Goal: Task Accomplishment & Management: Complete application form

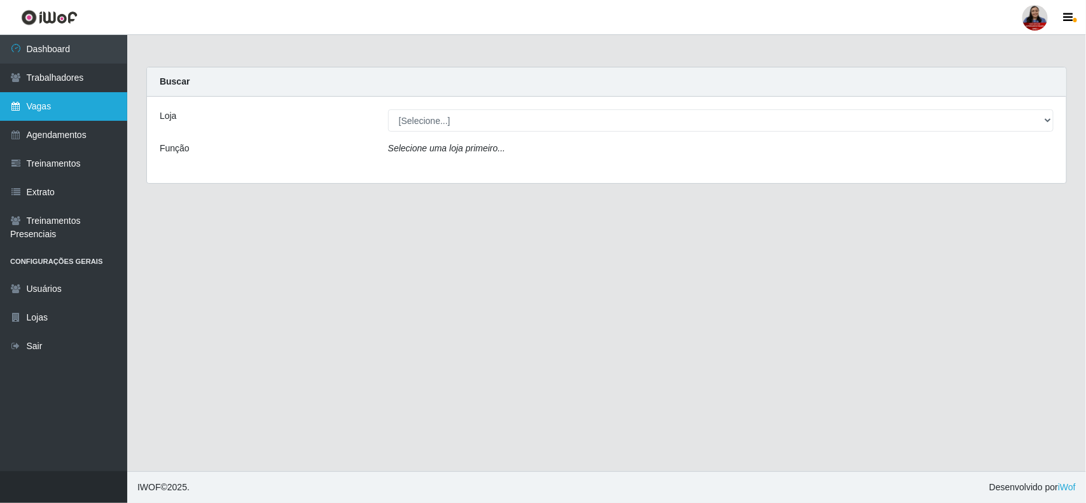
click at [40, 104] on link "Vagas" at bounding box center [63, 106] width 127 height 29
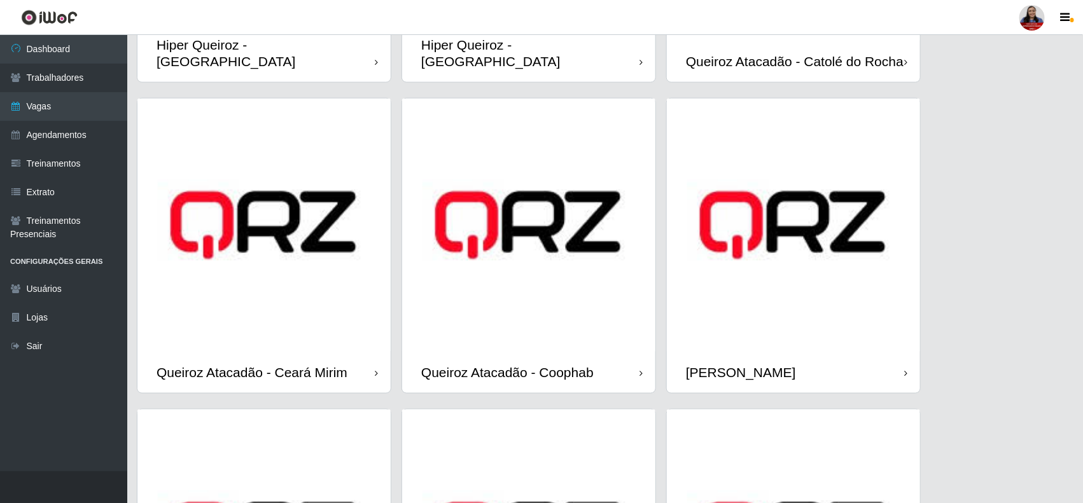
scroll to position [239, 0]
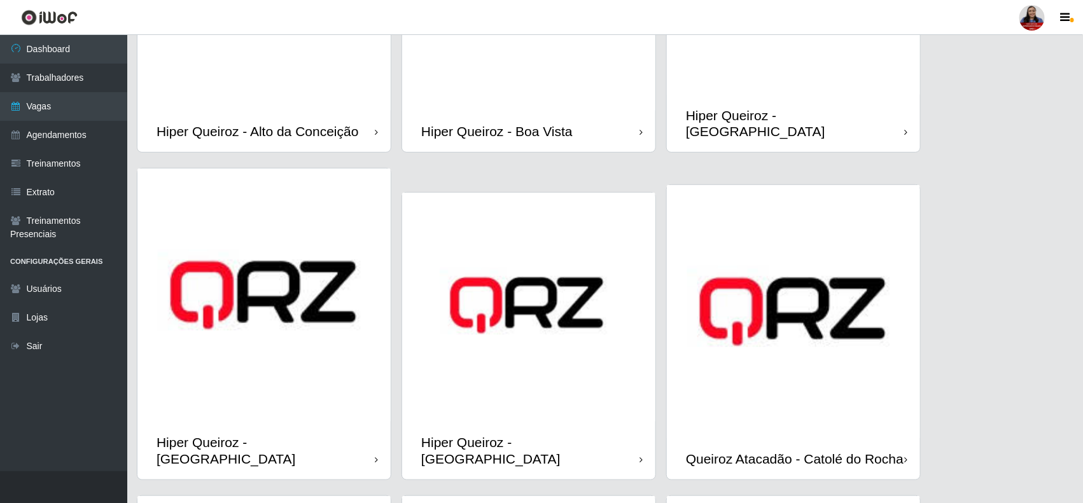
click at [498, 123] on div "Hiper Queiroz - Boa Vista" at bounding box center [496, 131] width 151 height 16
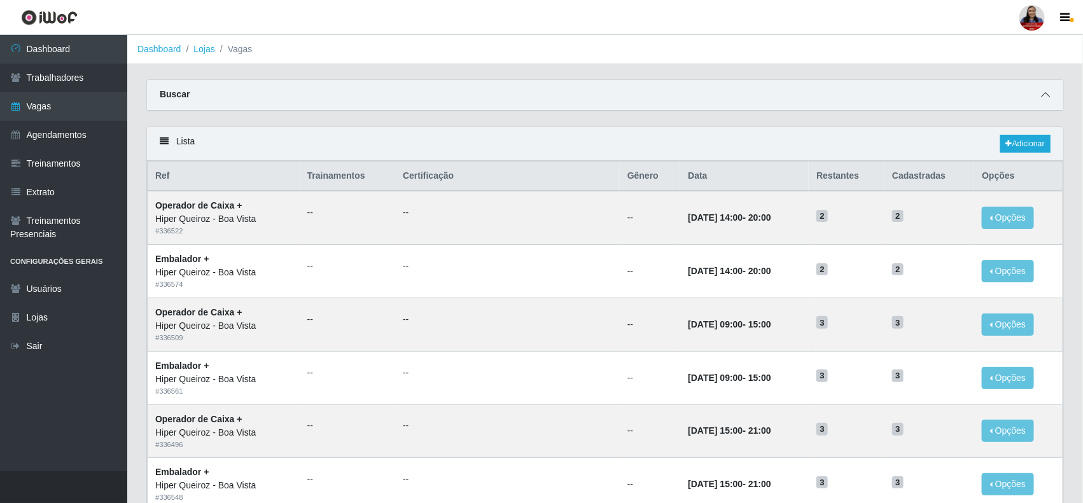
click at [1044, 93] on icon at bounding box center [1045, 94] width 9 height 9
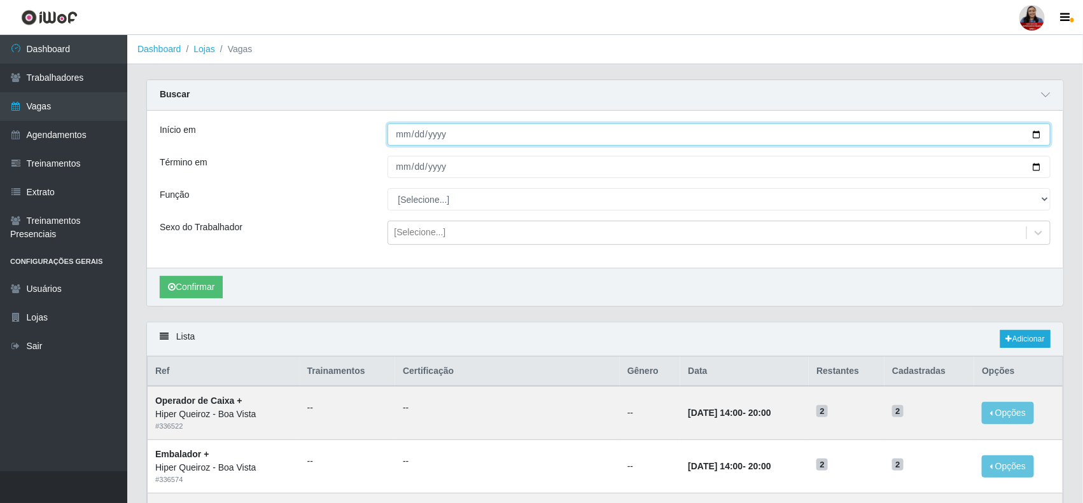
click at [1033, 136] on input "Início em" at bounding box center [720, 134] width 664 height 22
type input "2025-10-01"
click at [1035, 169] on input "Término em" at bounding box center [720, 167] width 664 height 22
type input "2025-10-01"
click at [195, 284] on button "Confirmar" at bounding box center [191, 287] width 63 height 22
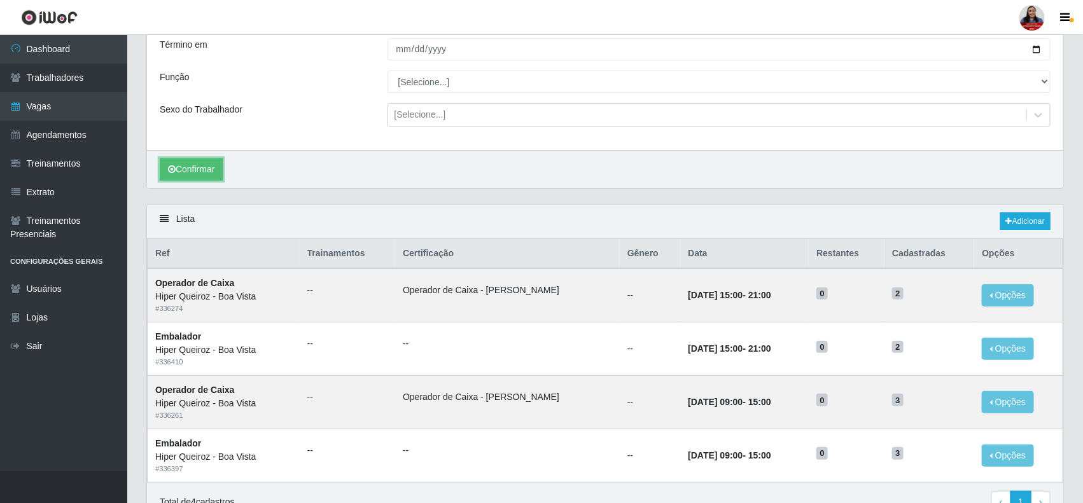
scroll to position [27, 0]
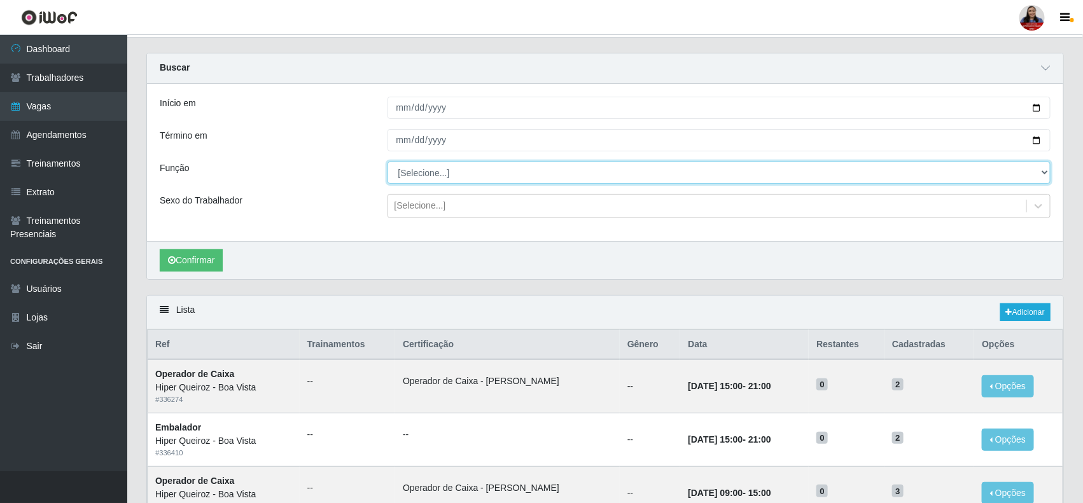
click at [503, 175] on select "[Selecione...] Embalador Embalador + Embalador ++ Operador de Caixa Operador de…" at bounding box center [720, 173] width 664 height 22
click at [388, 162] on select "[Selecione...] Embalador Embalador + Embalador ++ Operador de Caixa Operador de…" at bounding box center [720, 173] width 664 height 22
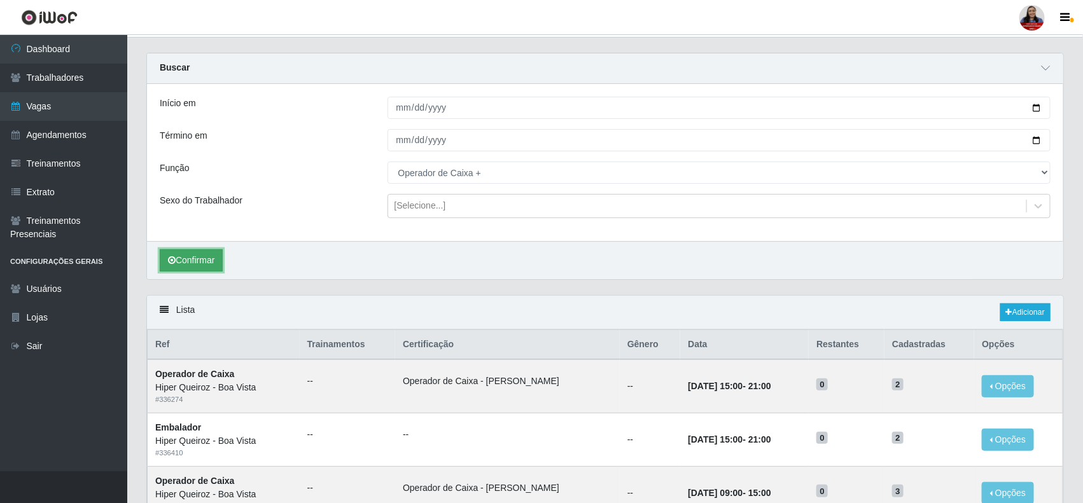
click at [211, 255] on button "Confirmar" at bounding box center [191, 260] width 63 height 22
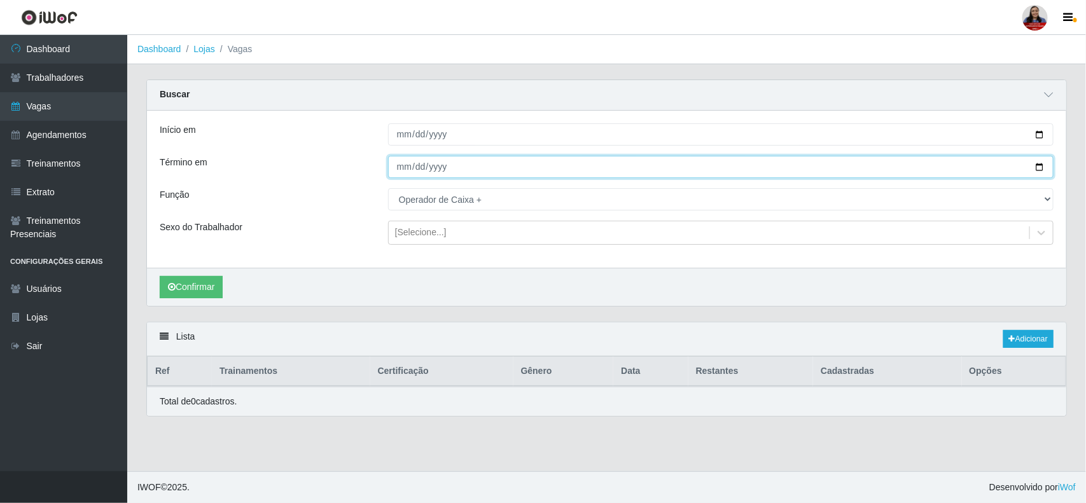
click at [428, 170] on input "2025-10-01" at bounding box center [721, 167] width 666 height 22
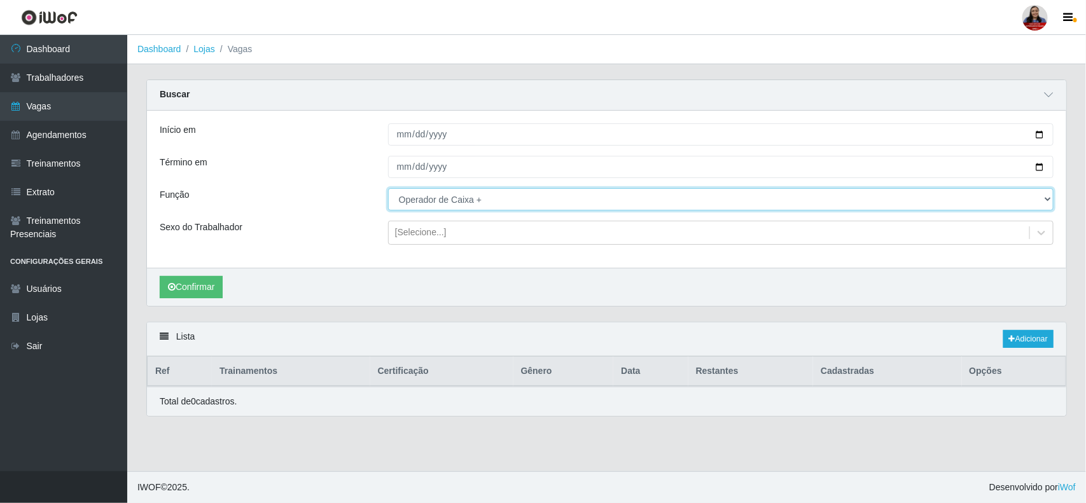
click at [449, 199] on select "[Selecione...] Embalador Embalador + Embalador ++ Operador de Caixa Operador de…" at bounding box center [721, 199] width 666 height 22
select select "22"
click at [388, 189] on select "[Selecione...] Embalador Embalador + Embalador ++ Operador de Caixa Operador de…" at bounding box center [721, 199] width 666 height 22
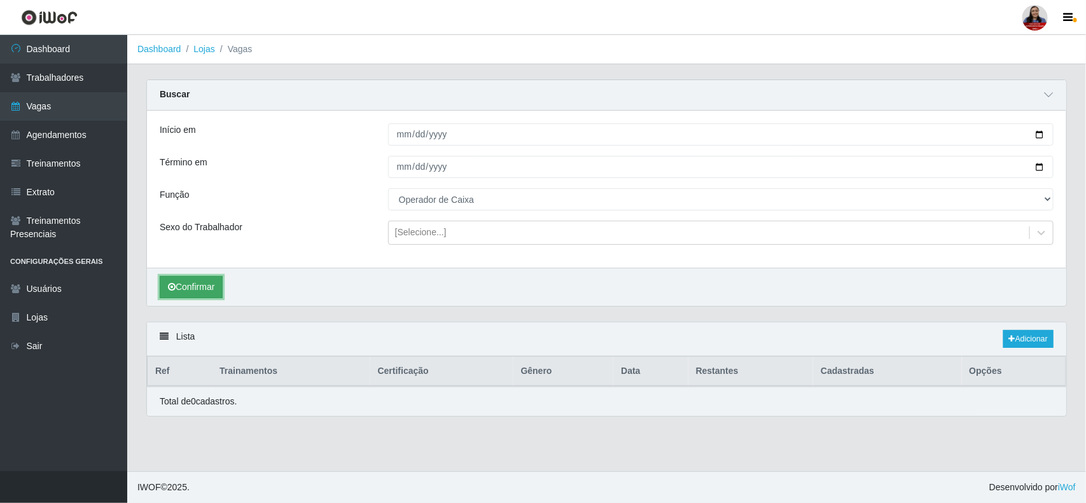
click at [208, 280] on button "Confirmar" at bounding box center [191, 287] width 63 height 22
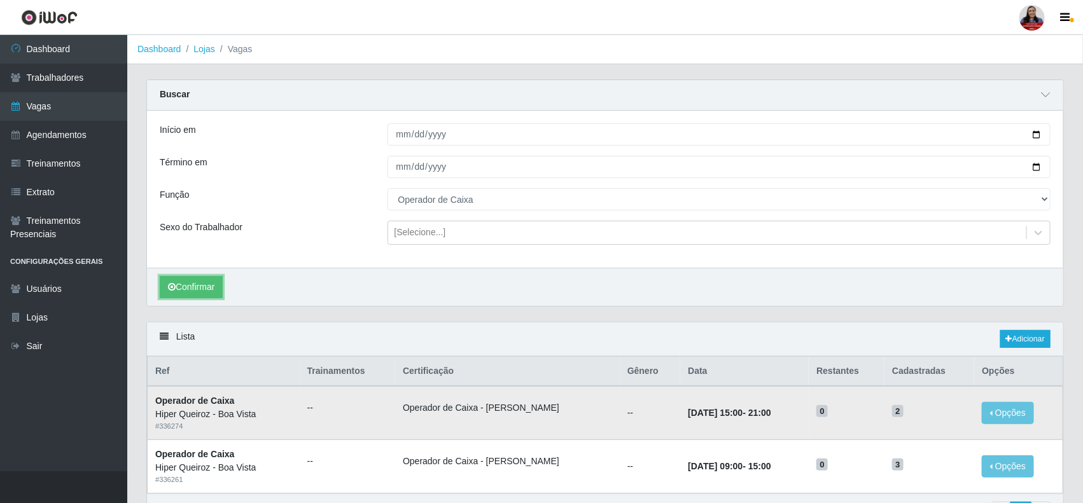
scroll to position [80, 0]
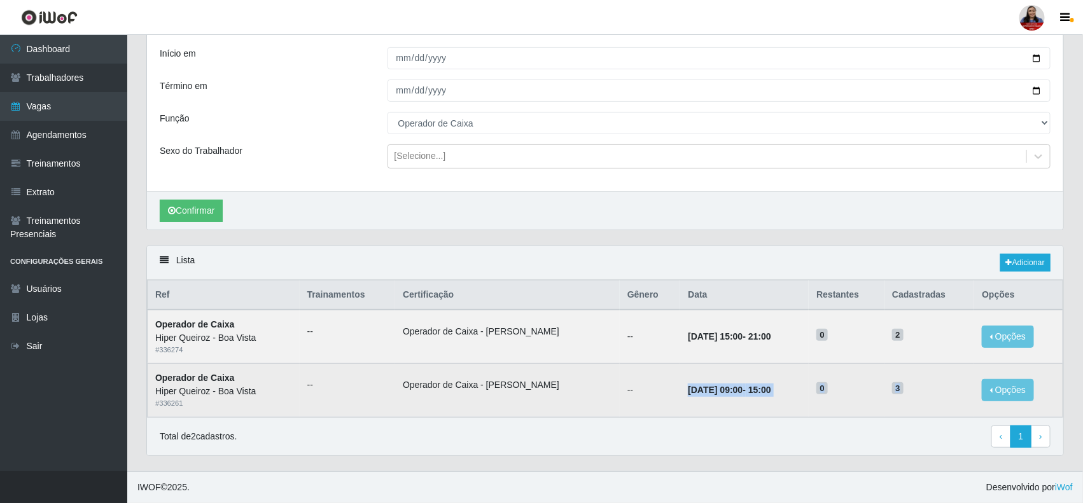
drag, startPoint x: 656, startPoint y: 389, endPoint x: 930, endPoint y: 386, distance: 273.7
click at [930, 386] on tr "Operador de Caixa Hiper Queiroz - Boa Vista # 336261 -- Operador de Caixa - Que…" at bounding box center [606, 390] width 916 height 53
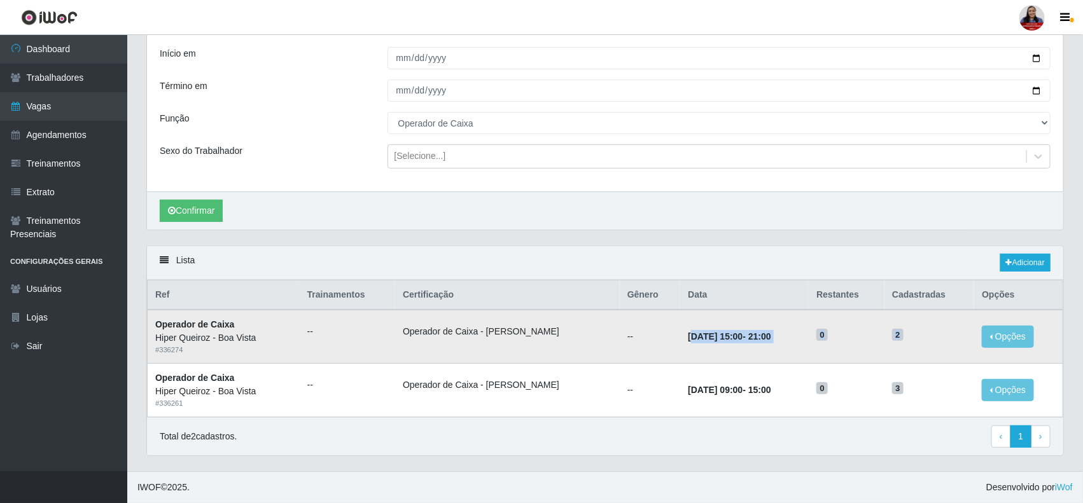
drag, startPoint x: 673, startPoint y: 335, endPoint x: 913, endPoint y: 329, distance: 240.6
click at [913, 329] on tr "Operador de Caixa Hiper Queiroz - Boa Vista # 336274 -- Operador de Caixa - Que…" at bounding box center [606, 336] width 916 height 53
click at [716, 335] on time "01/10/2025, 15:00" at bounding box center [715, 337] width 55 height 10
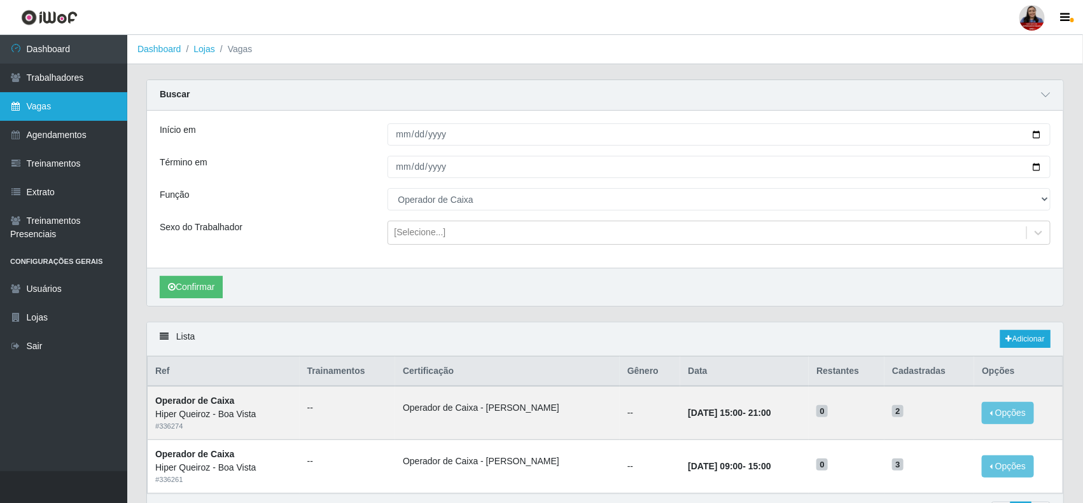
click at [64, 110] on link "Vagas" at bounding box center [63, 106] width 127 height 29
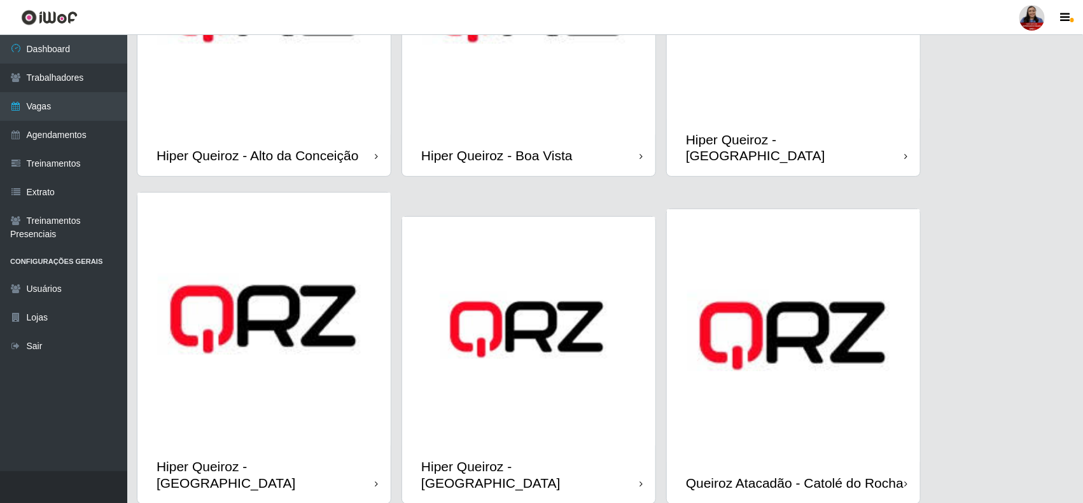
scroll to position [239, 0]
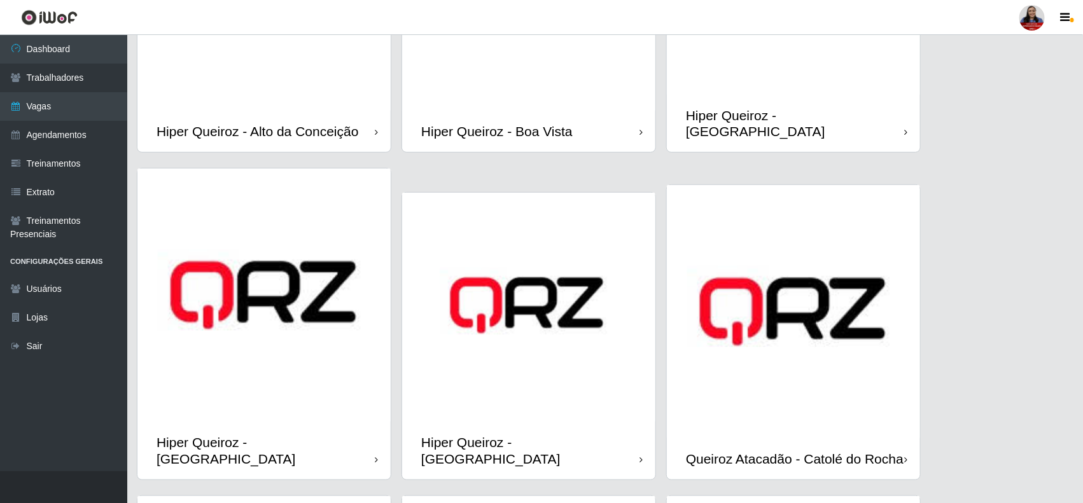
click at [301, 352] on img at bounding box center [263, 295] width 253 height 253
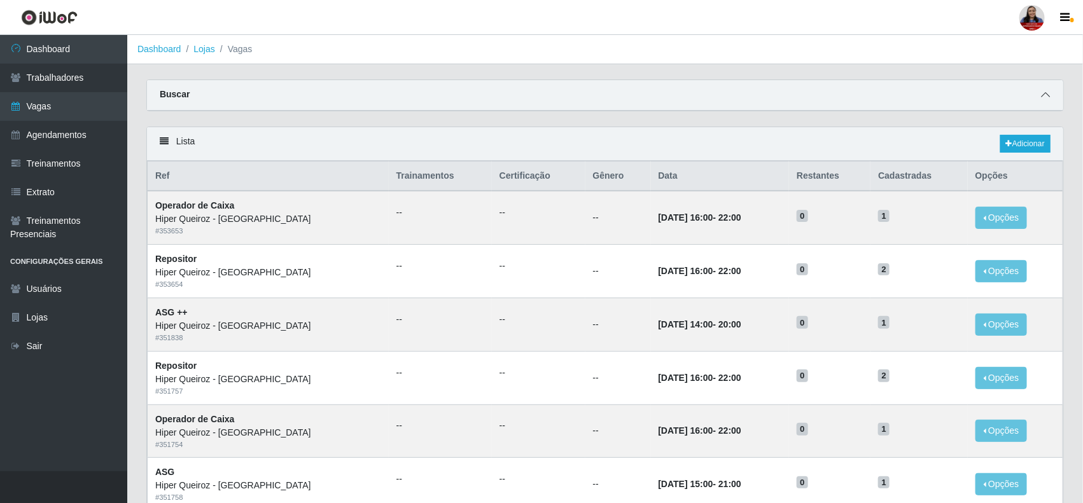
click at [1046, 97] on icon at bounding box center [1045, 94] width 9 height 9
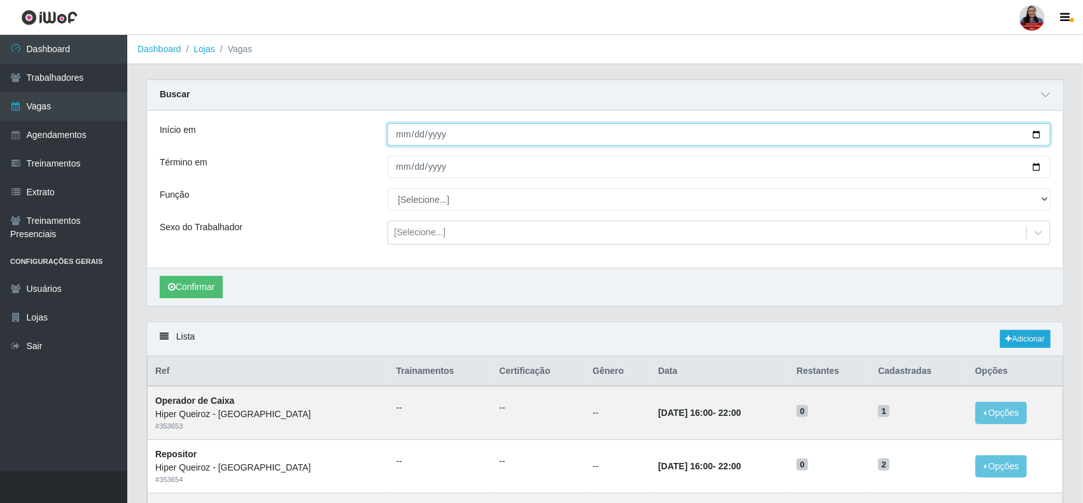
click at [1041, 136] on input "Início em" at bounding box center [720, 134] width 664 height 22
type input "2025-10-01"
click at [1031, 169] on input "Término em" at bounding box center [720, 167] width 664 height 22
type input "2025-10-01"
click at [198, 286] on button "Confirmar" at bounding box center [191, 287] width 63 height 22
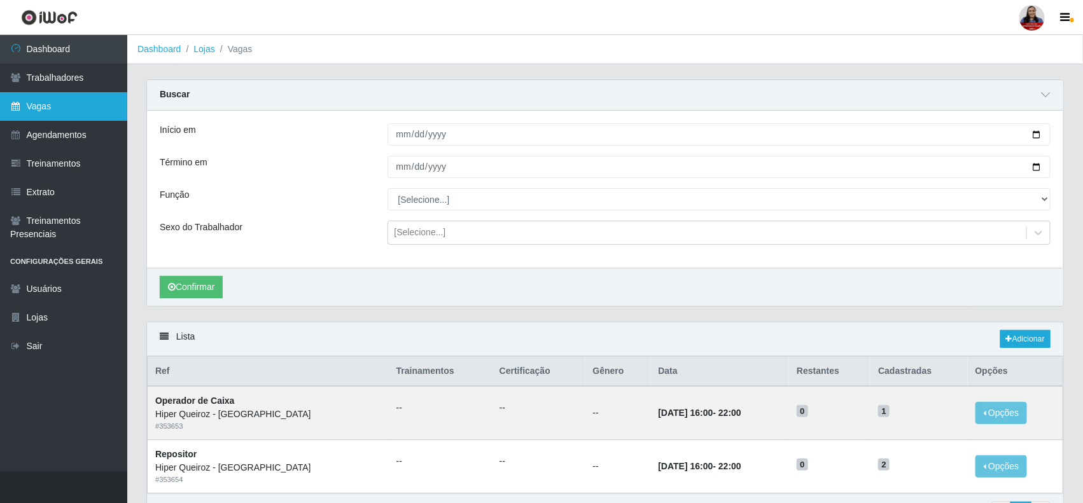
click at [22, 106] on link "Vagas" at bounding box center [63, 106] width 127 height 29
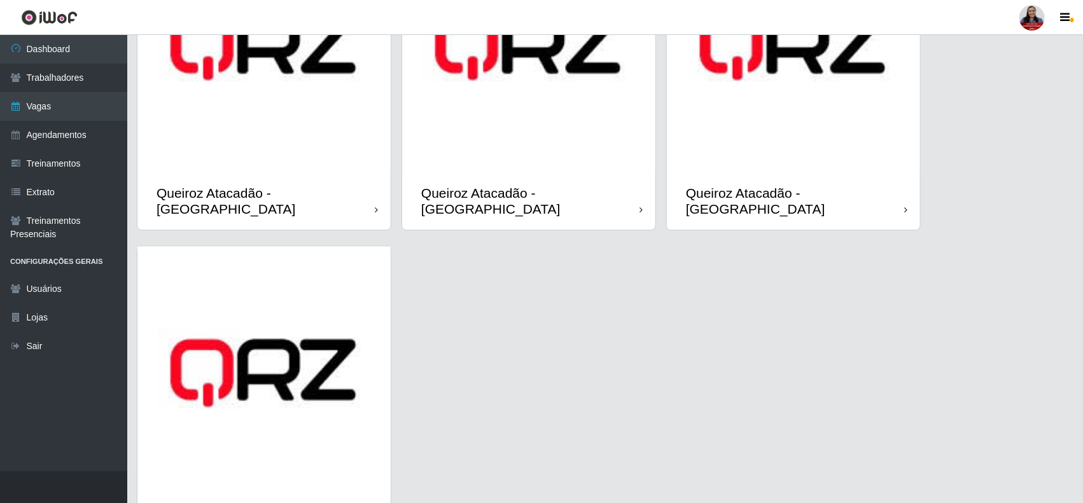
scroll to position [958, 0]
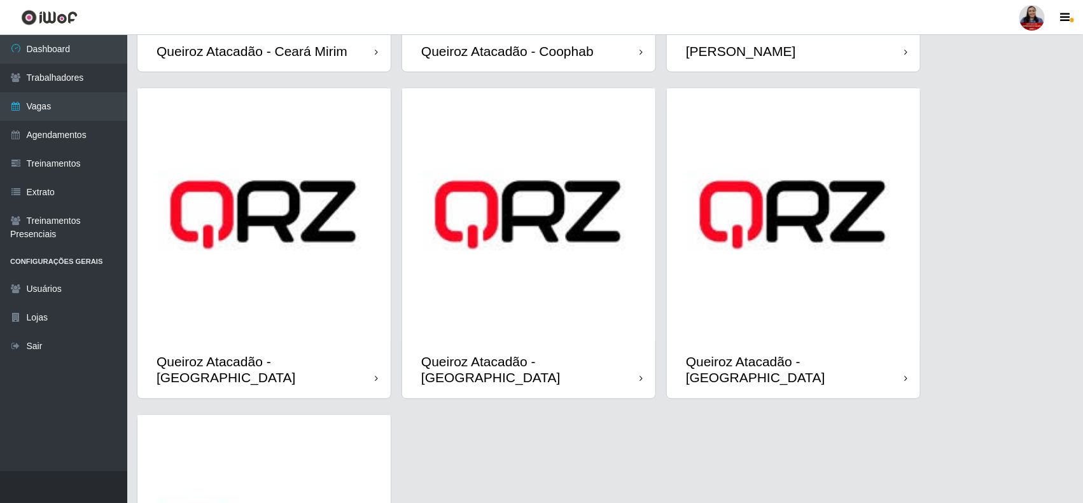
click at [596, 272] on img at bounding box center [528, 214] width 253 height 253
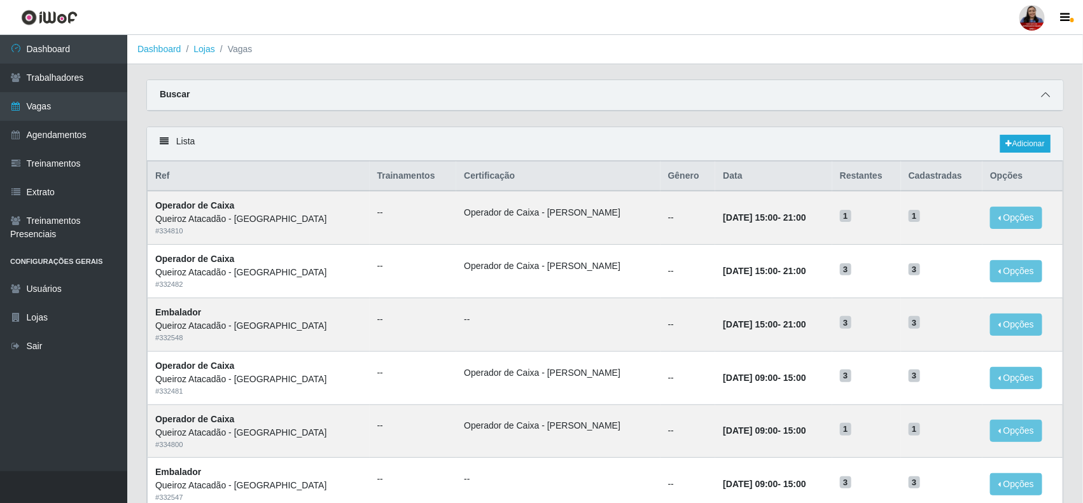
click at [1046, 93] on icon at bounding box center [1045, 94] width 9 height 9
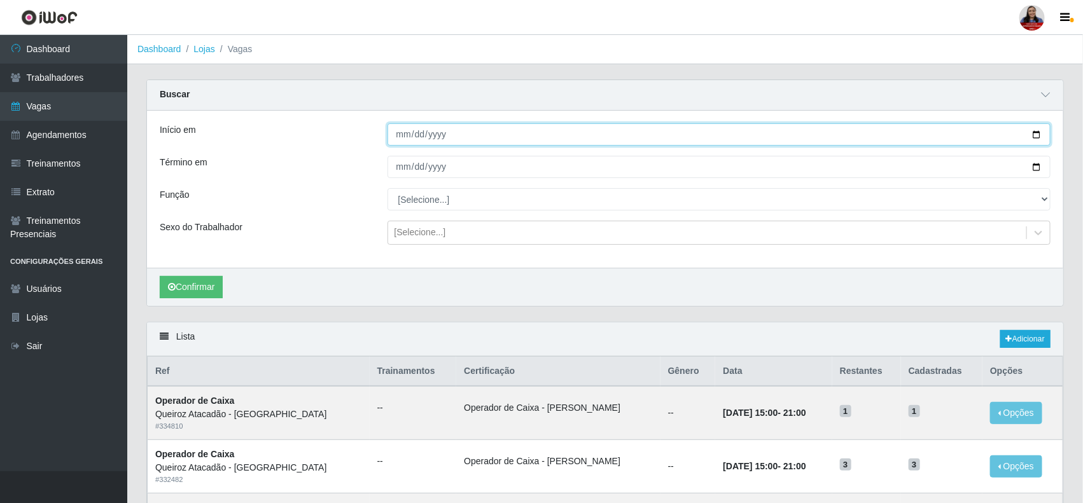
click at [1035, 138] on input "Início em" at bounding box center [720, 134] width 664 height 22
type input "[DATE]"
click at [1036, 167] on input "Término em" at bounding box center [720, 167] width 664 height 22
type input "[DATE]"
click at [194, 285] on button "Confirmar" at bounding box center [191, 287] width 63 height 22
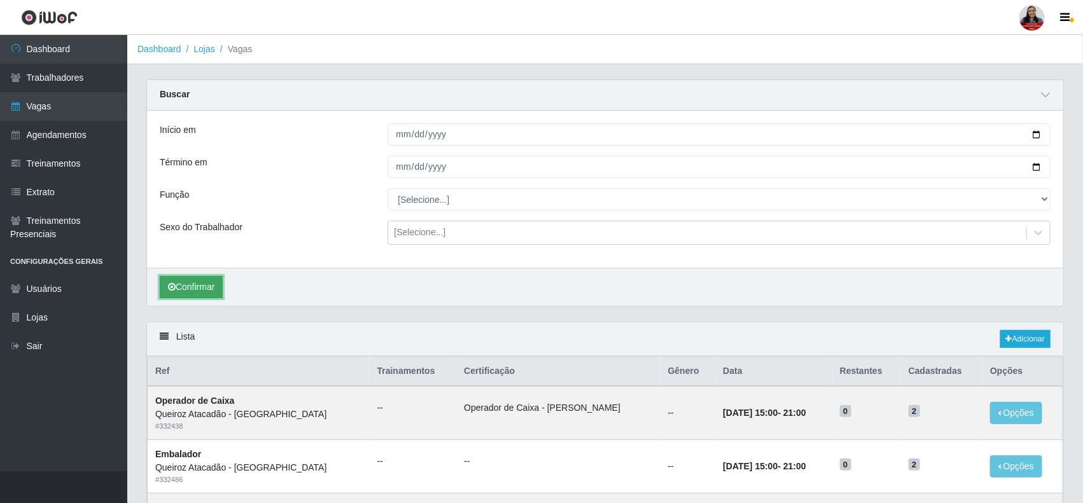
click at [207, 285] on button "Confirmar" at bounding box center [191, 287] width 63 height 22
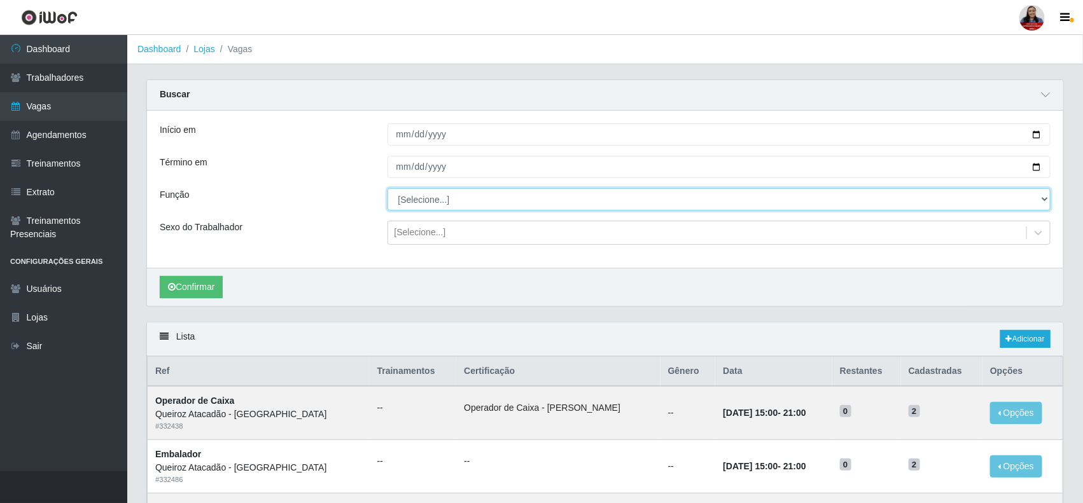
click at [461, 202] on select "[Selecione...] Auxiliar de Depósito Auxiliar de Depósito + Auxiliar de Depósito…" at bounding box center [720, 199] width 664 height 22
select select "1"
click at [388, 189] on select "[Selecione...] Auxiliar de Depósito Auxiliar de Depósito + Auxiliar de Depósito…" at bounding box center [720, 199] width 664 height 22
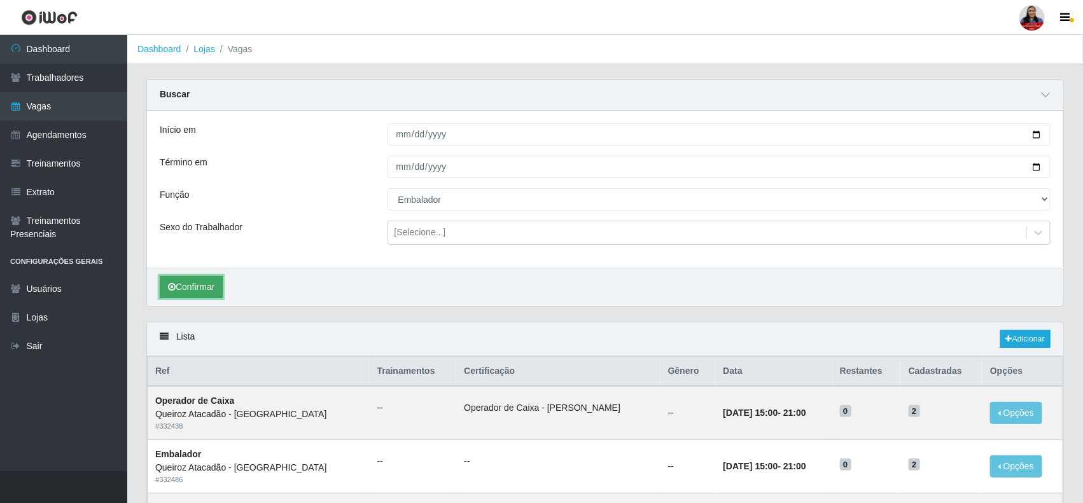
click at [218, 293] on button "Confirmar" at bounding box center [191, 287] width 63 height 22
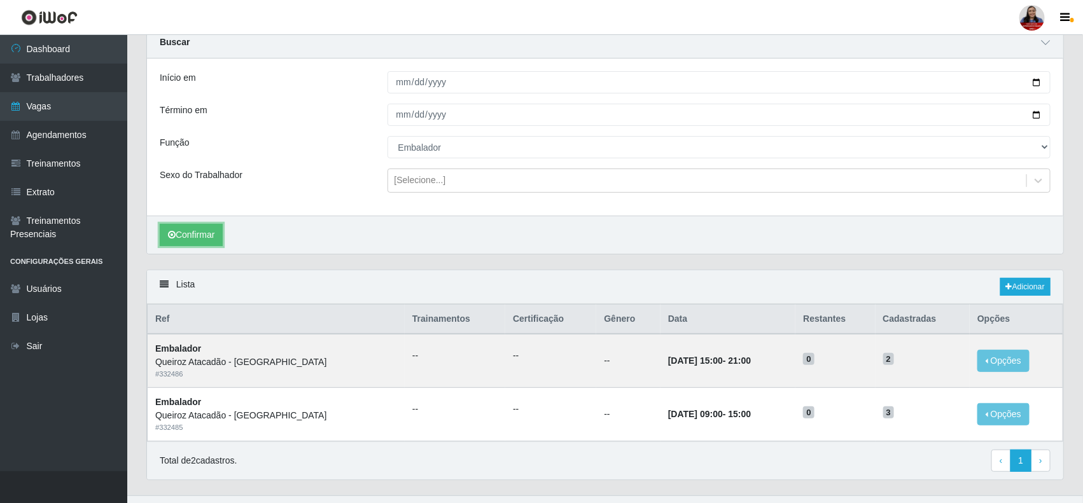
scroll to position [80, 0]
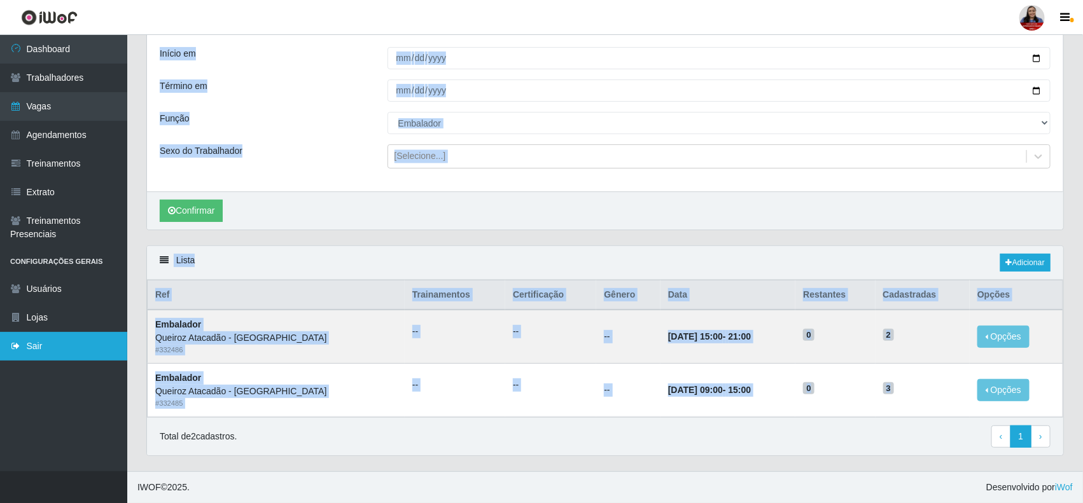
drag, startPoint x: 892, startPoint y: 383, endPoint x: 124, endPoint y: 344, distance: 769.2
click at [124, 344] on div "Dashboard Trabalhadores Vagas Agendamentos Treinamentos Extrato Treinamentos Pr…" at bounding box center [541, 215] width 1083 height 513
click at [202, 337] on div "Queiroz Atacadão - [GEOGRAPHIC_DATA]" at bounding box center [276, 338] width 242 height 13
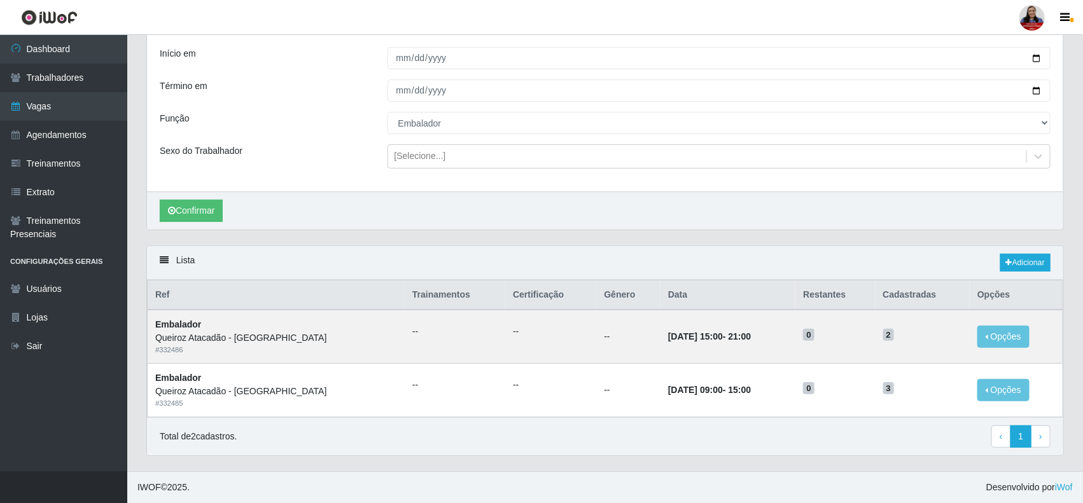
click at [609, 186] on div "Início em 2025-10-02 Término em 2025-10-02 Função [Selecione...] Auxiliar de De…" at bounding box center [605, 112] width 916 height 157
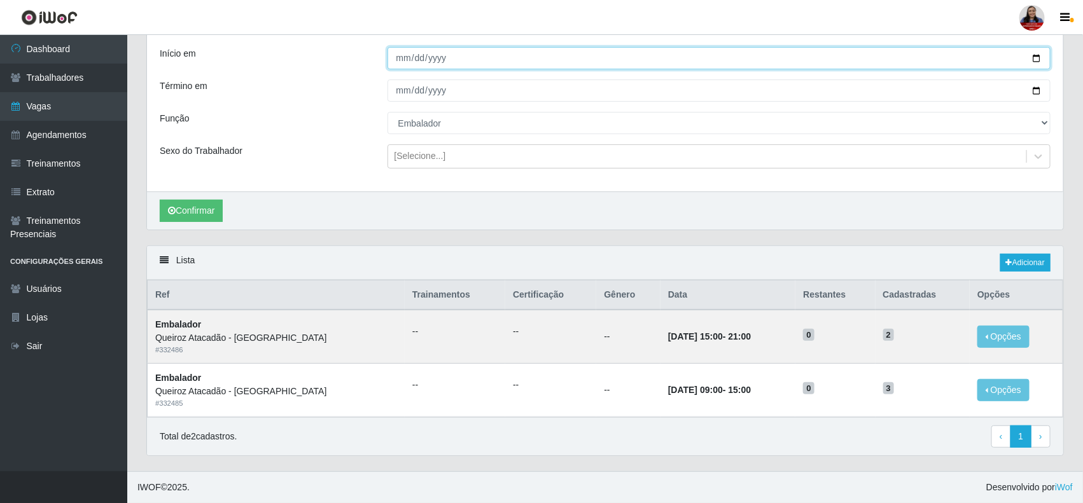
click at [1031, 57] on input "[DATE]" at bounding box center [720, 58] width 664 height 22
type input "2025-10-03"
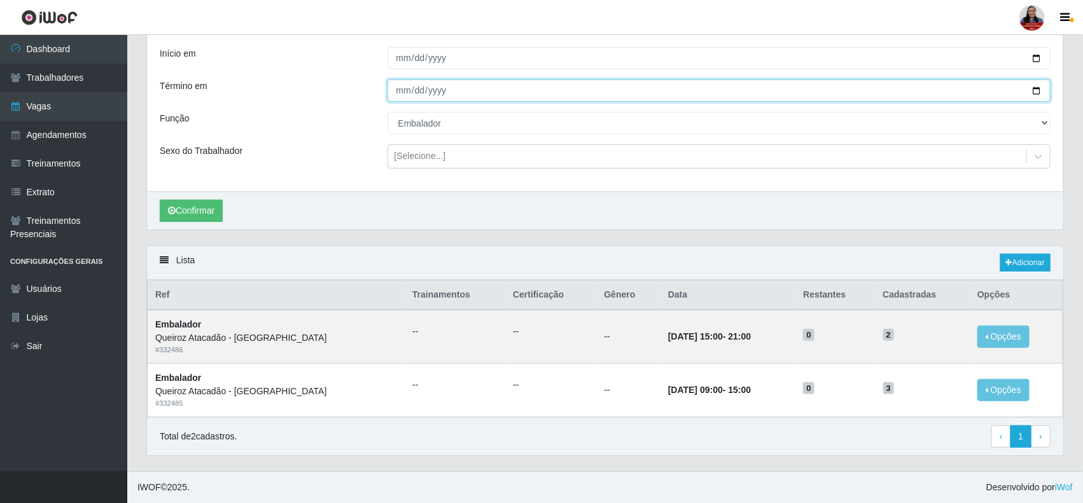
click at [1038, 89] on input "[DATE]" at bounding box center [720, 91] width 664 height 22
type input "2025-10-03"
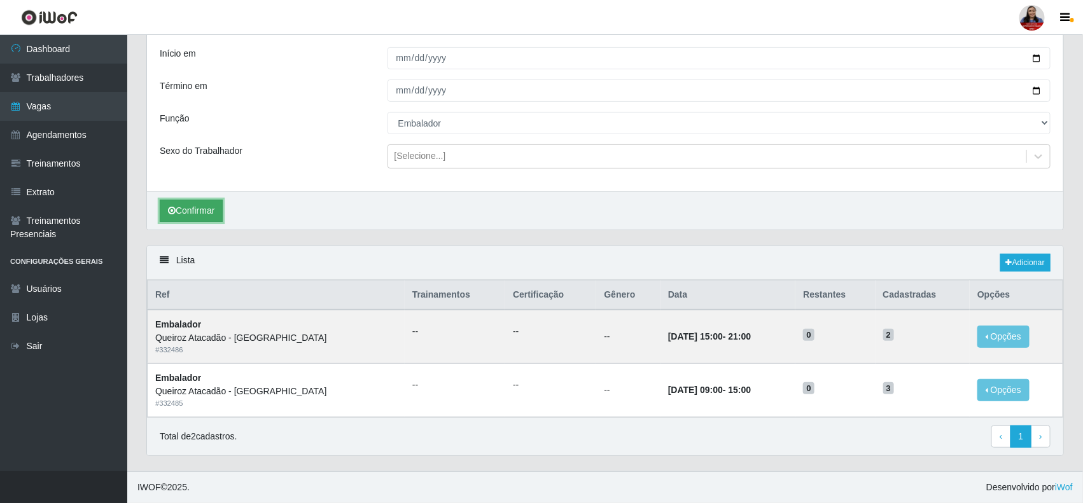
click at [205, 207] on button "Confirmar" at bounding box center [191, 211] width 63 height 22
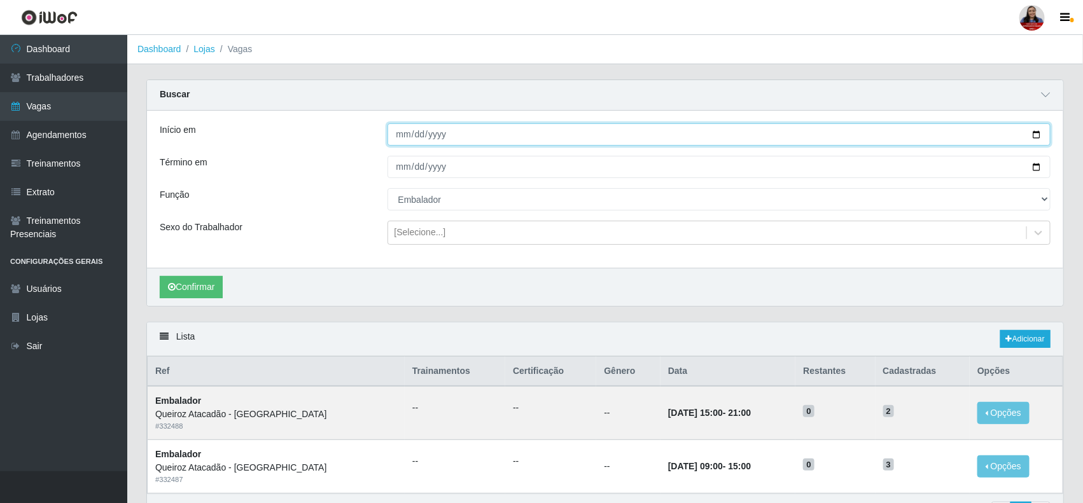
click at [1038, 139] on input "2025-10-03" at bounding box center [720, 134] width 664 height 22
type input "2025-10-04"
click at [1039, 167] on input "2025-10-03" at bounding box center [720, 167] width 664 height 22
type input "2025-10-04"
click at [213, 286] on button "Confirmar" at bounding box center [191, 287] width 63 height 22
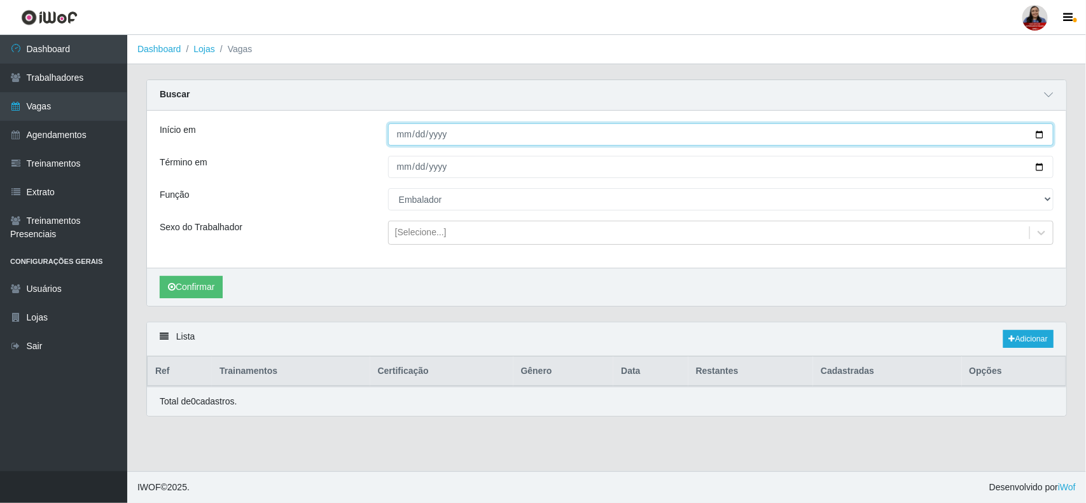
click at [1035, 137] on input "2025-10-04" at bounding box center [721, 134] width 666 height 22
type input "2025-10-01"
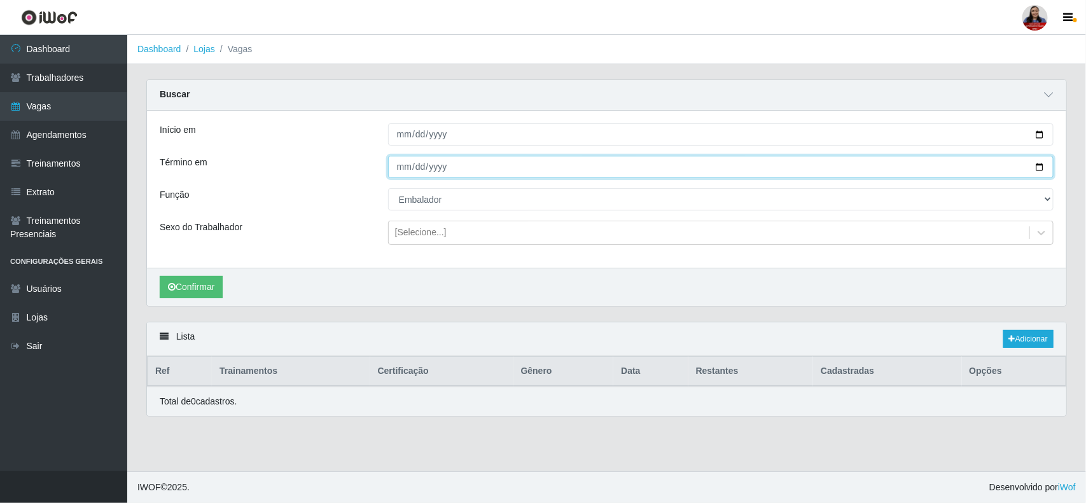
click at [1039, 166] on input "2025-10-04" at bounding box center [721, 167] width 666 height 22
type input "2025-10-01"
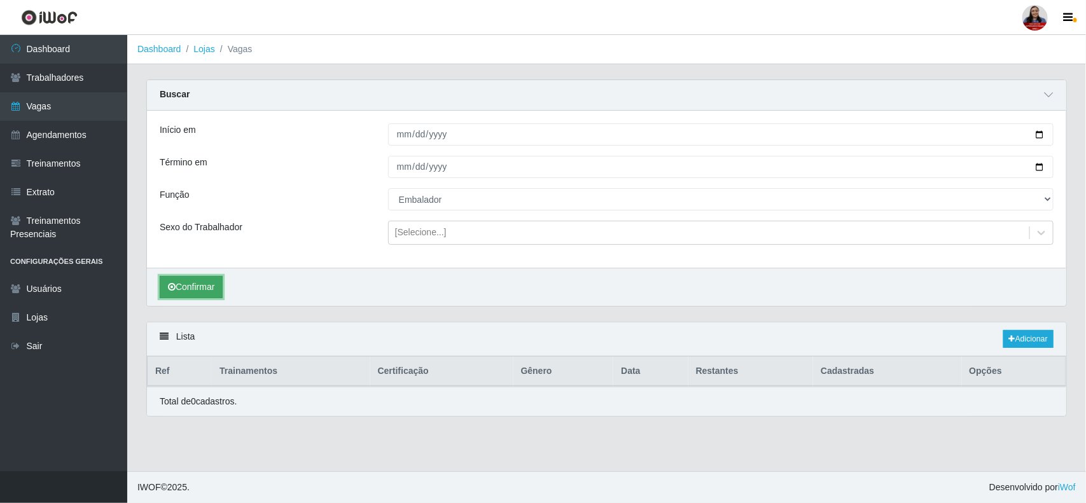
click at [209, 284] on button "Confirmar" at bounding box center [191, 287] width 63 height 22
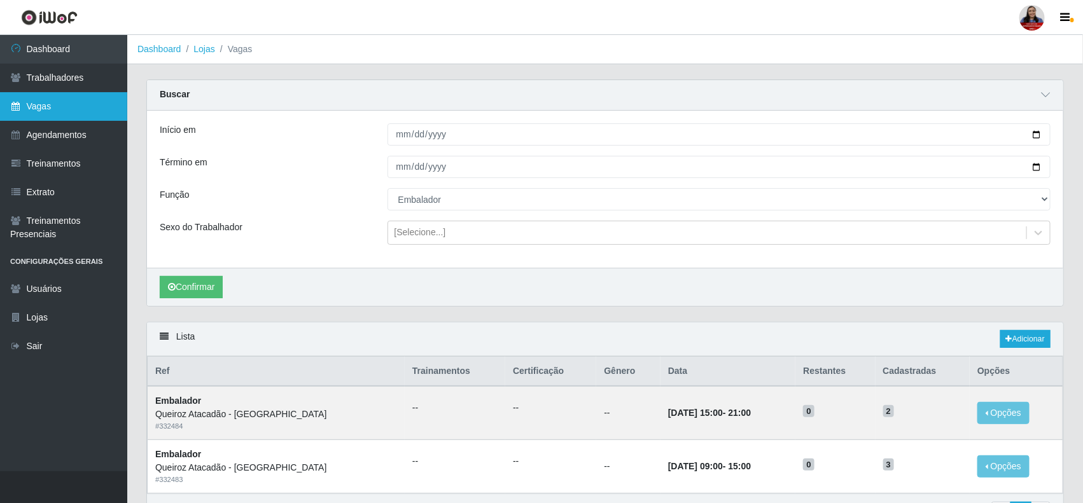
click at [46, 107] on link "Vagas" at bounding box center [63, 106] width 127 height 29
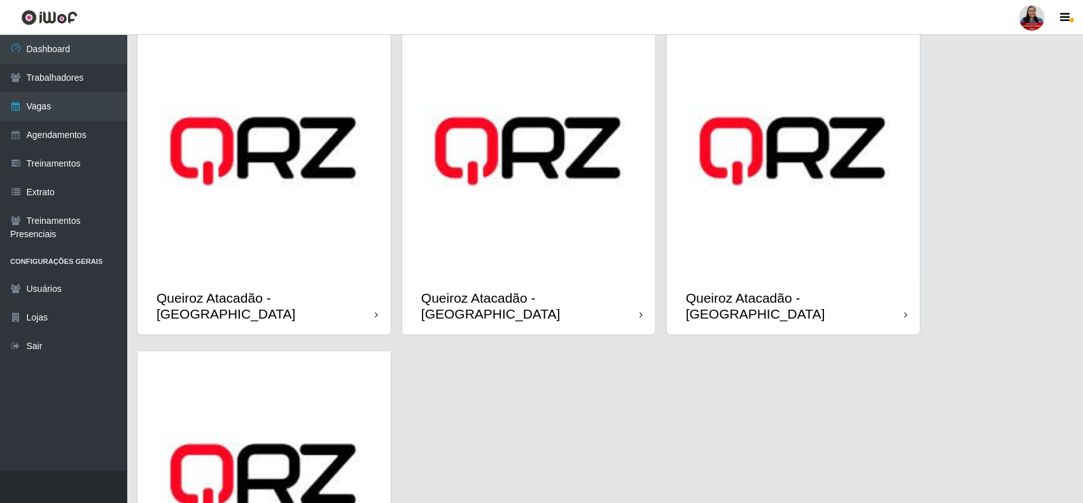
scroll to position [1034, 0]
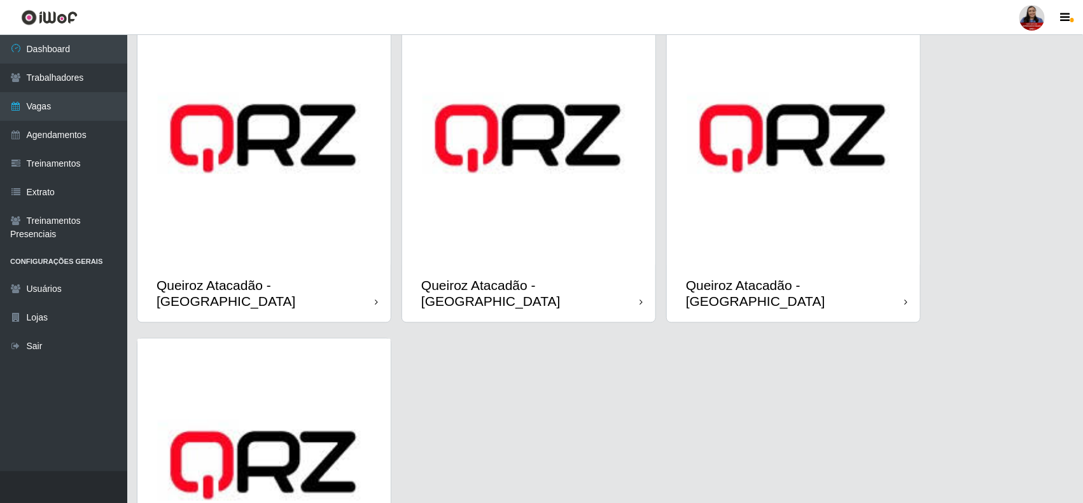
click at [511, 201] on img at bounding box center [528, 138] width 253 height 253
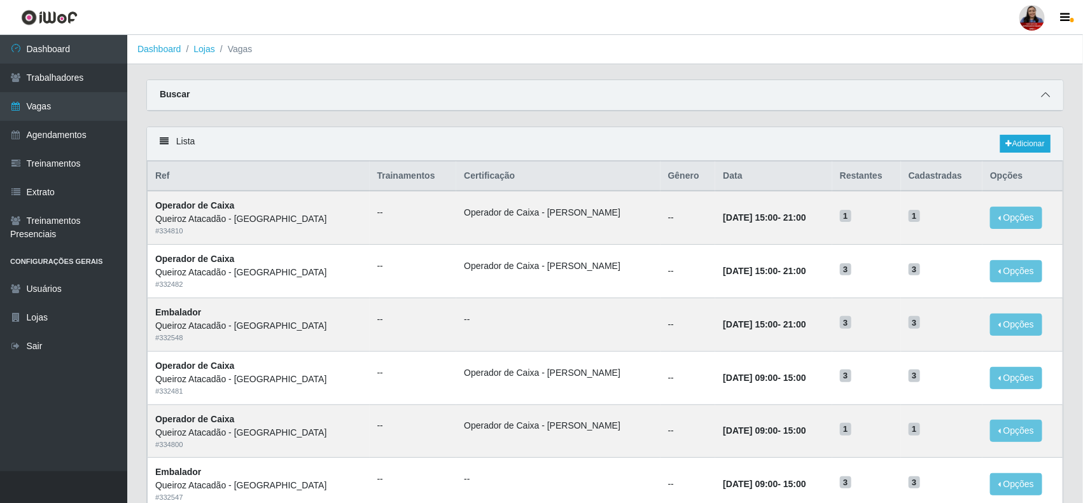
click at [1050, 99] on span at bounding box center [1045, 95] width 15 height 15
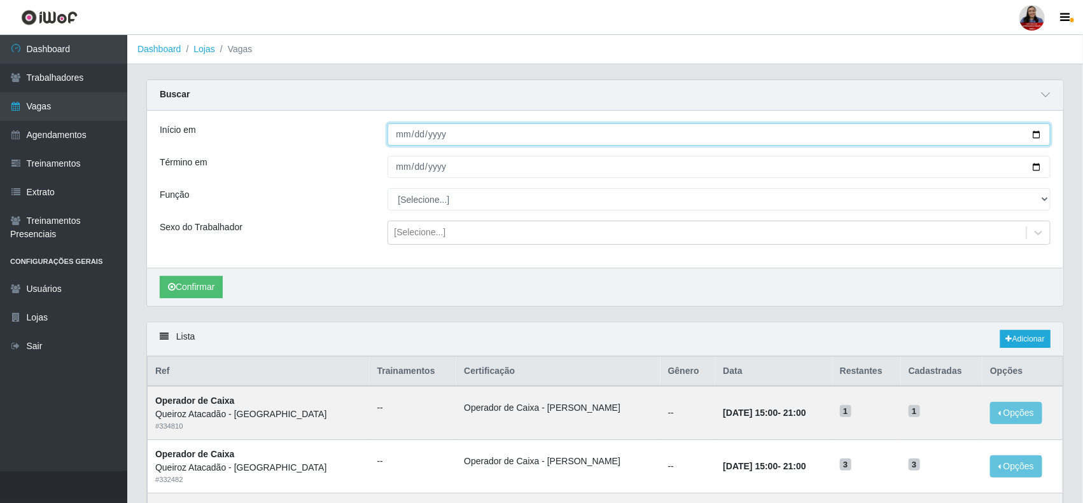
click at [1035, 139] on input "Início em" at bounding box center [720, 134] width 664 height 22
type input "[DATE]"
click at [1035, 167] on input "Término em" at bounding box center [720, 167] width 664 height 22
type input "[DATE]"
click at [213, 285] on button "Confirmar" at bounding box center [191, 287] width 63 height 22
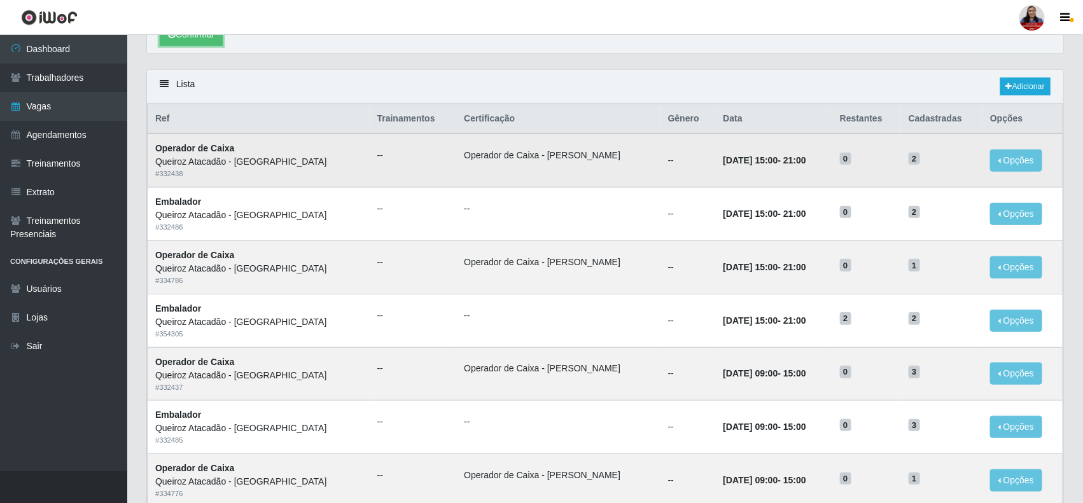
scroll to position [108, 0]
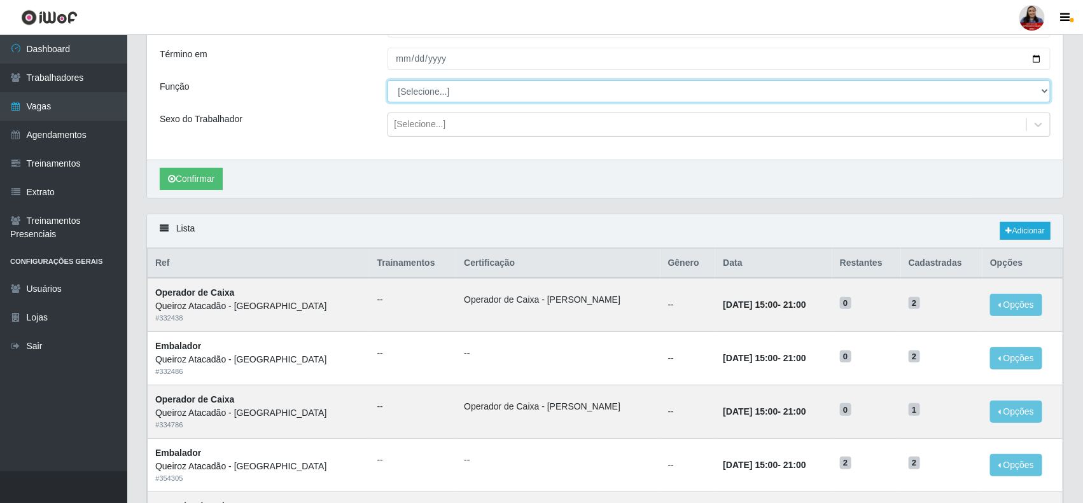
click at [459, 94] on select "[Selecione...] Auxiliar de Depósito Auxiliar de Depósito + Auxiliar de Depósito…" at bounding box center [720, 91] width 664 height 22
select select "22"
click at [388, 81] on select "[Selecione...] Auxiliar de Depósito Auxiliar de Depósito + Auxiliar de Depósito…" at bounding box center [720, 91] width 664 height 22
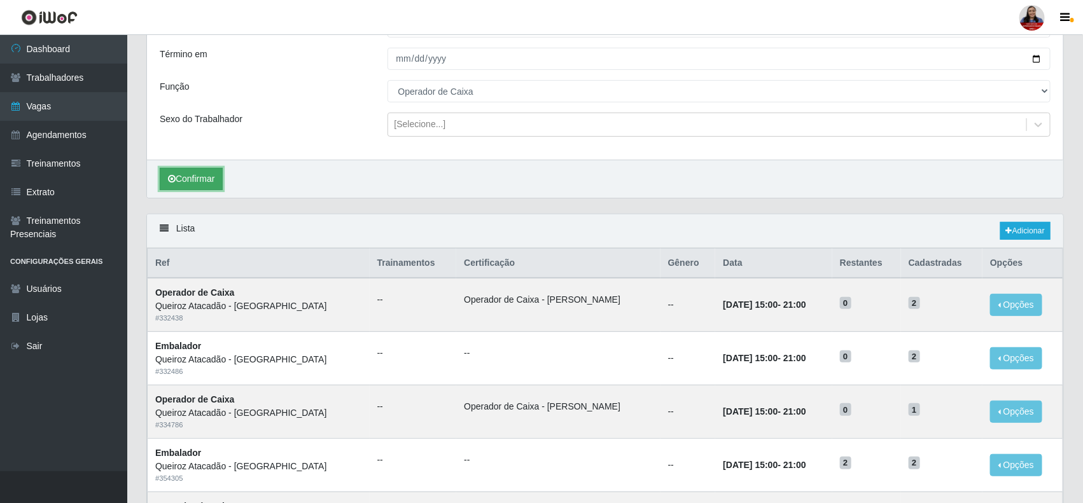
click at [199, 186] on button "Confirmar" at bounding box center [191, 179] width 63 height 22
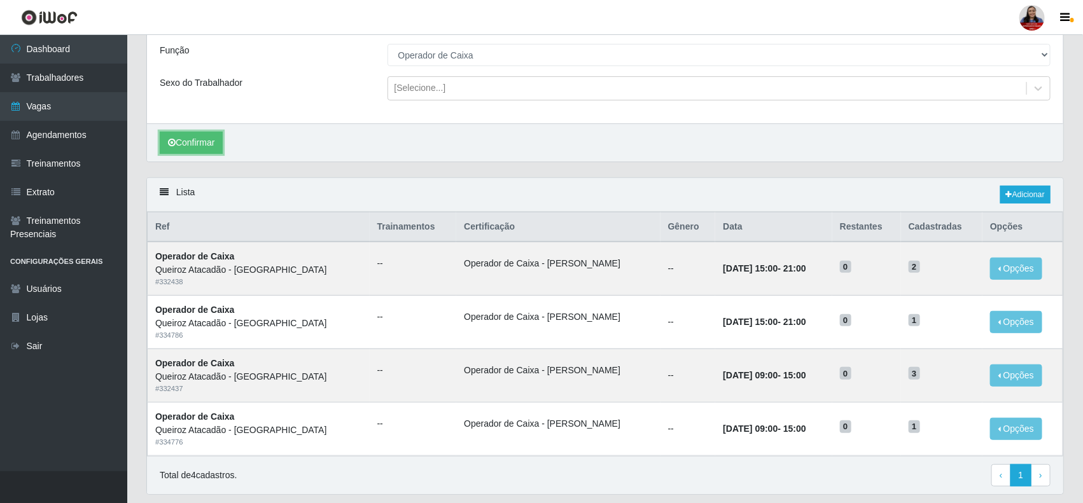
scroll to position [186, 0]
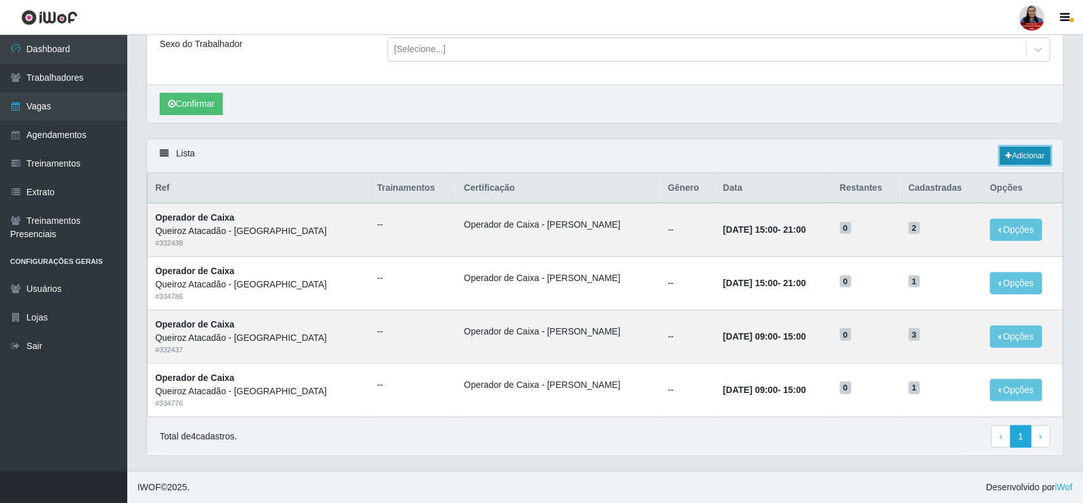
click at [1010, 155] on link "Adicionar" at bounding box center [1025, 156] width 50 height 18
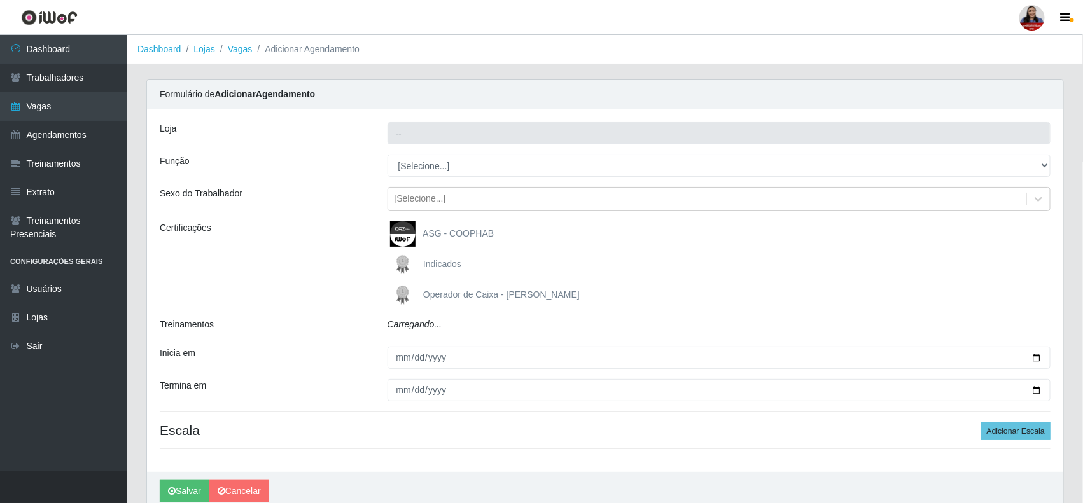
type input "Queiroz Atacadão - [GEOGRAPHIC_DATA]"
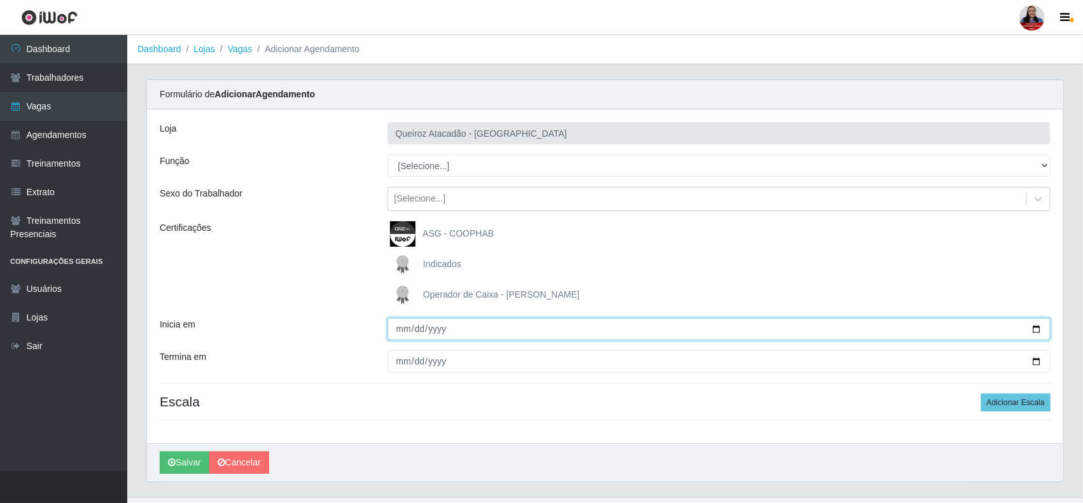
click at [1039, 331] on input "Inicia em" at bounding box center [720, 329] width 664 height 22
type input "[DATE]"
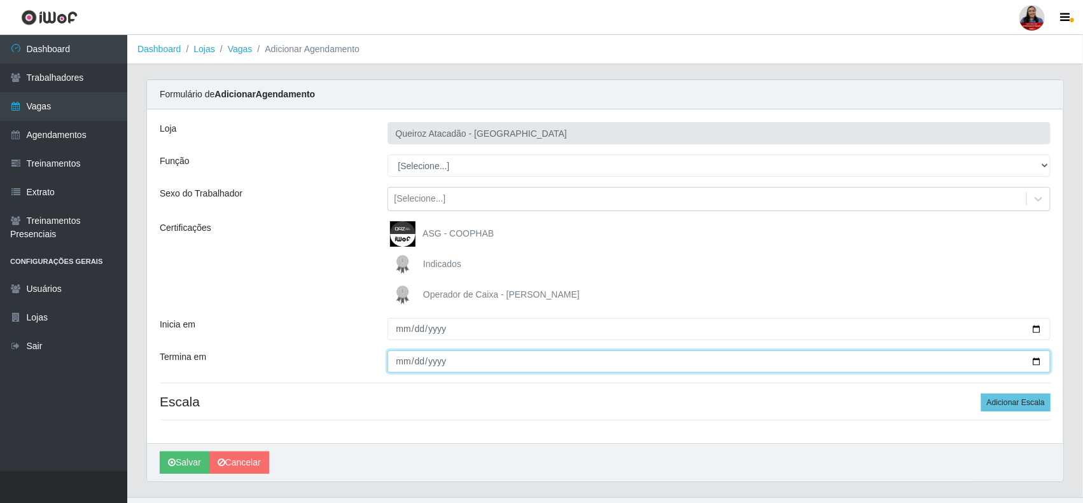
click at [1038, 364] on input "Termina em" at bounding box center [720, 362] width 664 height 22
type input "[DATE]"
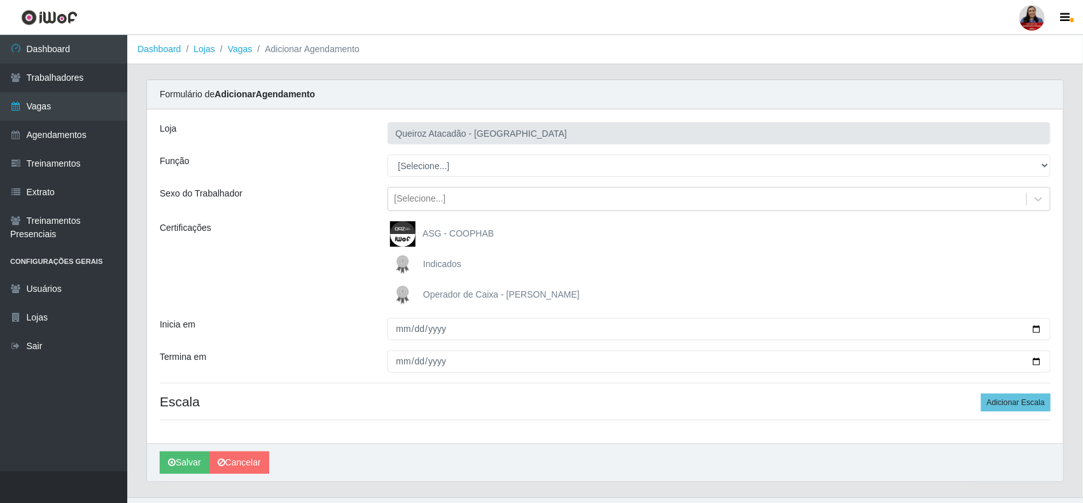
click at [321, 284] on div "Certificações" at bounding box center [264, 264] width 228 height 87
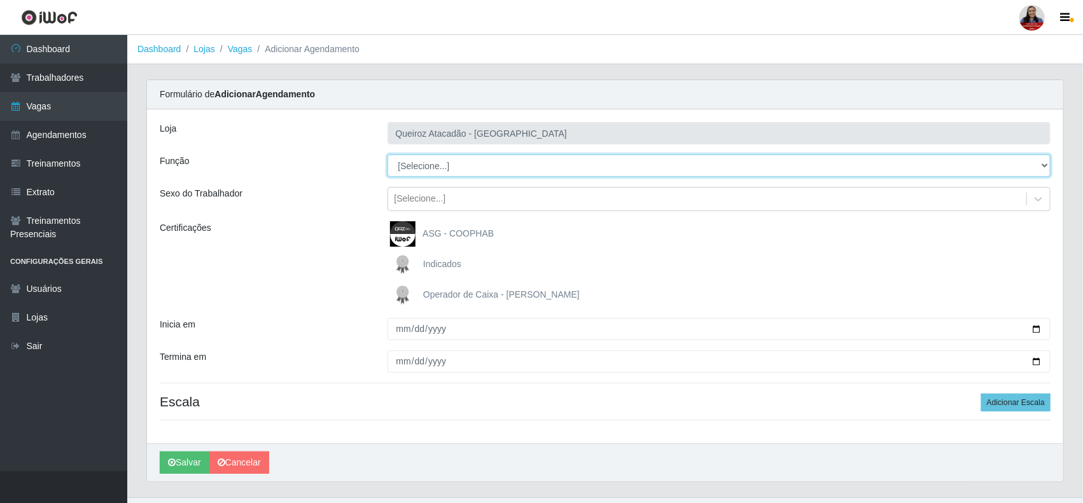
click at [496, 165] on select "[Selecione...] Auxiliar de Depósito Auxiliar de Depósito + Auxiliar de Depósito…" at bounding box center [720, 166] width 664 height 22
select select "22"
click at [388, 155] on select "[Selecione...] Auxiliar de Depósito Auxiliar de Depósito + Auxiliar de Depósito…" at bounding box center [720, 166] width 664 height 22
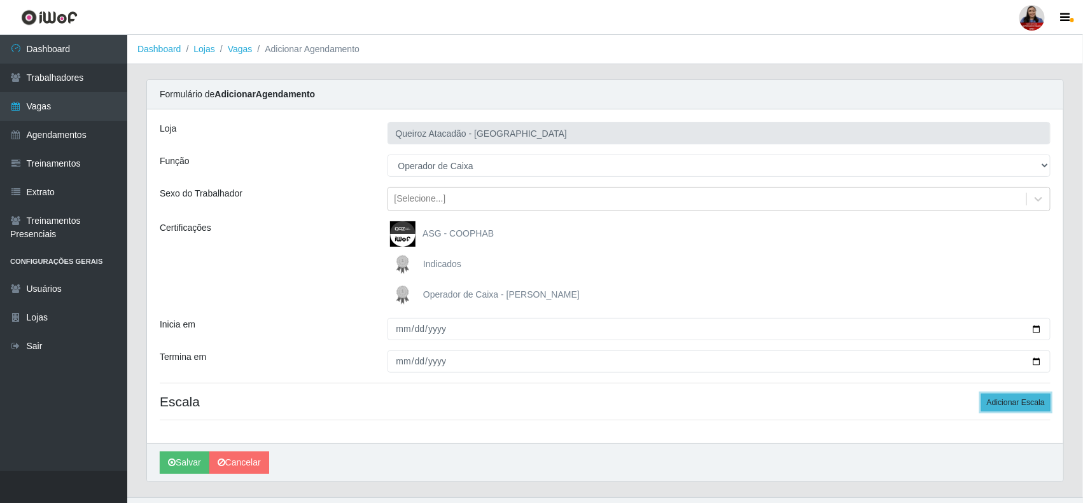
click at [1011, 401] on button "Adicionar Escala" at bounding box center [1015, 403] width 69 height 18
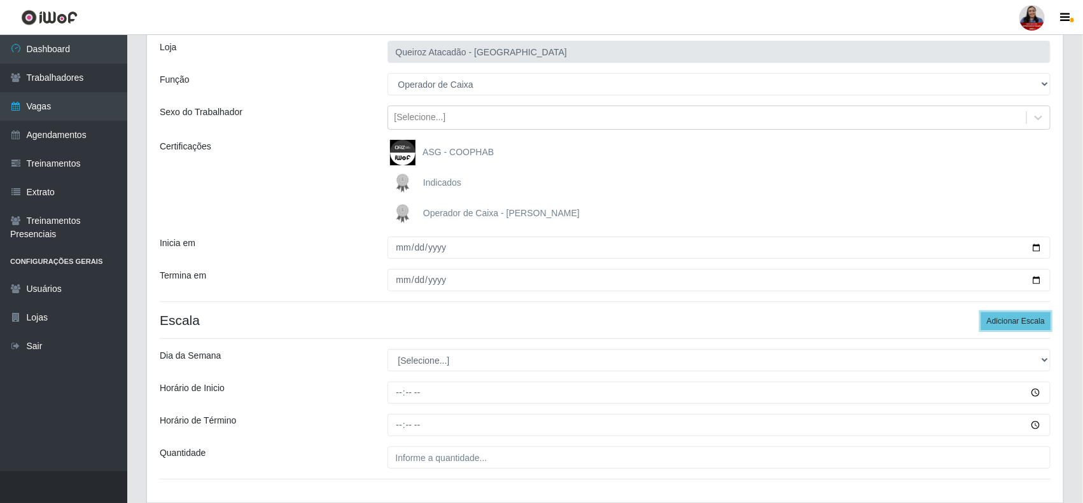
scroll to position [159, 0]
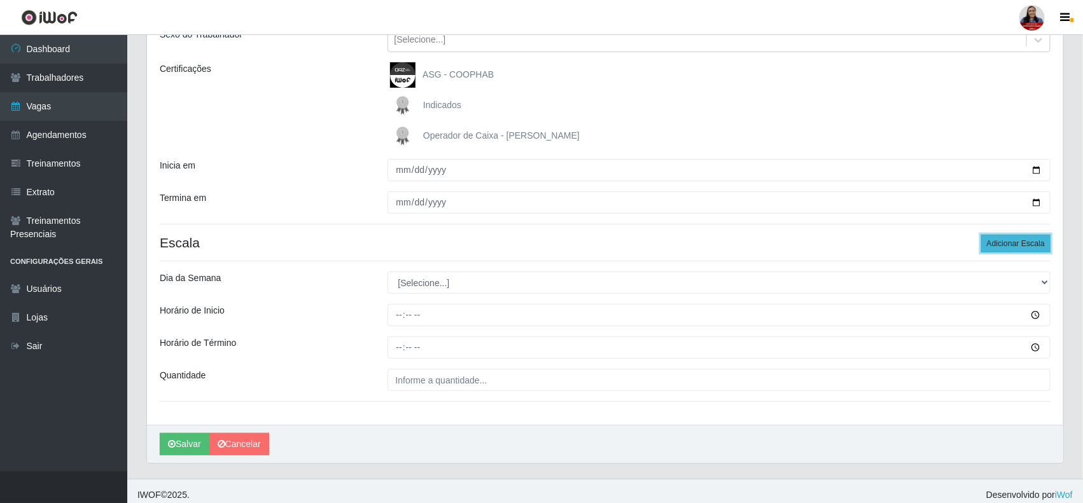
click at [1037, 246] on button "Adicionar Escala" at bounding box center [1015, 244] width 69 height 18
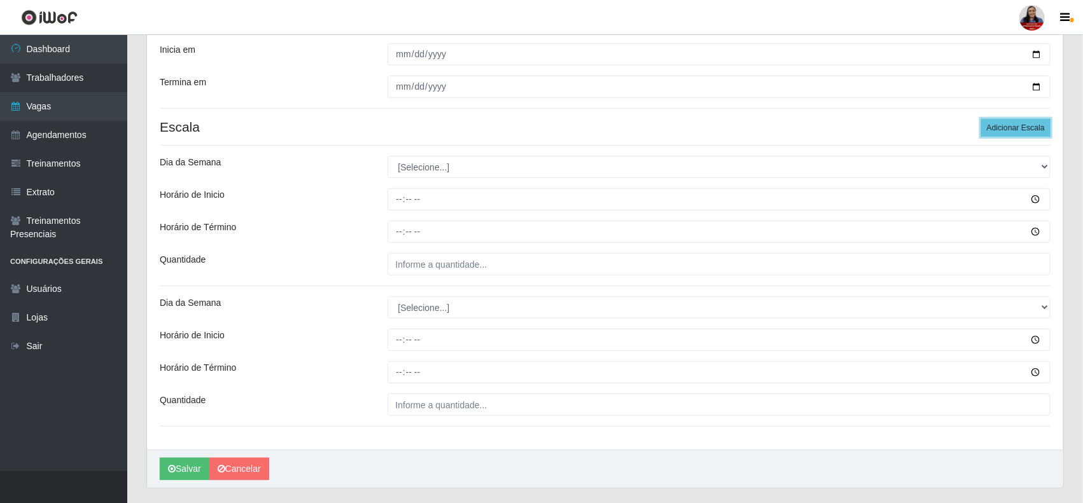
scroll to position [309, 0]
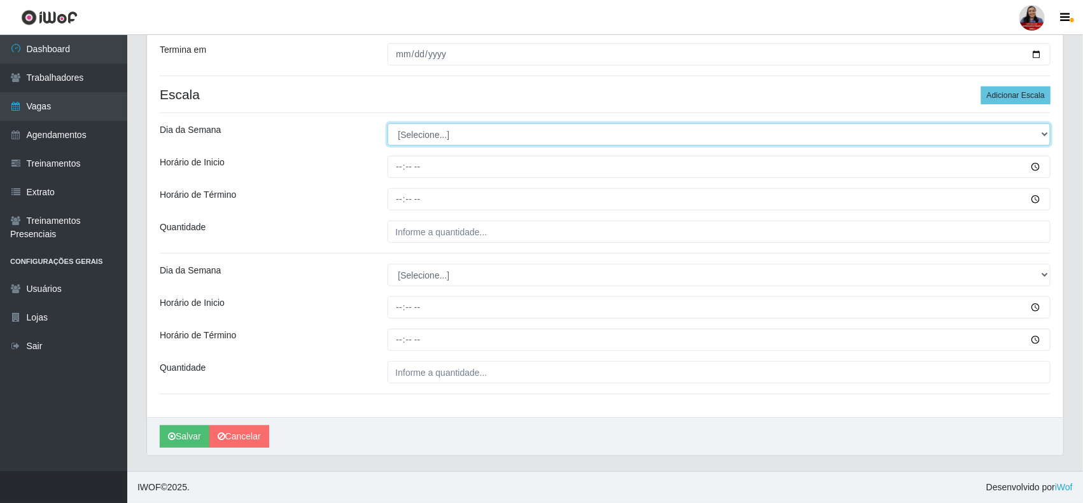
click at [538, 136] on select "[Selecione...] Segunda Terça Quarta Quinta Sexta Sábado Domingo" at bounding box center [720, 134] width 664 height 22
select select "4"
click at [388, 123] on select "[Selecione...] Segunda Terça Quarta Quinta Sexta Sábado Domingo" at bounding box center [720, 134] width 664 height 22
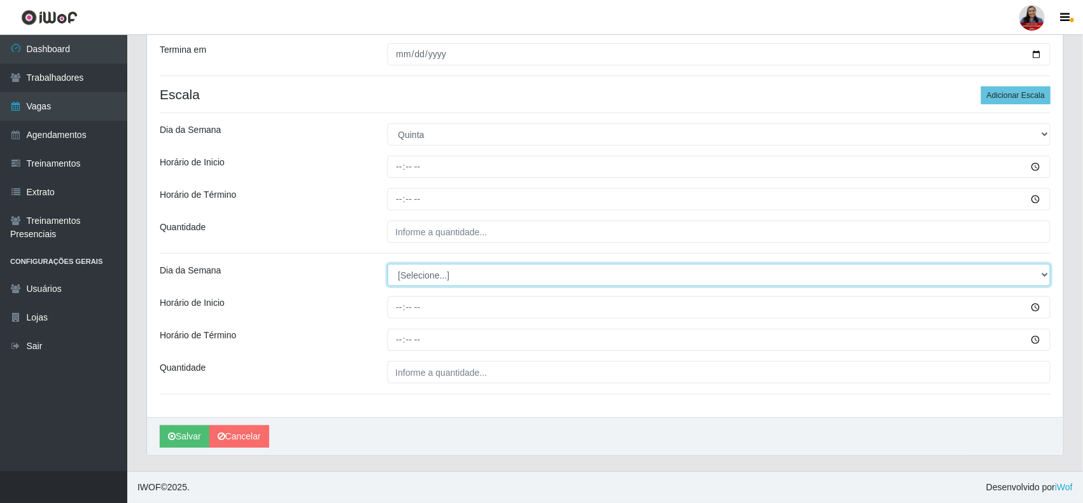
click at [496, 279] on select "[Selecione...] Segunda Terça Quarta Quinta Sexta Sábado Domingo" at bounding box center [720, 275] width 664 height 22
select select "4"
click at [388, 264] on select "[Selecione...] Segunda Terça Quarta Quinta Sexta Sábado Domingo" at bounding box center [720, 275] width 664 height 22
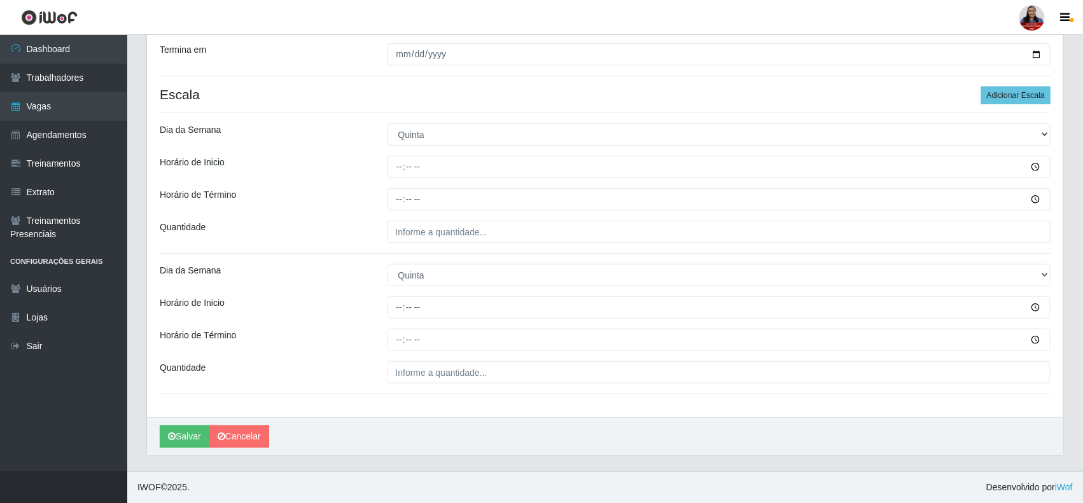
click at [290, 159] on div "Horário de Inicio" at bounding box center [264, 167] width 228 height 22
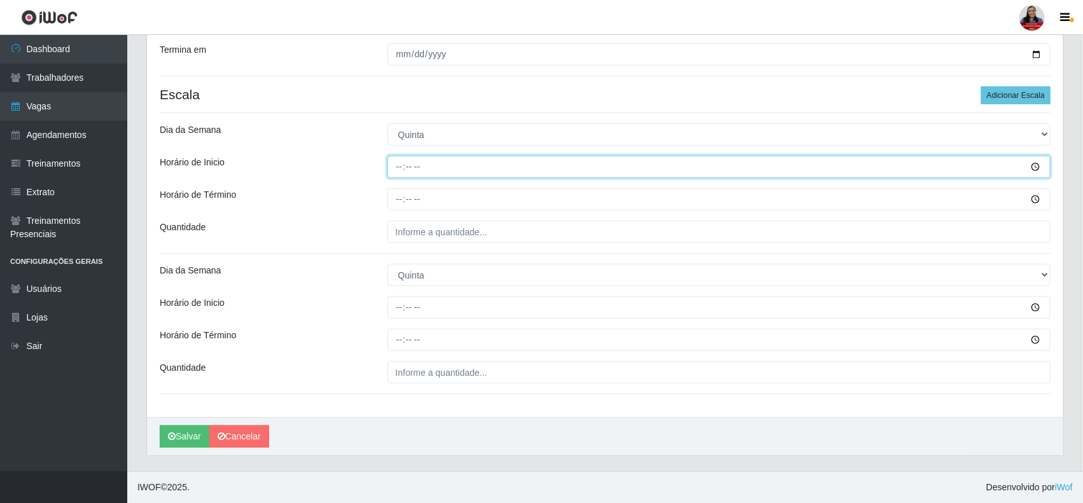
click at [401, 167] on input "Horário de Inicio" at bounding box center [720, 167] width 664 height 22
type input "09:00"
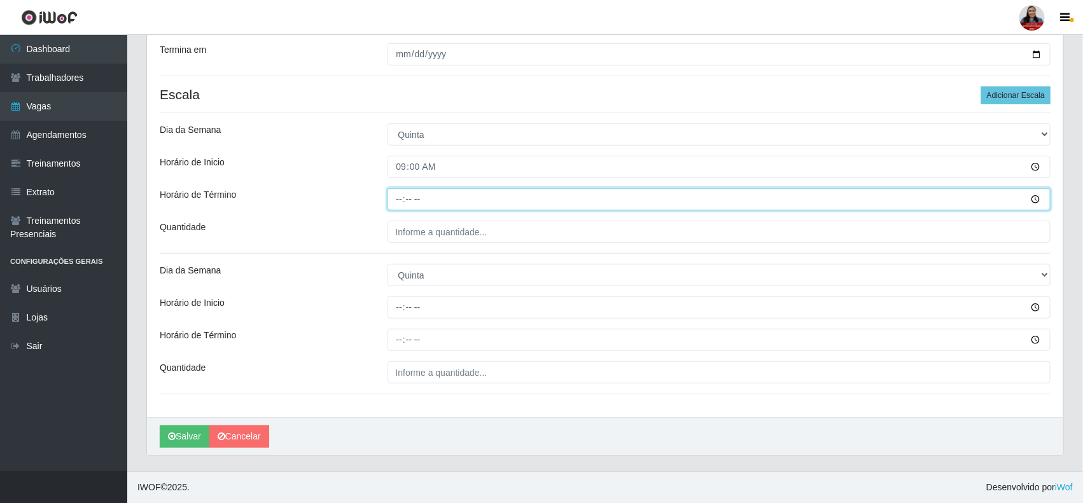
type input "15:00"
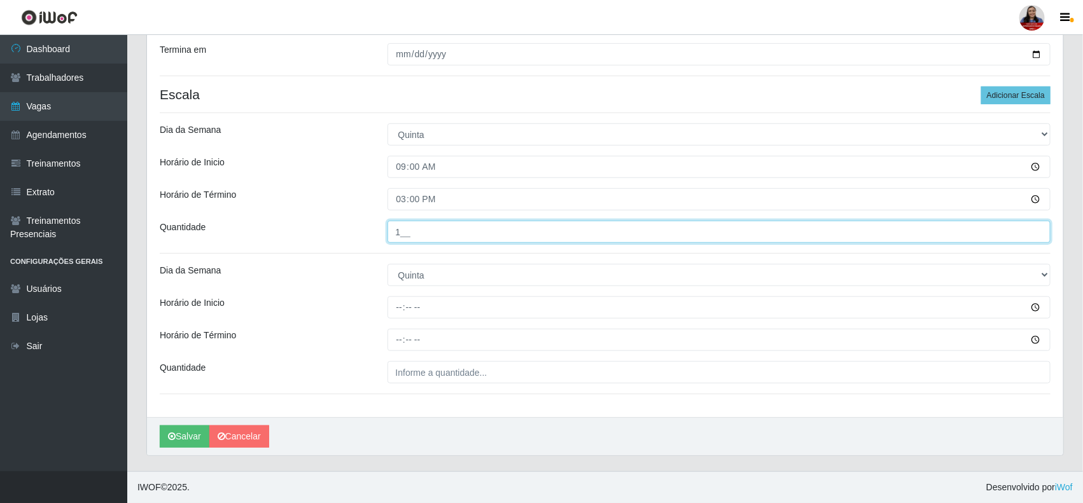
type input "1__"
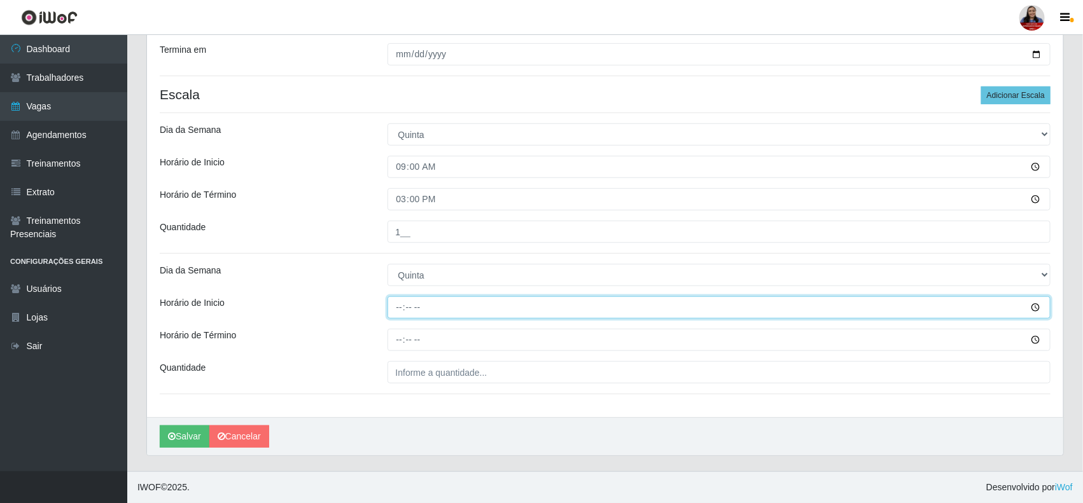
type input "15:00"
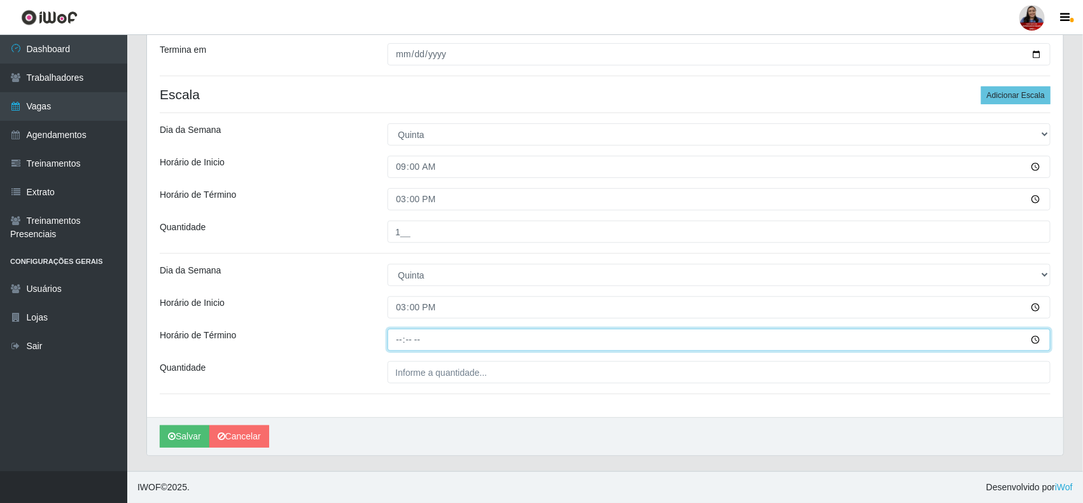
type input "21:00"
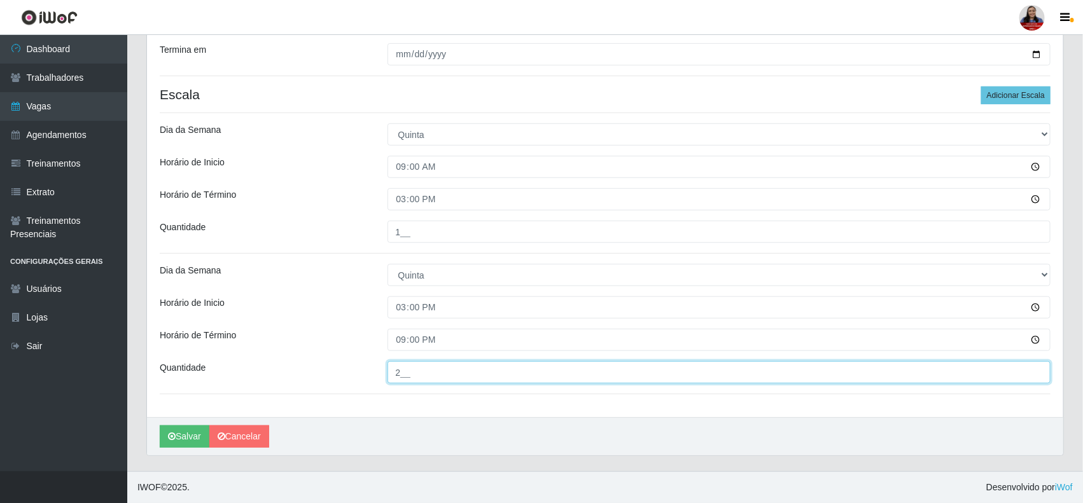
type input "2__"
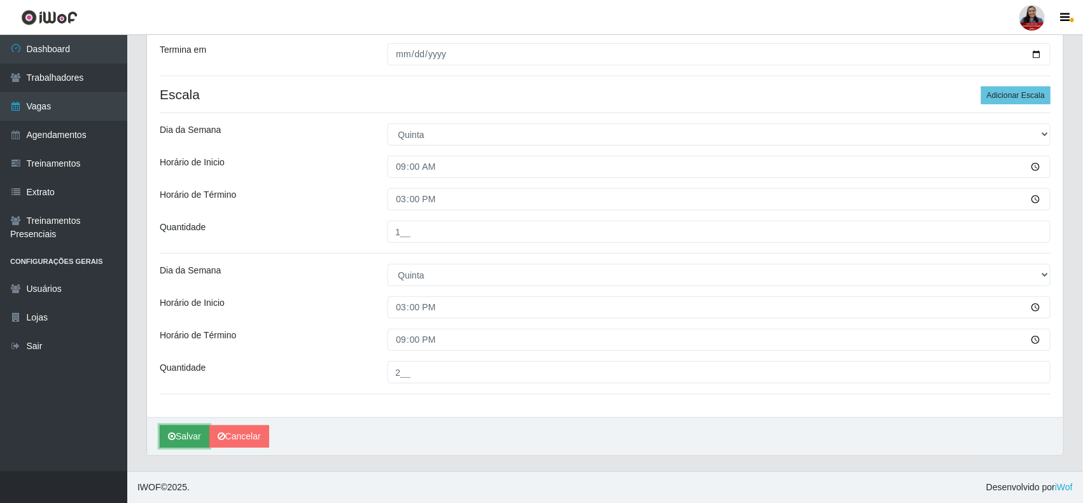
click at [190, 442] on button "Salvar" at bounding box center [185, 437] width 50 height 22
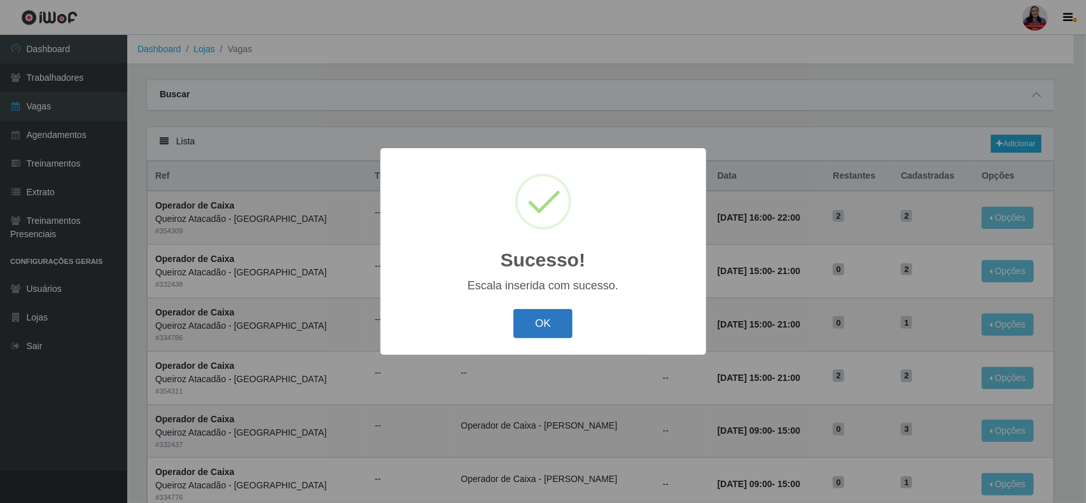
click at [545, 319] on button "OK" at bounding box center [543, 324] width 59 height 30
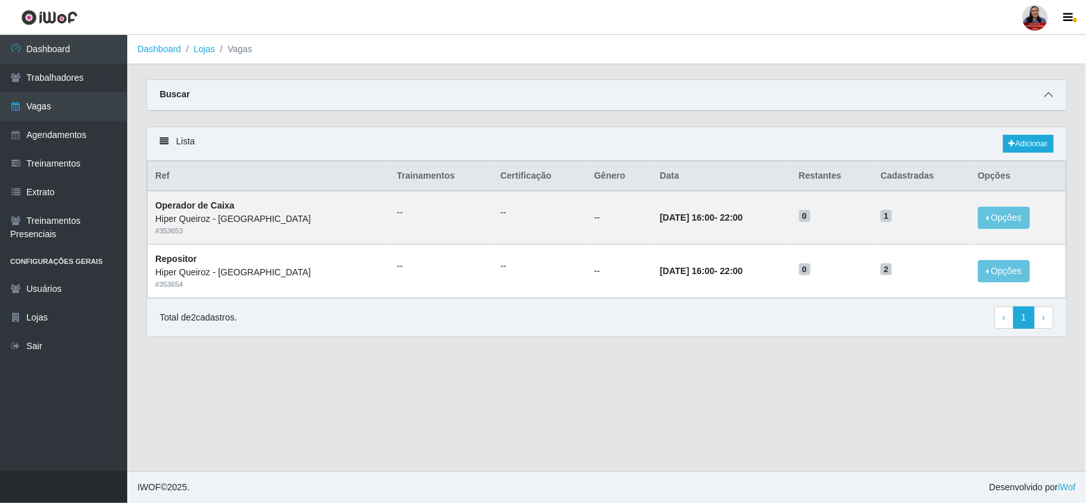
click at [1044, 95] on icon at bounding box center [1048, 94] width 9 height 9
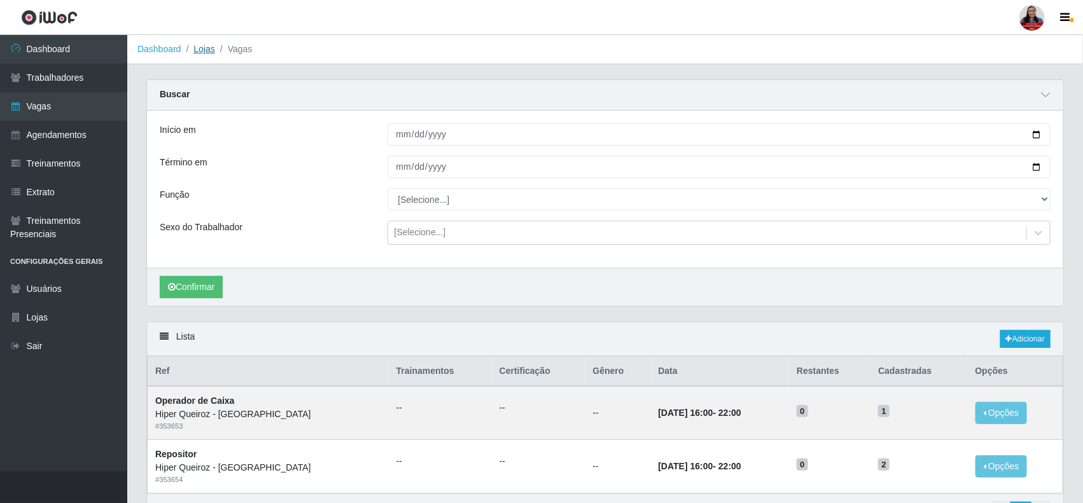
click at [210, 49] on link "Lojas" at bounding box center [203, 49] width 21 height 10
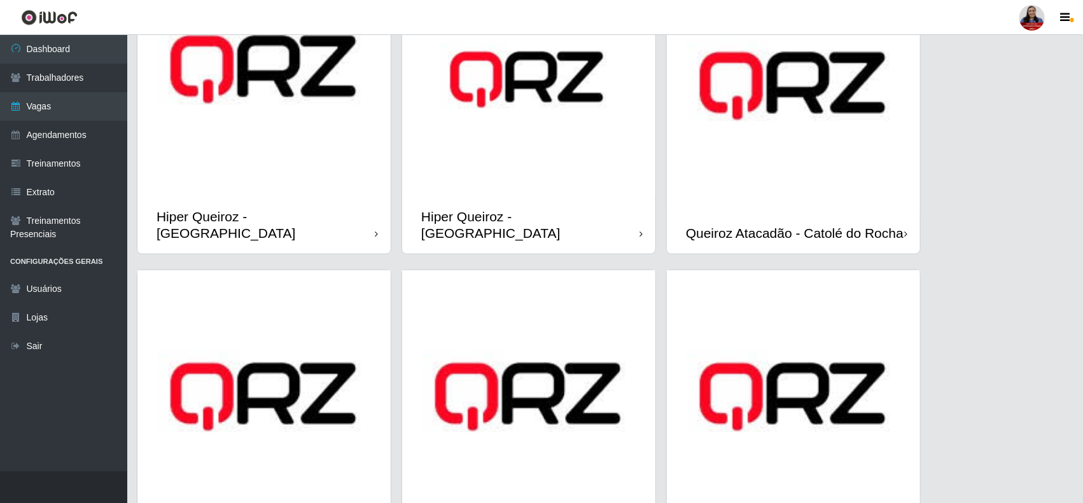
scroll to position [477, 0]
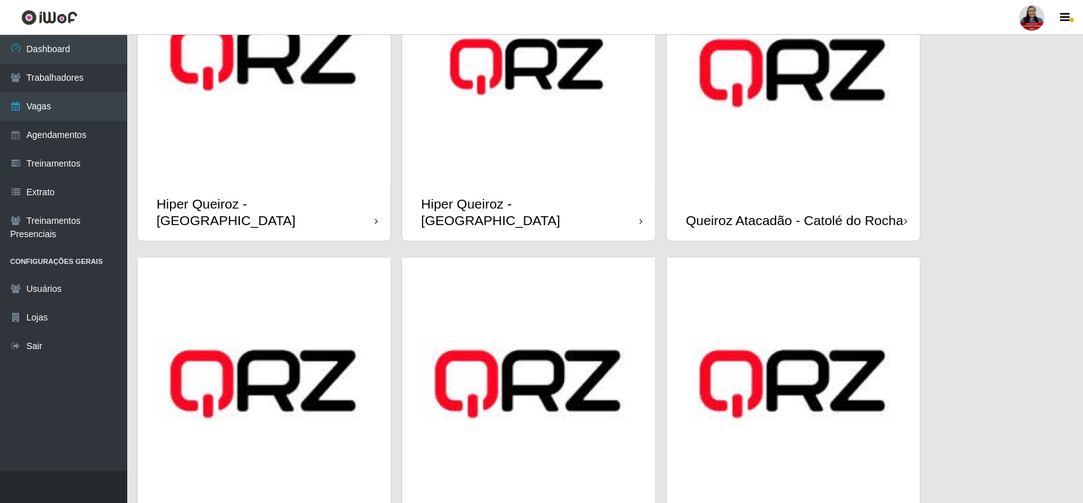
click at [299, 128] on img at bounding box center [263, 56] width 253 height 253
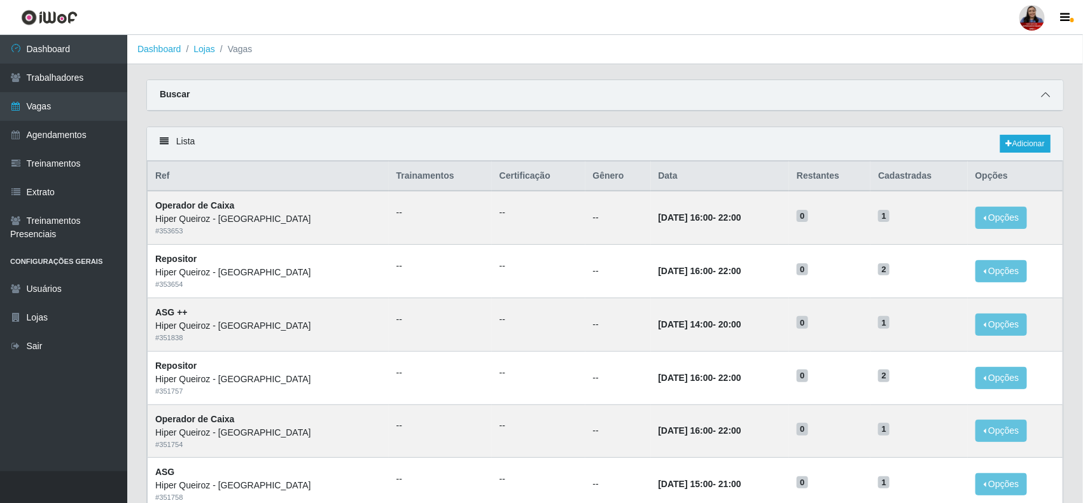
click at [1049, 94] on icon at bounding box center [1045, 94] width 9 height 9
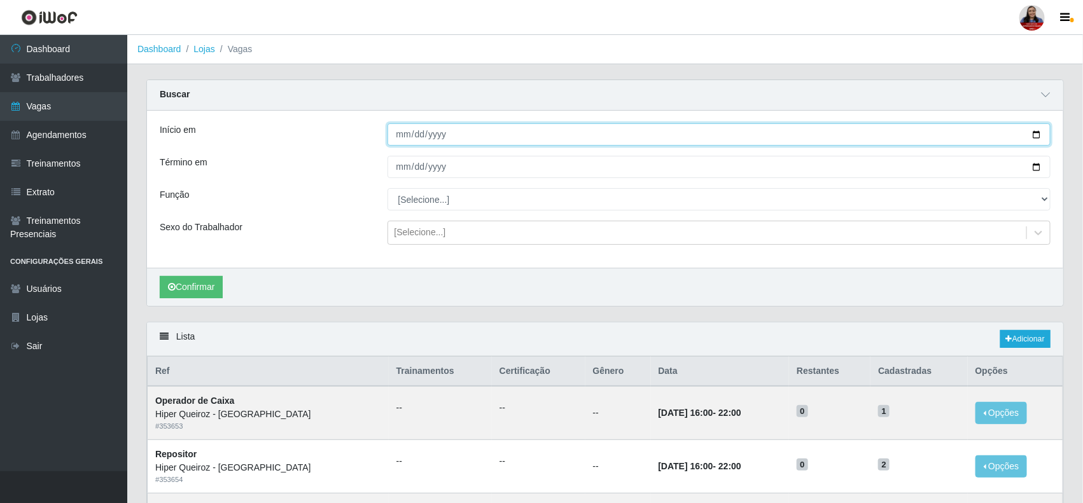
click at [1038, 137] on input "Início em" at bounding box center [720, 134] width 664 height 22
type input "2025-10-01"
click at [1033, 166] on input "Término em" at bounding box center [720, 167] width 664 height 22
type input "2025-10-01"
click at [210, 285] on button "Confirmar" at bounding box center [191, 287] width 63 height 22
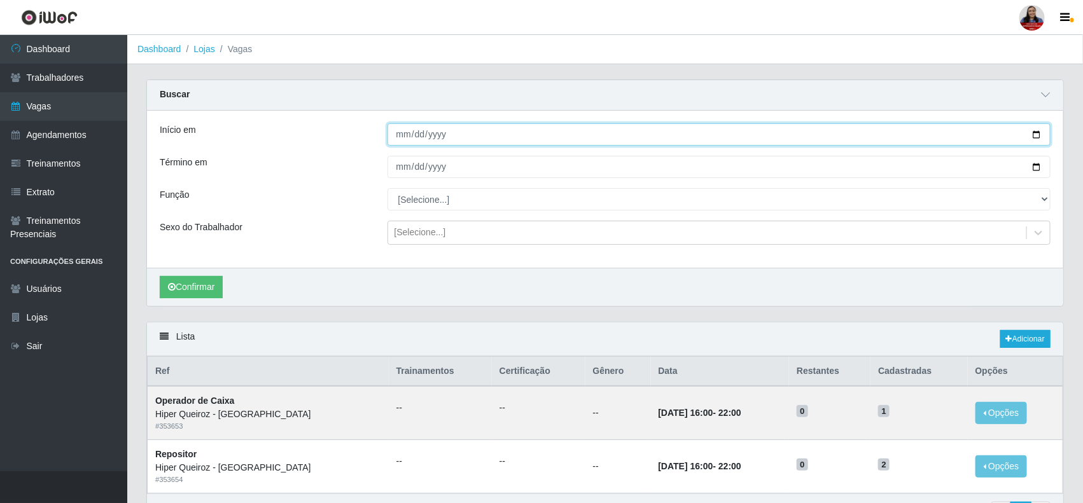
click at [1035, 139] on input "2025-10-01" at bounding box center [720, 134] width 664 height 22
type input "[DATE]"
click at [1036, 167] on input "2025-10-01" at bounding box center [720, 167] width 664 height 22
type input "[DATE]"
click at [211, 288] on button "Confirmar" at bounding box center [191, 287] width 63 height 22
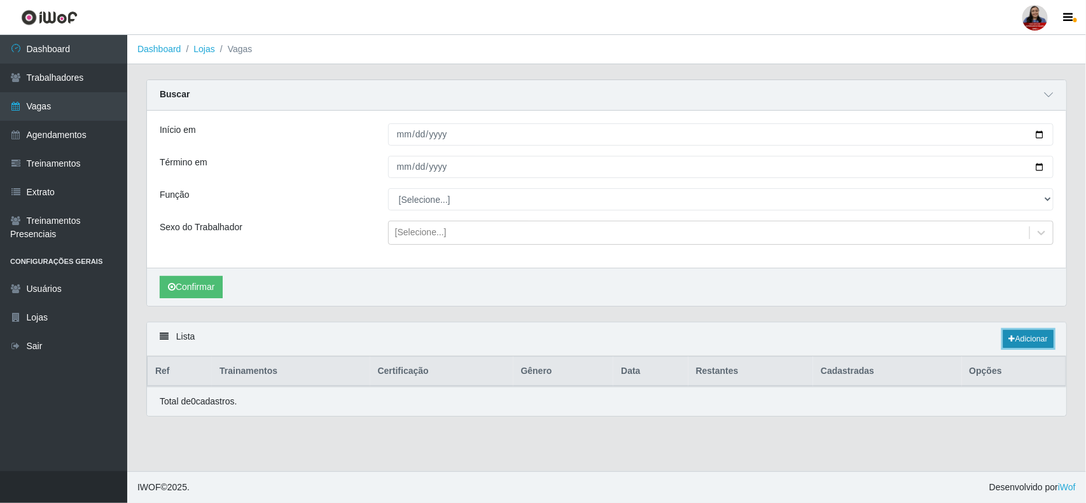
click at [1032, 341] on link "Adicionar" at bounding box center [1029, 339] width 50 height 18
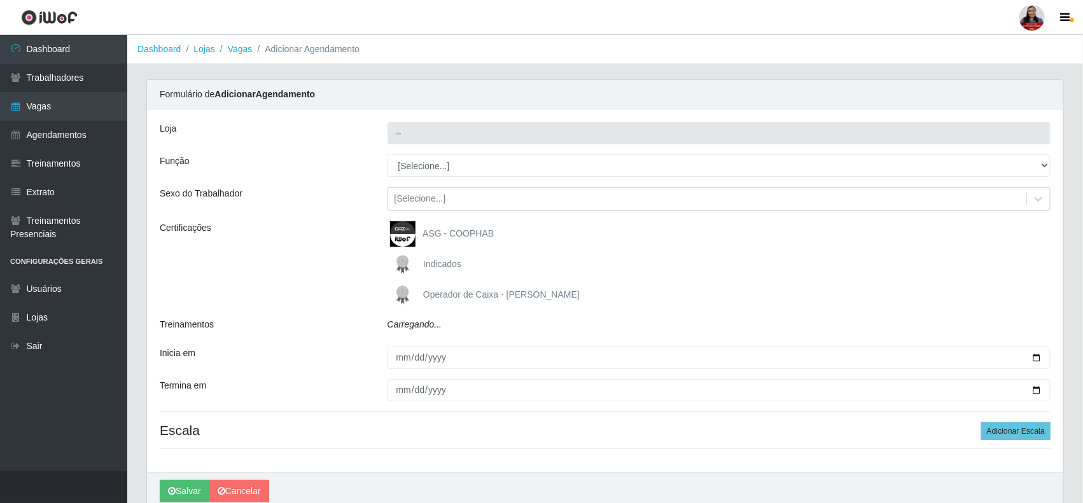
type input "Hiper Queiroz - Nova Betânia"
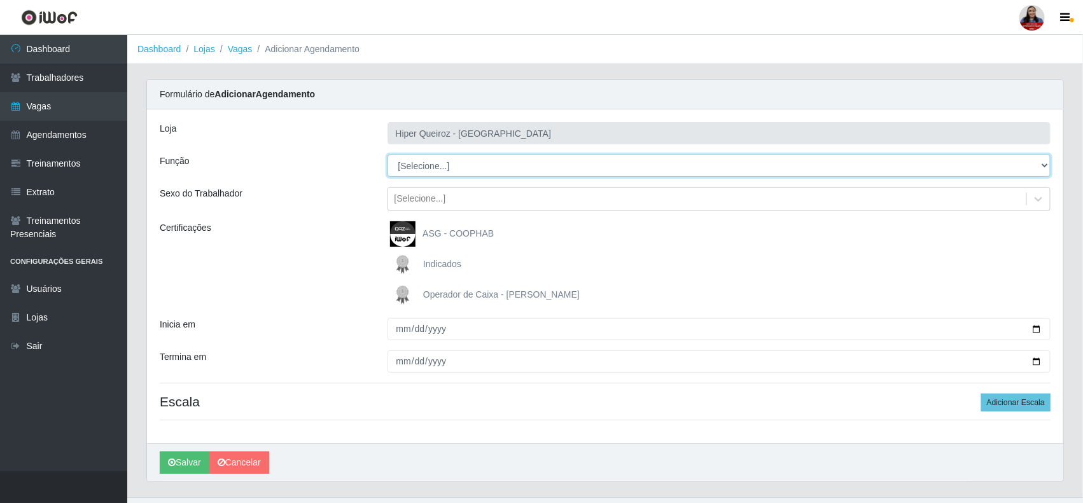
click at [472, 167] on select "[Selecione...] ASG ASG + ASG ++ Embalador Embalador + Embalador ++ Operador de …" at bounding box center [720, 166] width 664 height 22
select select "22"
click at [388, 155] on select "[Selecione...] ASG ASG + ASG ++ Embalador Embalador + Embalador ++ Operador de …" at bounding box center [720, 166] width 664 height 22
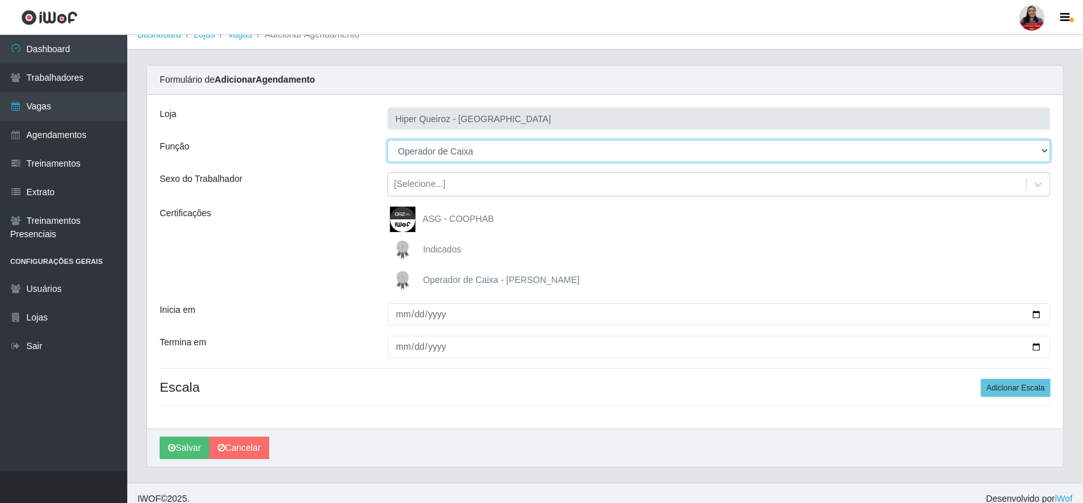
scroll to position [27, 0]
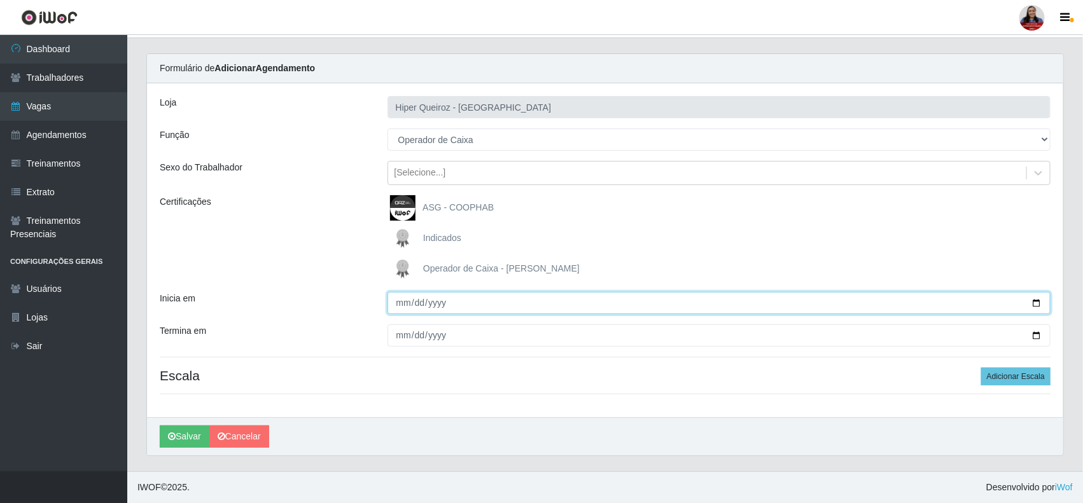
click at [1037, 300] on input "Inicia em" at bounding box center [720, 303] width 664 height 22
type input "[DATE]"
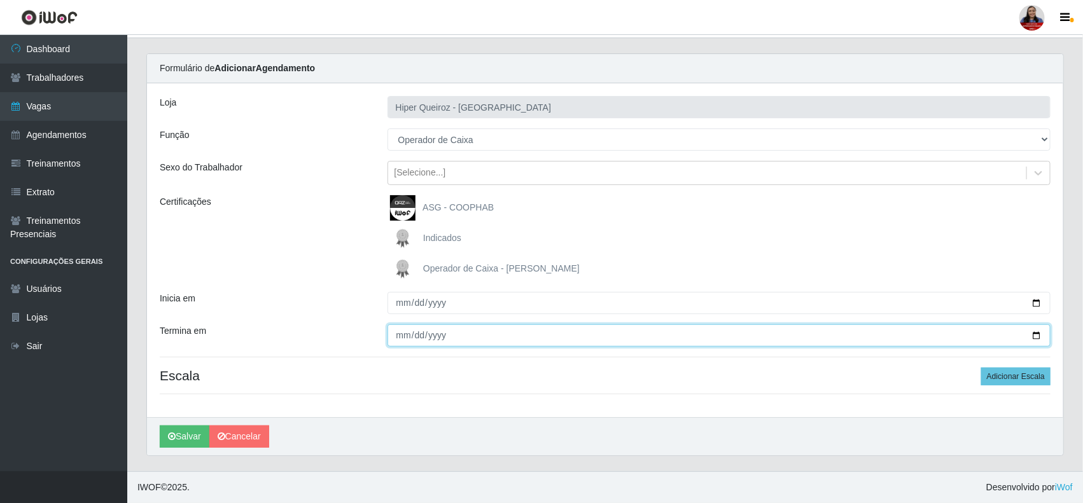
click at [1041, 335] on input "Termina em" at bounding box center [720, 336] width 664 height 22
type input "[DATE]"
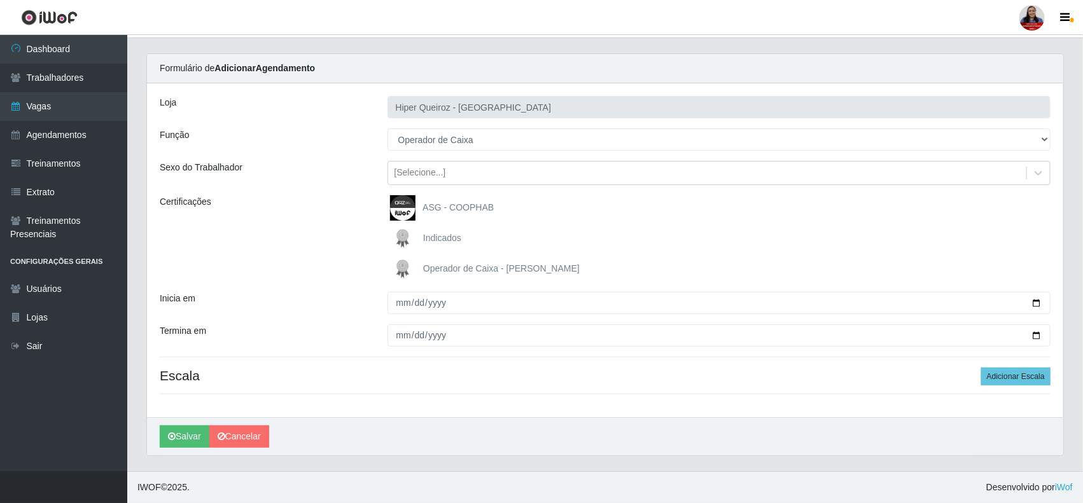
click at [304, 277] on div "Certificações" at bounding box center [264, 238] width 228 height 87
click at [1022, 379] on button "Adicionar Escala" at bounding box center [1015, 377] width 69 height 18
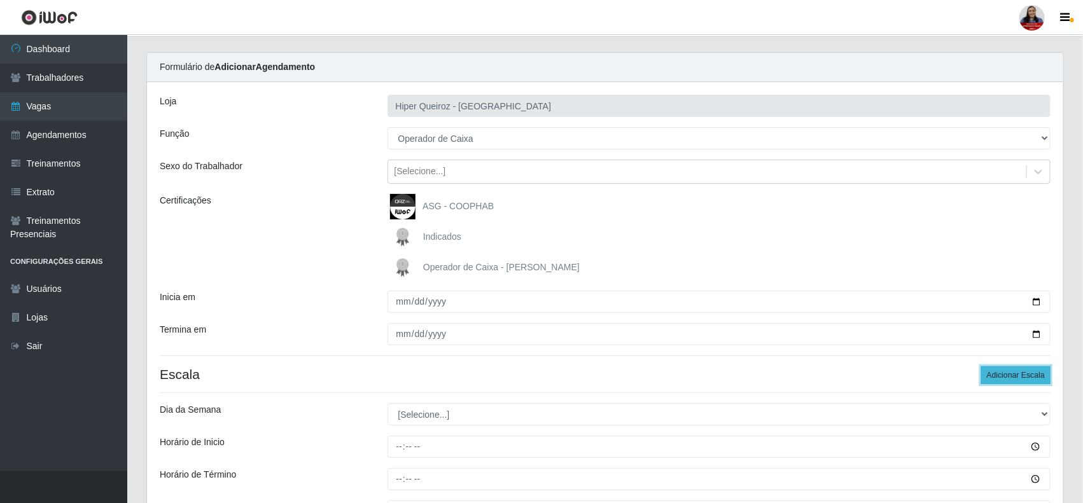
click at [1022, 379] on button "Adicionar Escala" at bounding box center [1015, 376] width 69 height 18
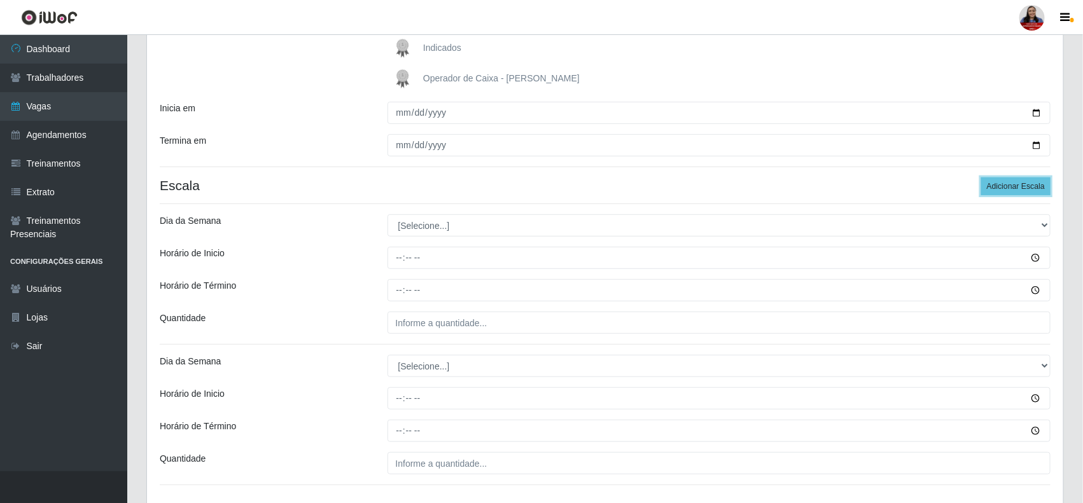
scroll to position [266, 0]
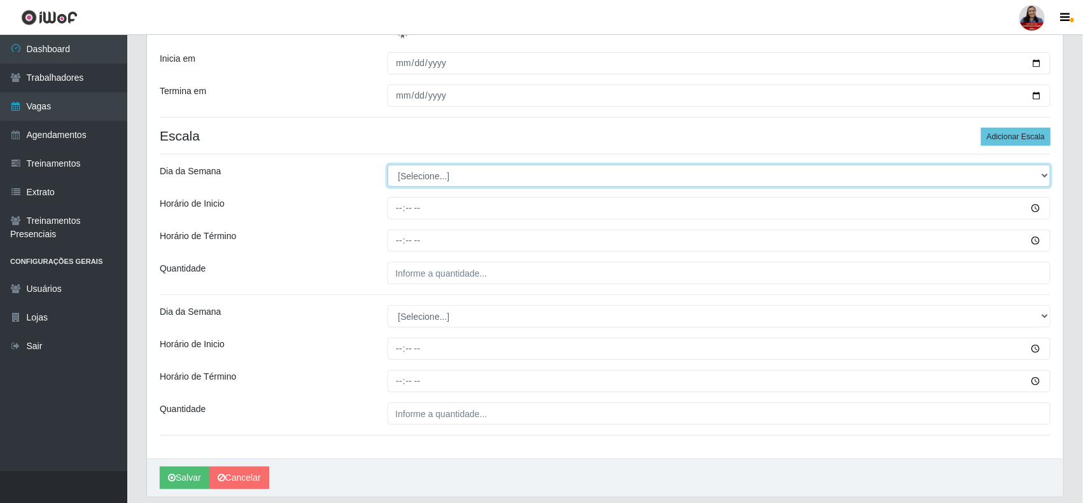
click at [547, 172] on select "[Selecione...] Segunda Terça Quarta Quinta Sexta Sábado Domingo" at bounding box center [720, 176] width 664 height 22
select select "4"
click at [388, 165] on select "[Selecione...] Segunda Terça Quarta Quinta Sexta Sábado Domingo" at bounding box center [720, 176] width 664 height 22
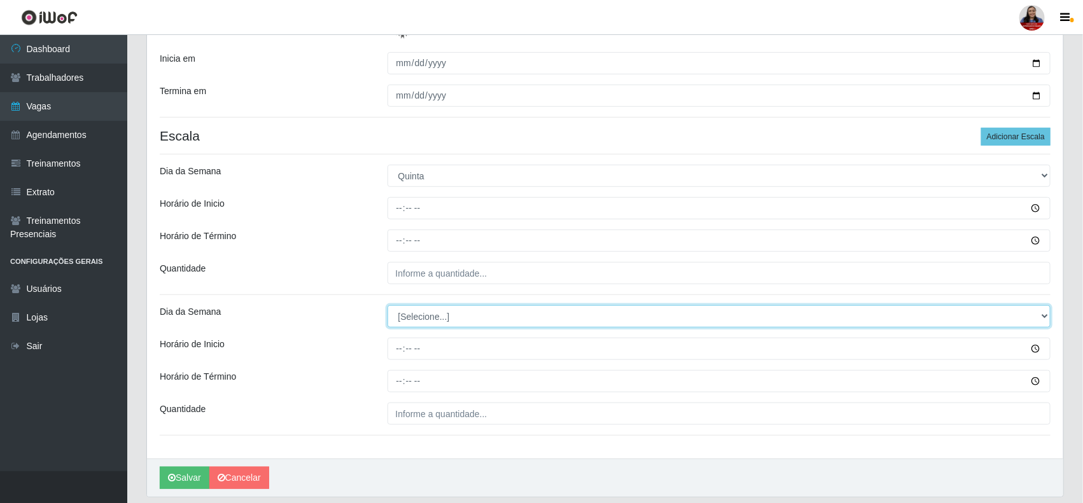
click at [459, 320] on select "[Selecione...] Segunda Terça Quarta Quinta Sexta Sábado Domingo" at bounding box center [720, 316] width 664 height 22
select select "4"
click at [388, 306] on select "[Selecione...] Segunda Terça Quarta Quinta Sexta Sábado Domingo" at bounding box center [720, 316] width 664 height 22
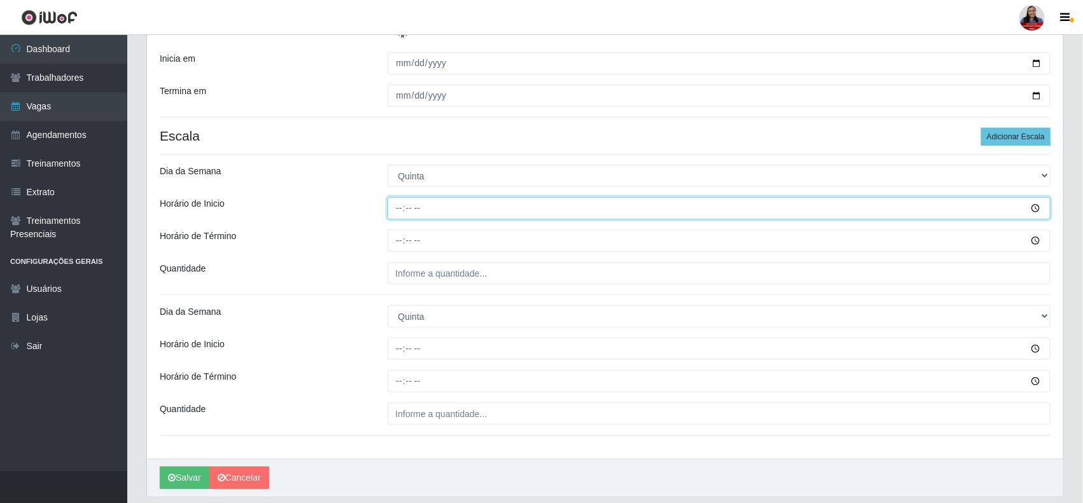
click at [398, 202] on input "Horário de Inicio" at bounding box center [720, 208] width 664 height 22
type input "15:00"
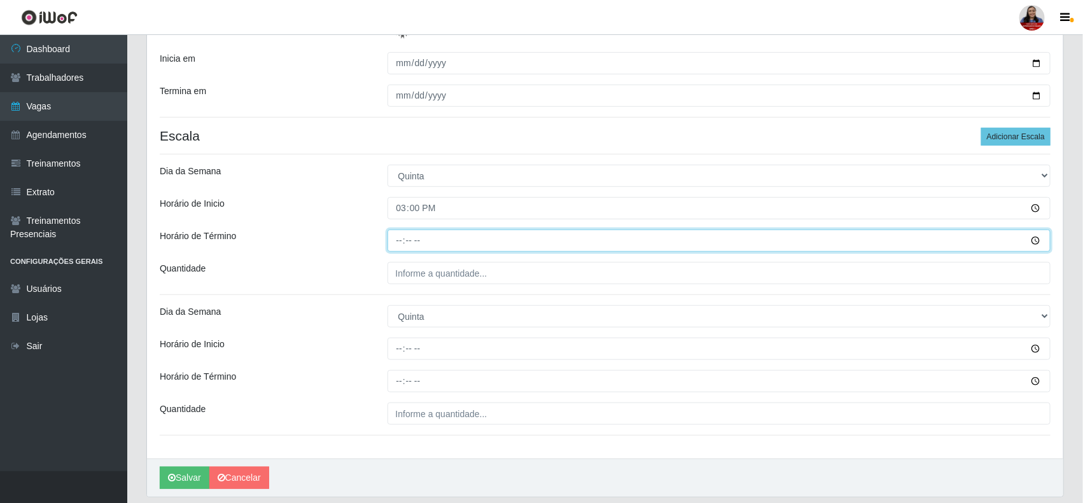
type input "21:00"
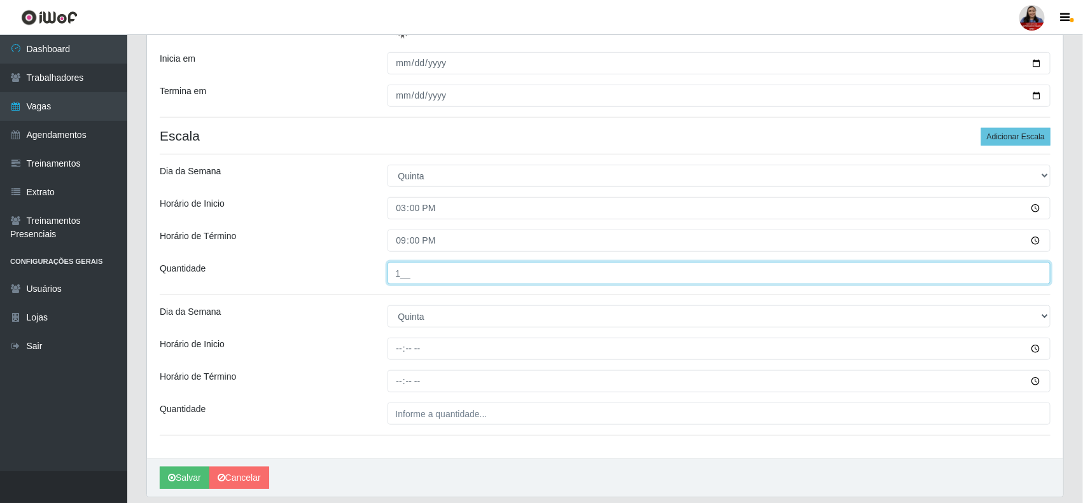
type input "1__"
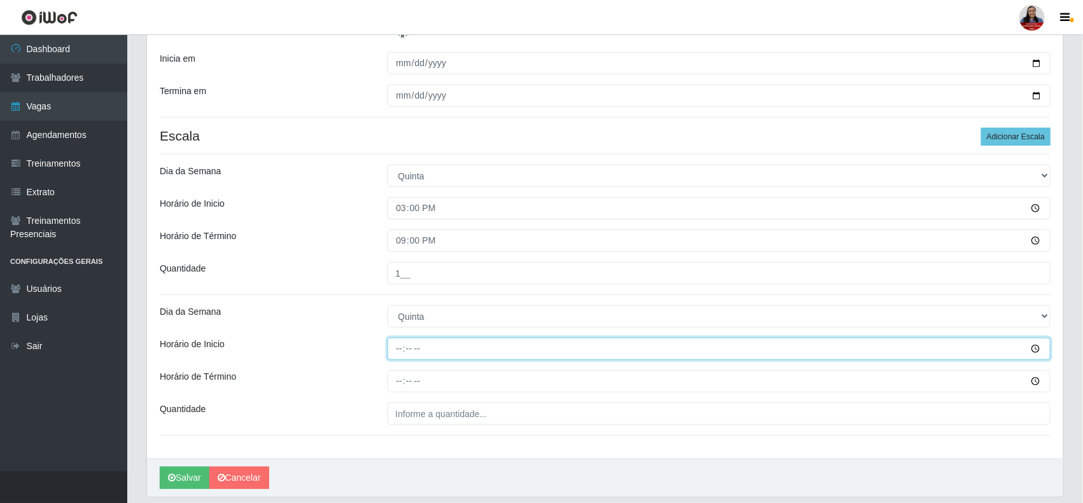
type input "16:00"
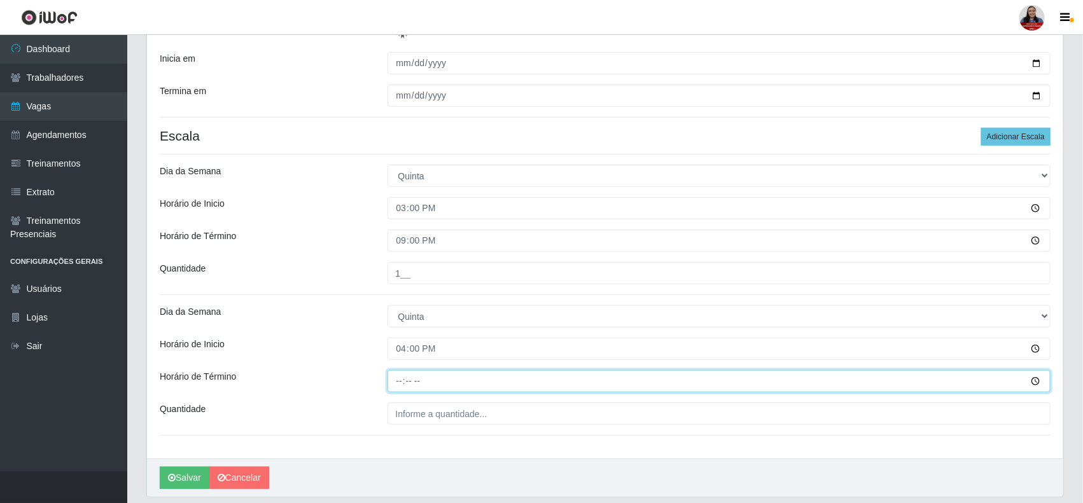
type input "22:00"
type input "1__"
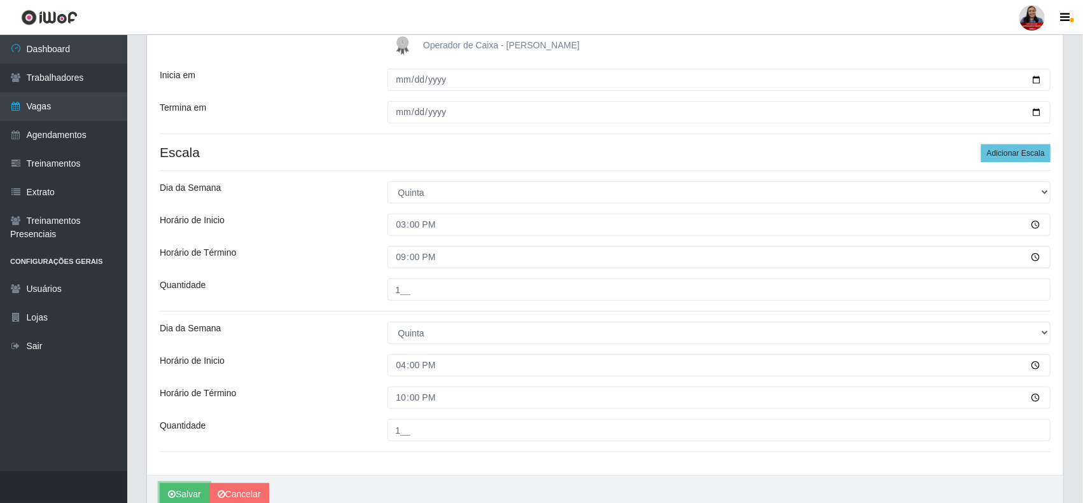
scroll to position [309, 0]
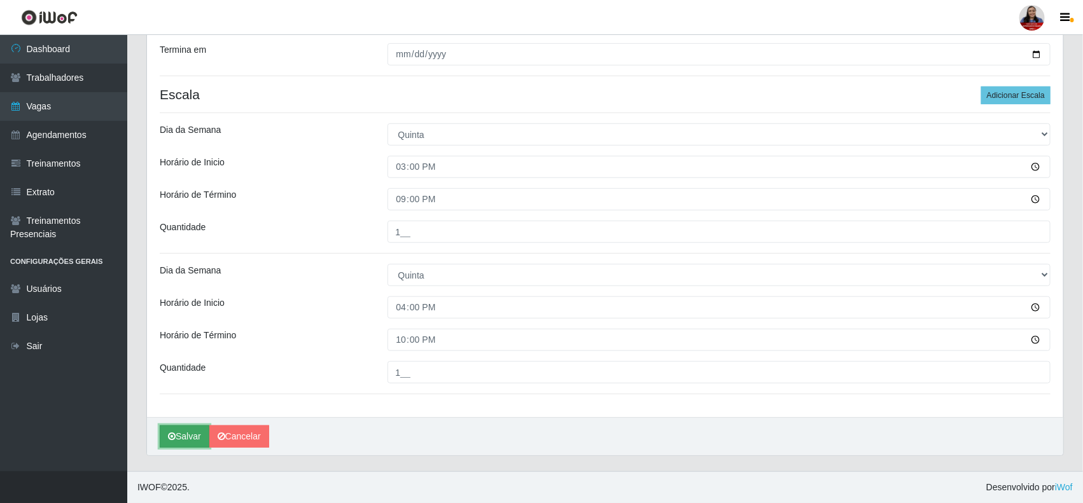
click at [195, 442] on button "Salvar" at bounding box center [185, 437] width 50 height 22
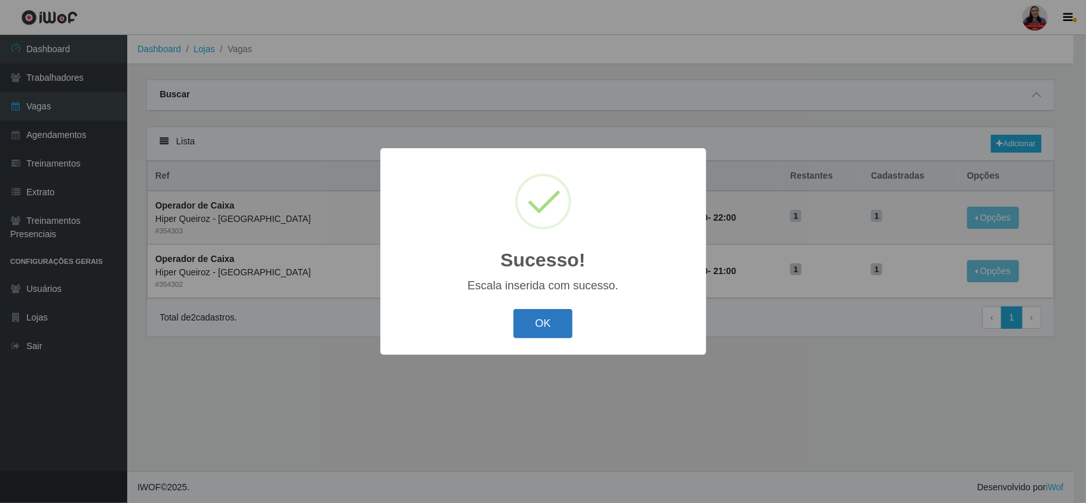
click at [549, 332] on button "OK" at bounding box center [543, 324] width 59 height 30
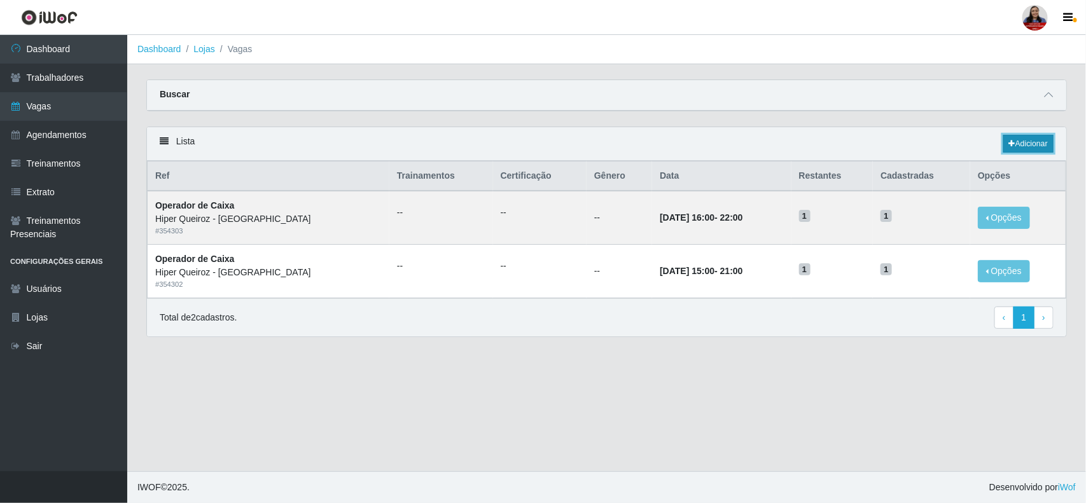
click at [1039, 150] on link "Adicionar" at bounding box center [1029, 144] width 50 height 18
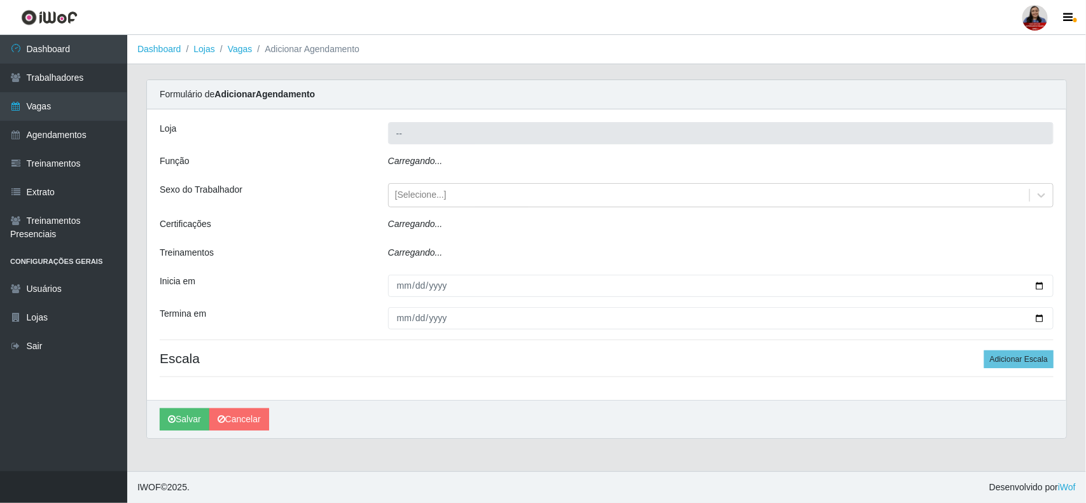
type input "Hiper Queiroz - Nova Betânia"
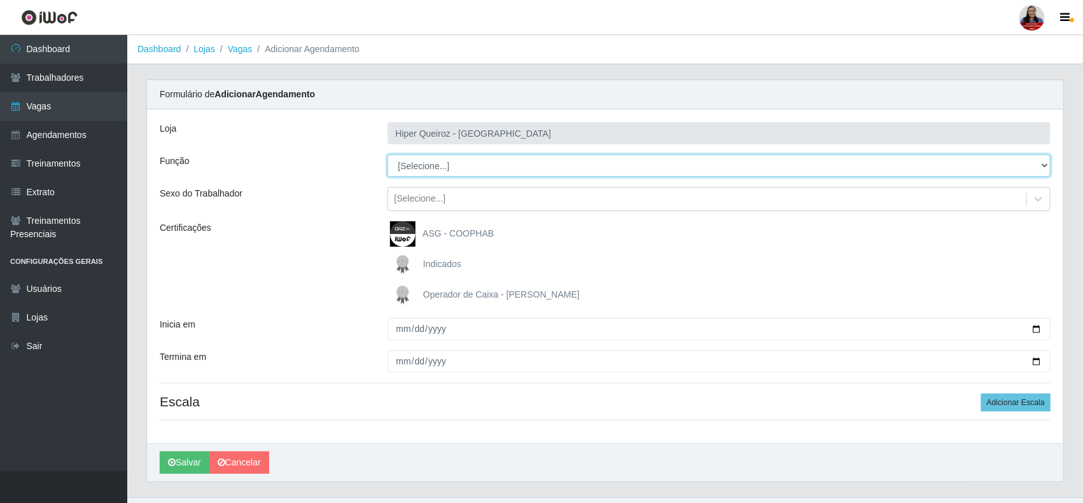
click at [552, 167] on select "[Selecione...] ASG ASG + ASG ++ Embalador Embalador + Embalador ++ Operador de …" at bounding box center [720, 166] width 664 height 22
select select "24"
click at [388, 155] on select "[Selecione...] ASG ASG + ASG ++ Embalador Embalador + Embalador ++ Operador de …" at bounding box center [720, 166] width 664 height 22
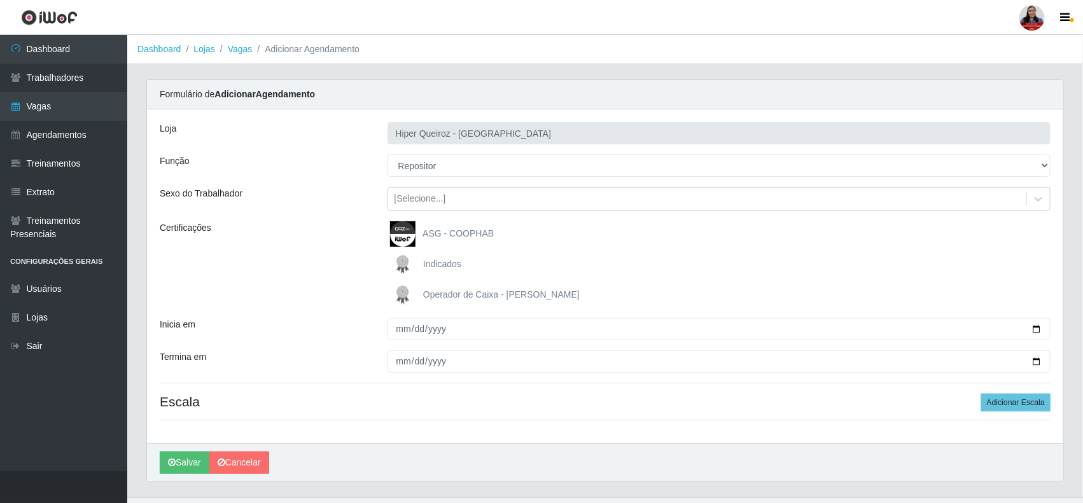
click at [339, 281] on div "Certificações" at bounding box center [264, 264] width 228 height 87
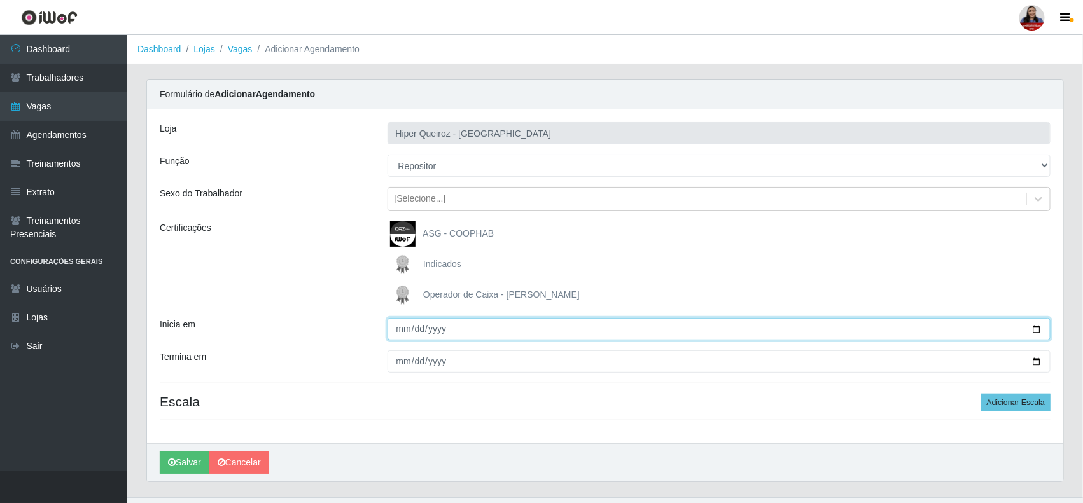
click at [1035, 332] on input "Inicia em" at bounding box center [720, 329] width 664 height 22
type input "[DATE]"
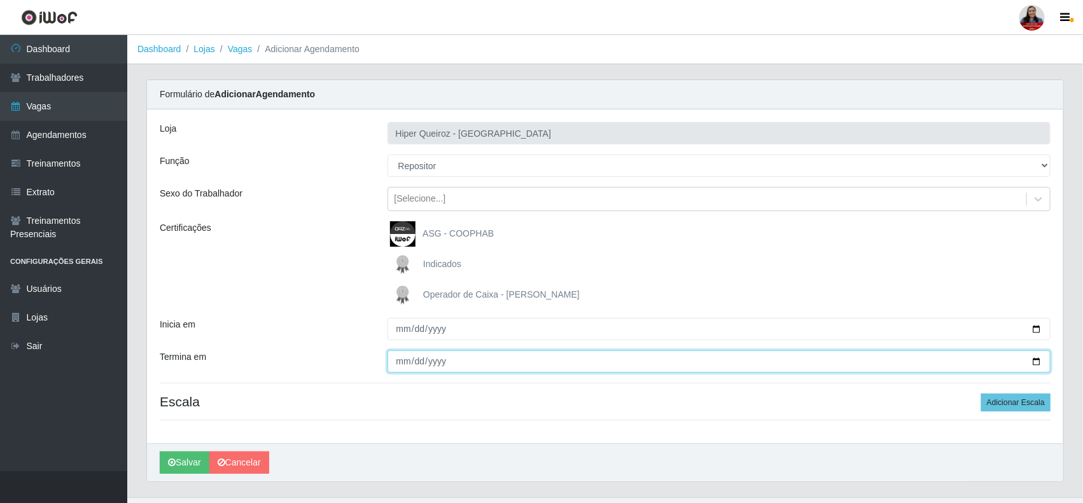
click at [1038, 360] on input "Termina em" at bounding box center [720, 362] width 664 height 22
type input "[DATE]"
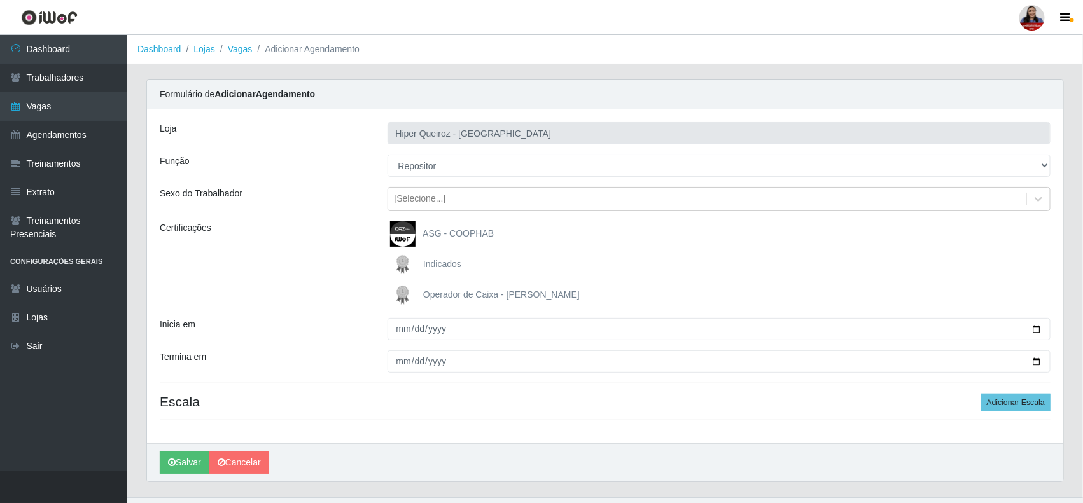
click at [354, 258] on div "Certificações" at bounding box center [264, 264] width 228 height 87
click at [1010, 404] on button "Adicionar Escala" at bounding box center [1015, 403] width 69 height 18
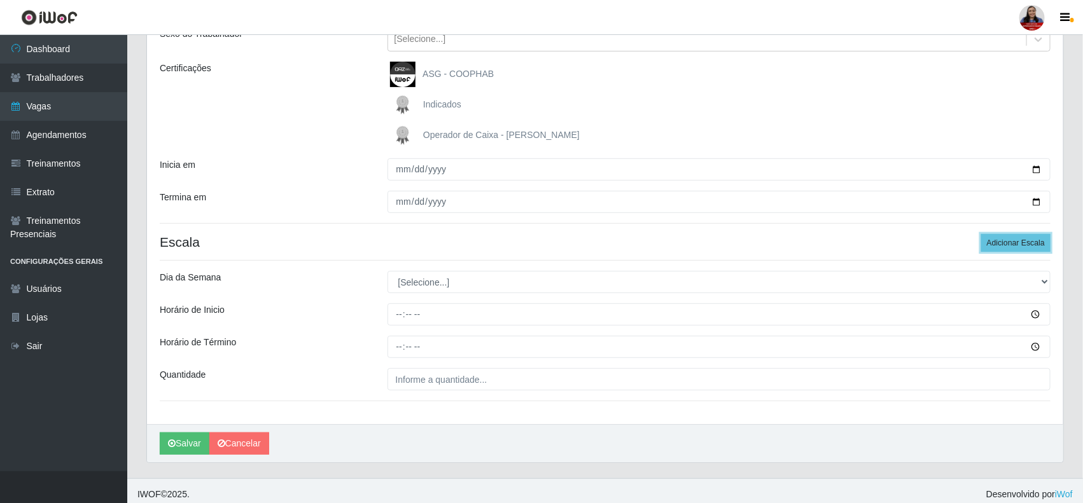
scroll to position [169, 0]
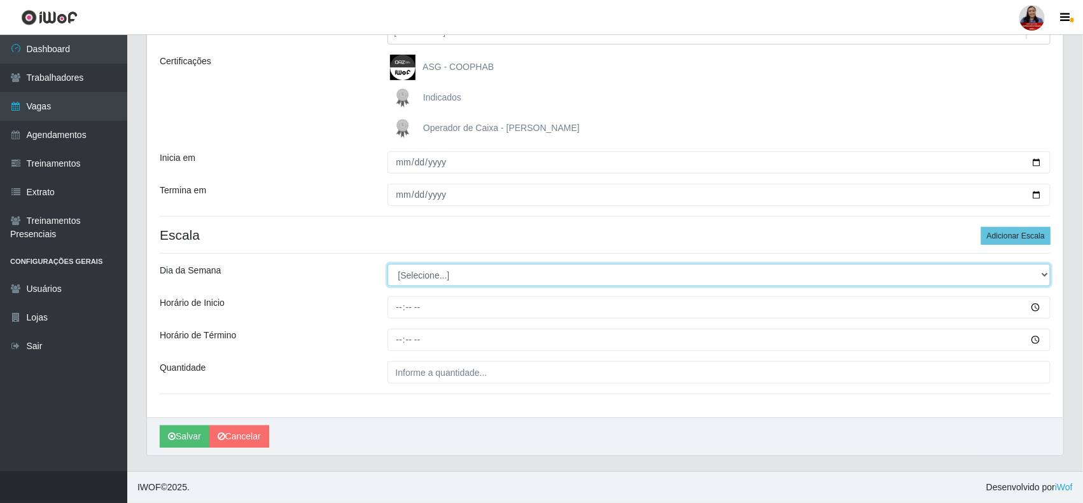
click at [456, 280] on select "[Selecione...] Segunda Terça Quarta Quinta Sexta Sábado Domingo" at bounding box center [720, 275] width 664 height 22
select select "4"
click at [388, 264] on select "[Selecione...] Segunda Terça Quarta Quinta Sexta Sábado Domingo" at bounding box center [720, 275] width 664 height 22
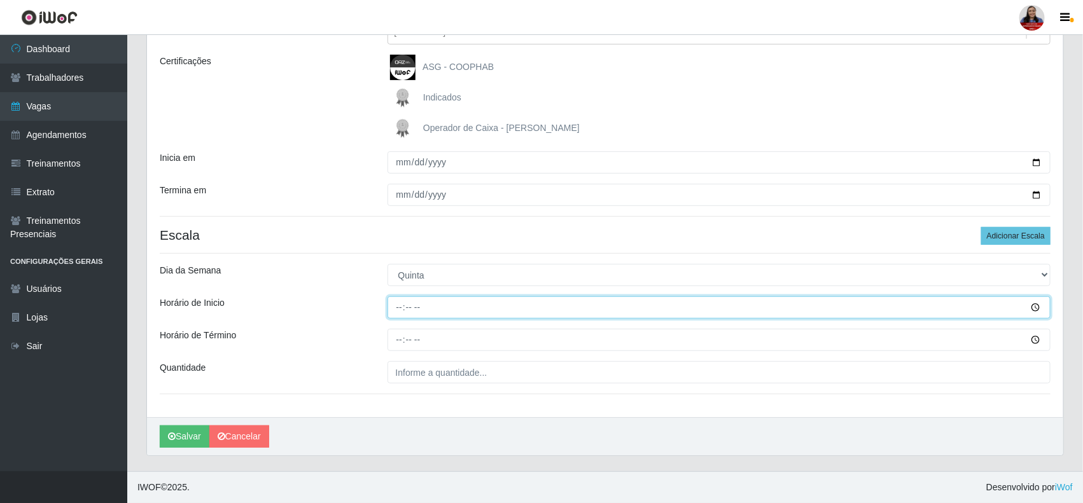
click at [401, 309] on input "Horário de Inicio" at bounding box center [720, 308] width 664 height 22
type input "16:00"
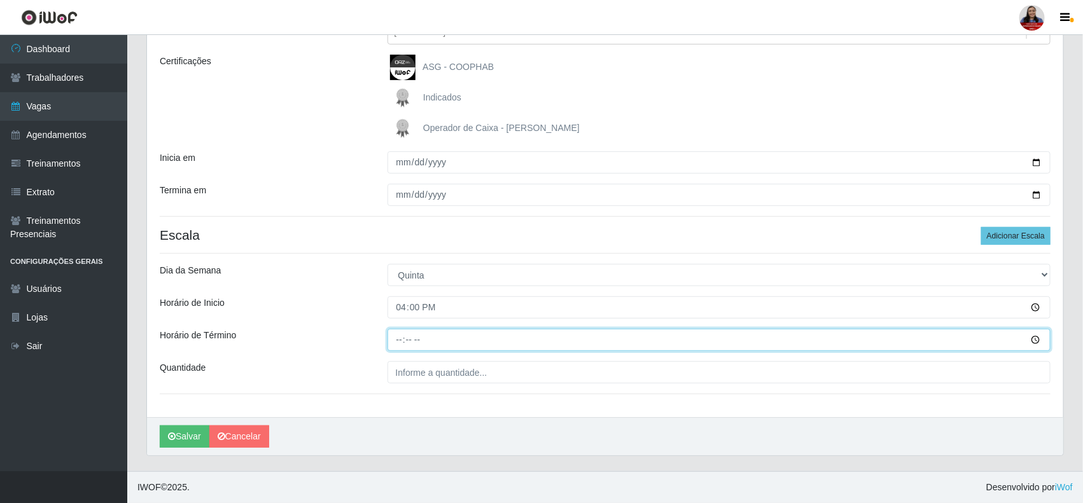
type input "22:00"
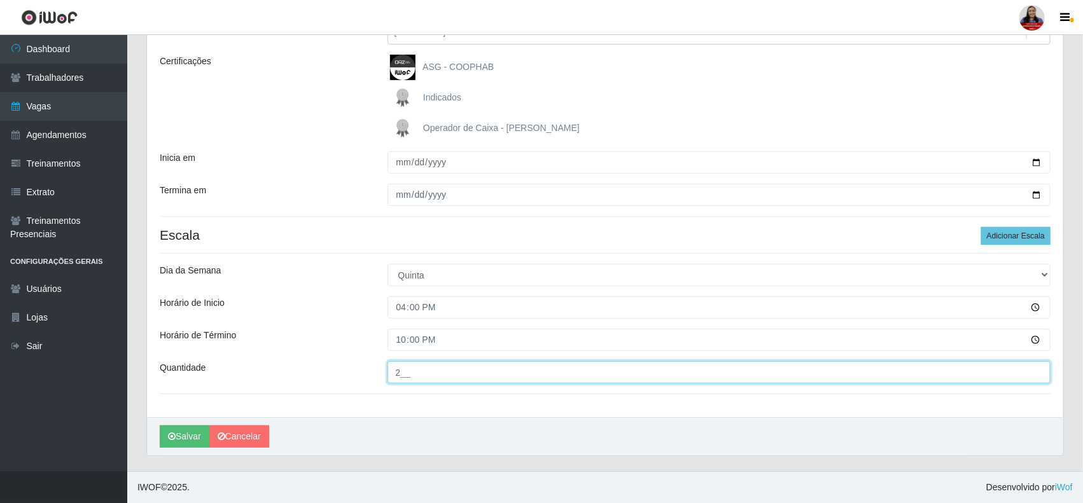
type input "2__"
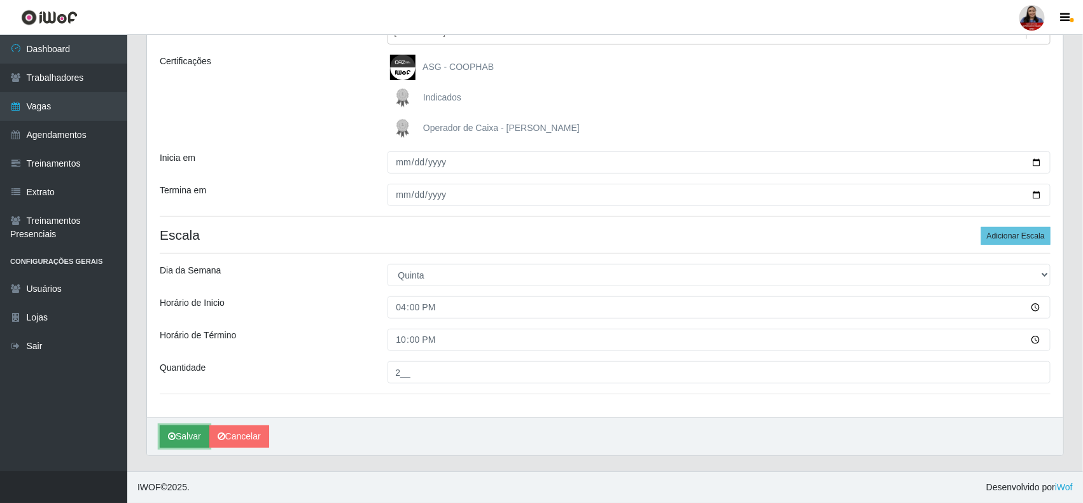
click at [178, 431] on button "Salvar" at bounding box center [185, 437] width 50 height 22
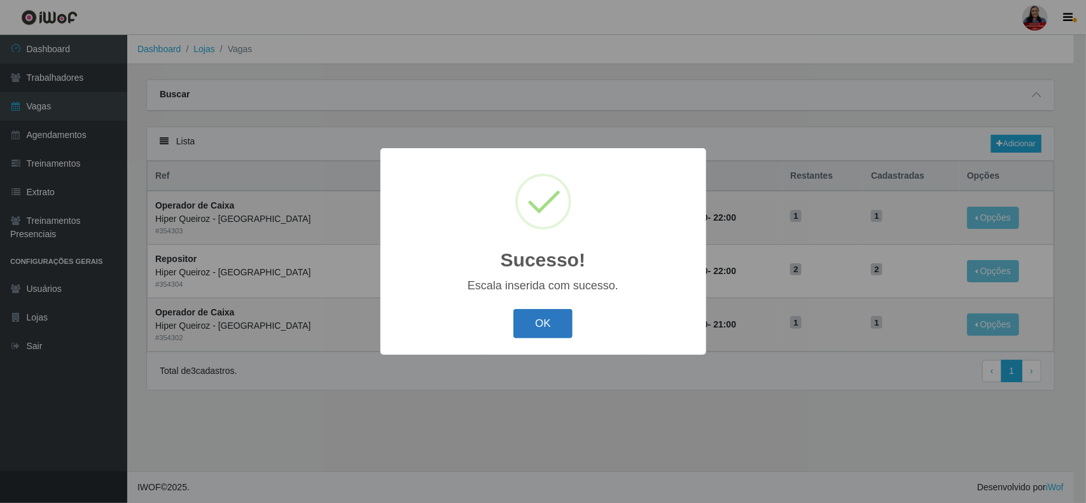
click at [530, 326] on button "OK" at bounding box center [543, 324] width 59 height 30
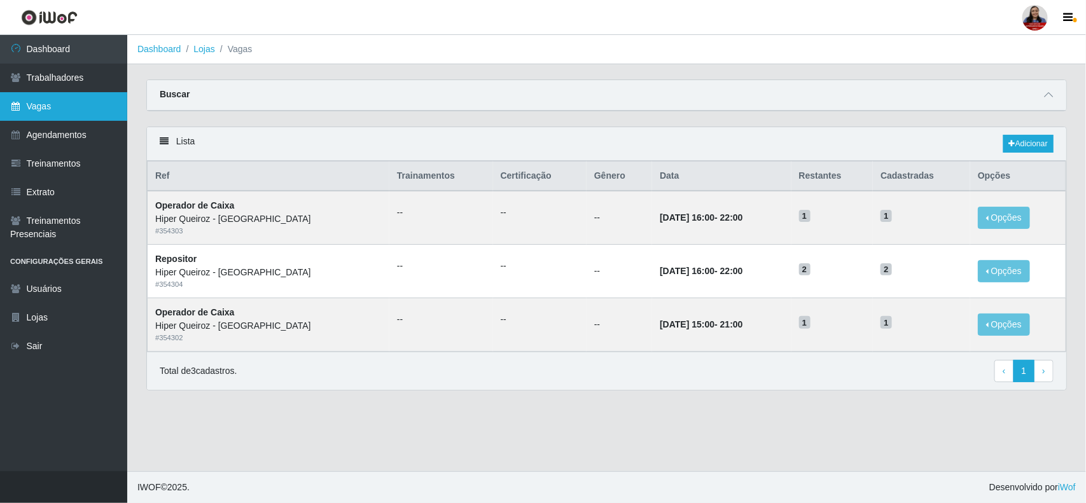
drag, startPoint x: 45, startPoint y: 100, endPoint x: 51, endPoint y: 99, distance: 6.4
click at [45, 100] on link "Vagas" at bounding box center [63, 106] width 127 height 29
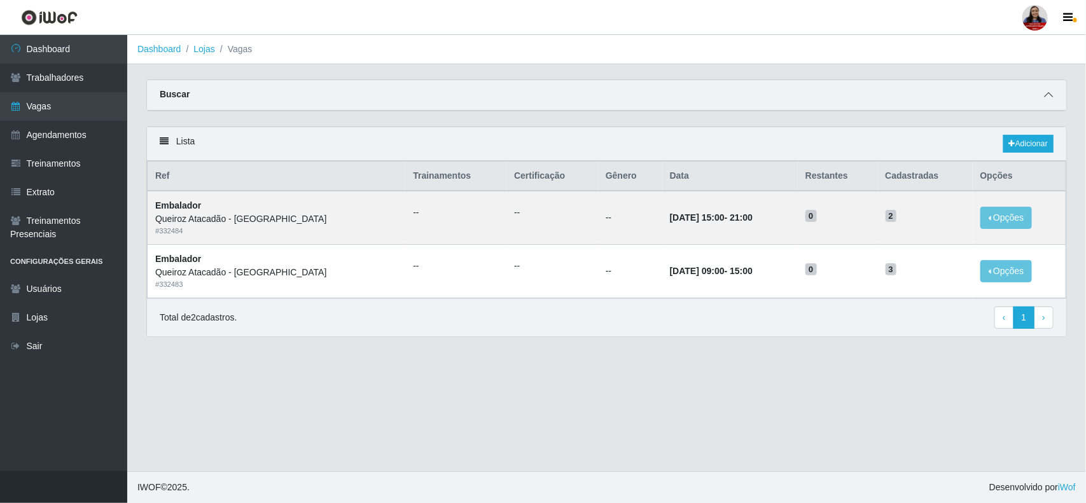
click at [1045, 94] on icon at bounding box center [1048, 94] width 9 height 9
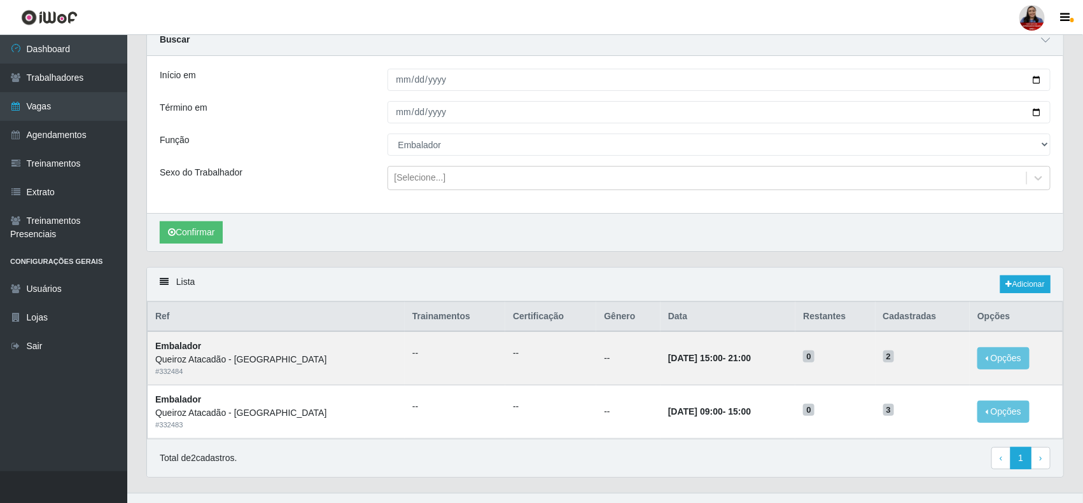
scroll to position [80, 0]
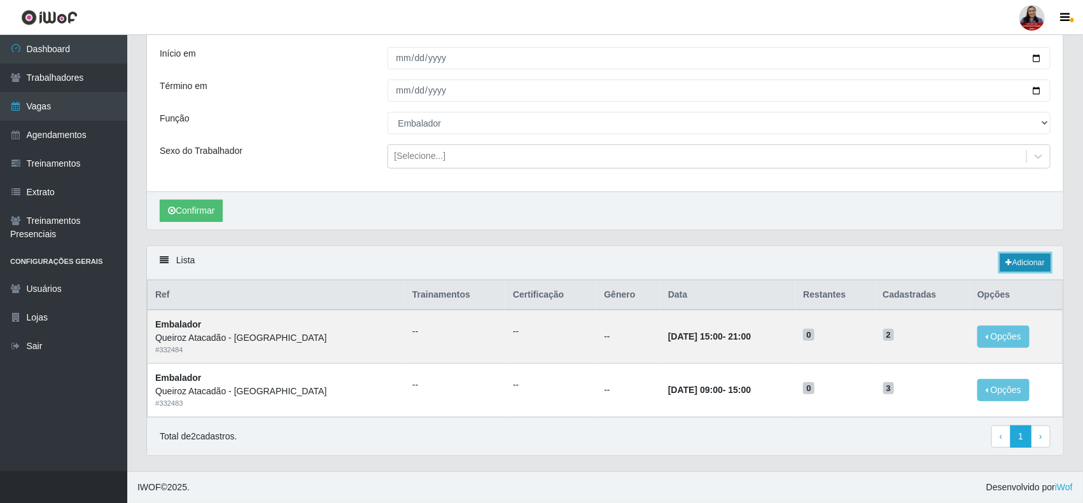
click at [1025, 265] on link "Adicionar" at bounding box center [1025, 263] width 50 height 18
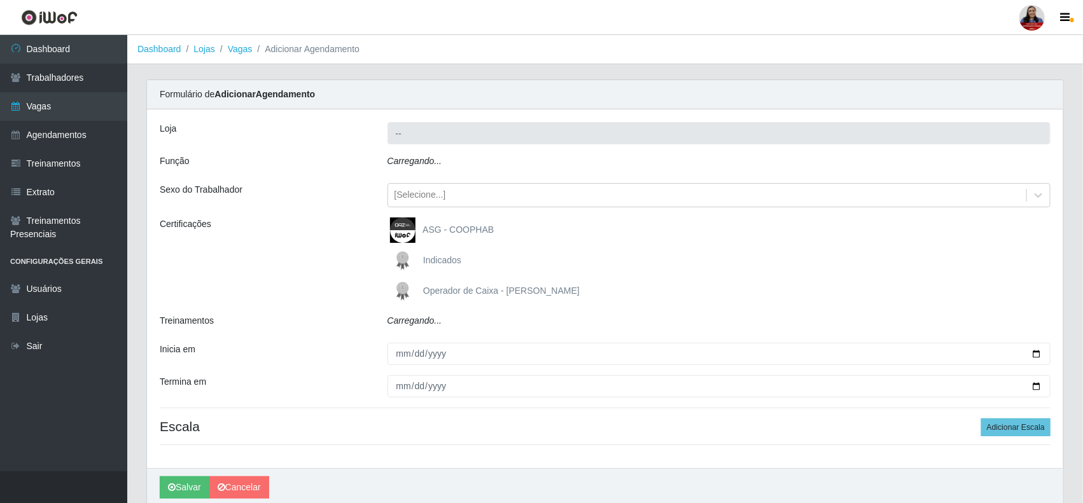
type input "Queiroz Atacadão - [GEOGRAPHIC_DATA]"
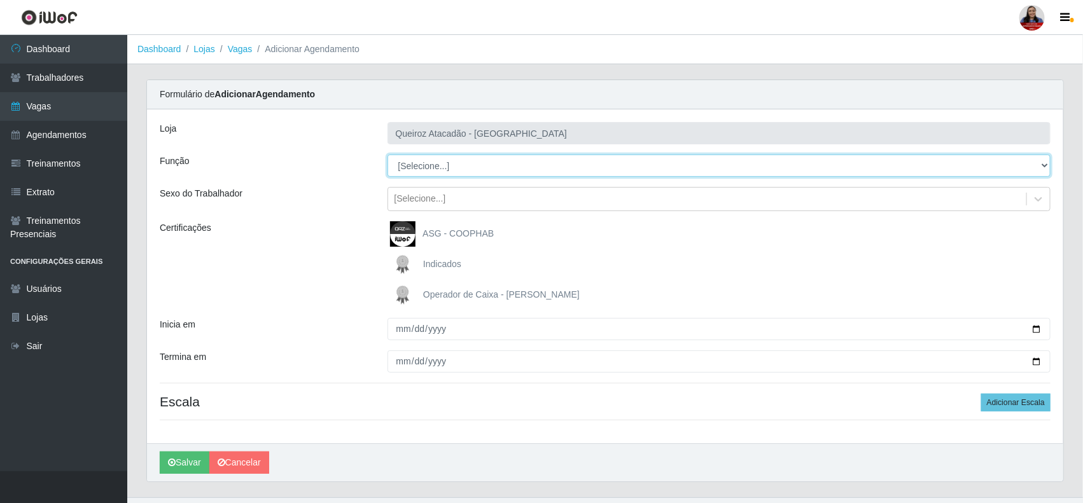
drag, startPoint x: 516, startPoint y: 177, endPoint x: 475, endPoint y: 169, distance: 42.1
click at [475, 169] on select "[Selecione...] Auxiliar de Depósito Auxiliar de Depósito + Auxiliar de Depósito…" at bounding box center [720, 166] width 664 height 22
select select "1"
click at [388, 155] on select "[Selecione...] Auxiliar de Depósito Auxiliar de Depósito + Auxiliar de Depósito…" at bounding box center [720, 166] width 664 height 22
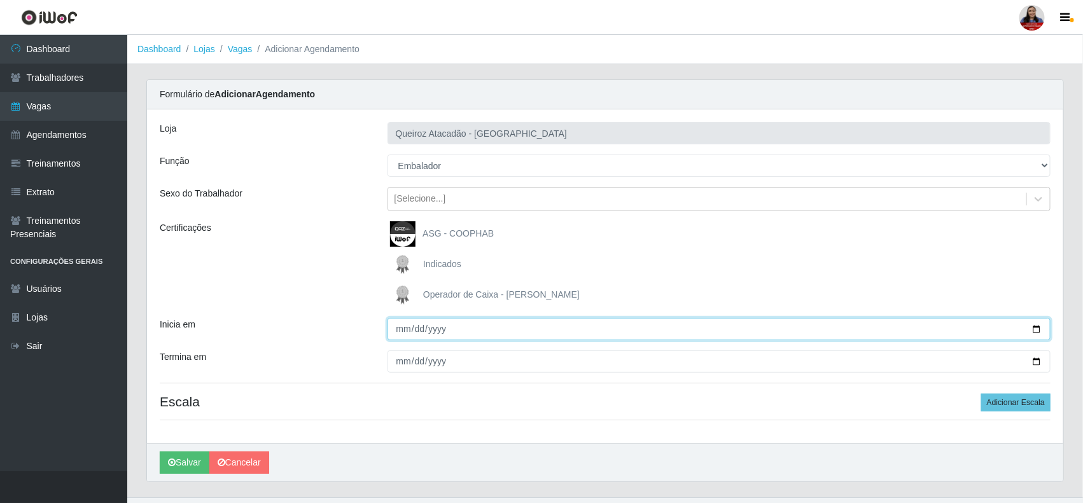
click at [399, 329] on input "Inicia em" at bounding box center [720, 329] width 664 height 22
click at [1039, 332] on input "Inicia em" at bounding box center [720, 329] width 664 height 22
type input "[DATE]"
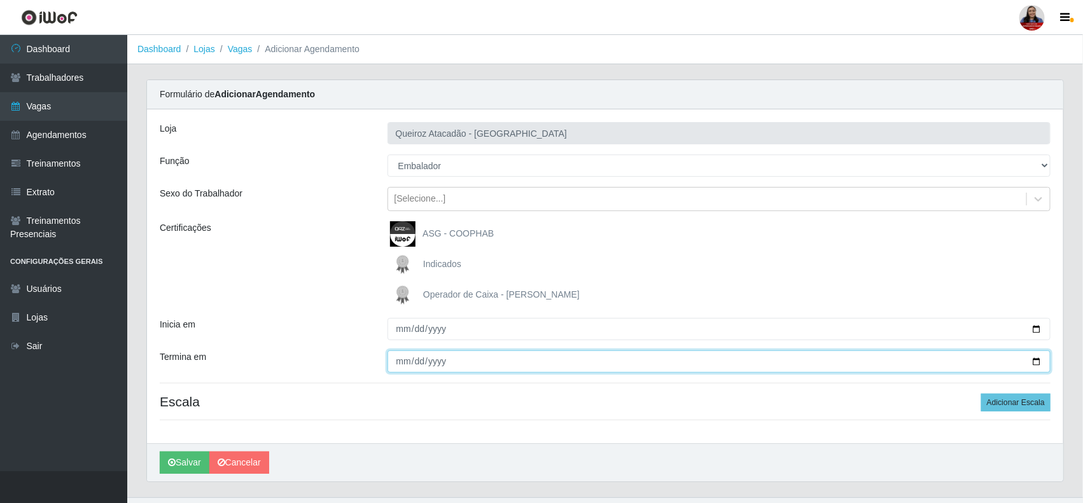
click at [1042, 358] on input "Termina em" at bounding box center [720, 362] width 664 height 22
click at [1042, 363] on input "Termina em" at bounding box center [720, 362] width 664 height 22
click at [1039, 363] on input "Termina em" at bounding box center [720, 362] width 664 height 22
type input "[DATE]"
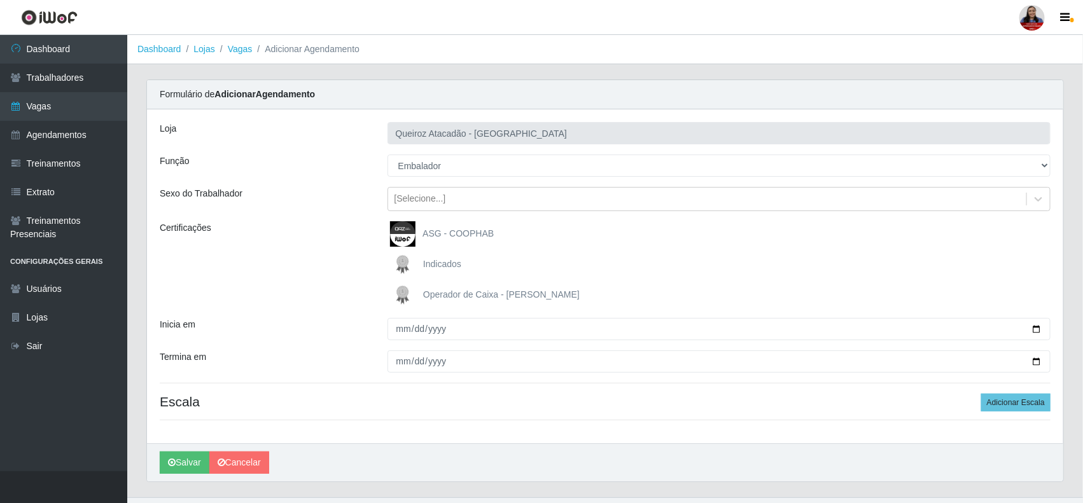
click at [707, 303] on div "Operador de Caixa - Queiroz Atacadão" at bounding box center [720, 295] width 664 height 25
click at [988, 405] on button "Adicionar Escala" at bounding box center [1015, 403] width 69 height 18
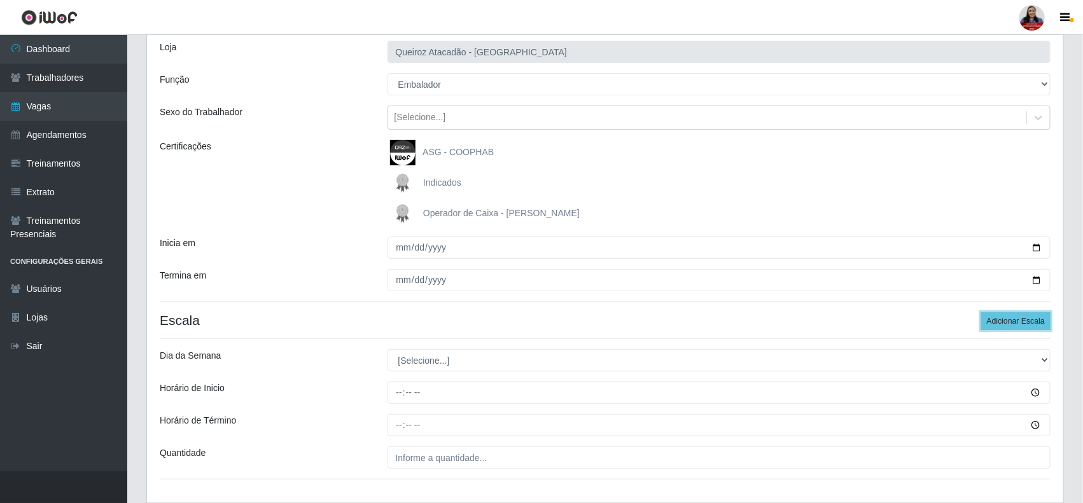
scroll to position [159, 0]
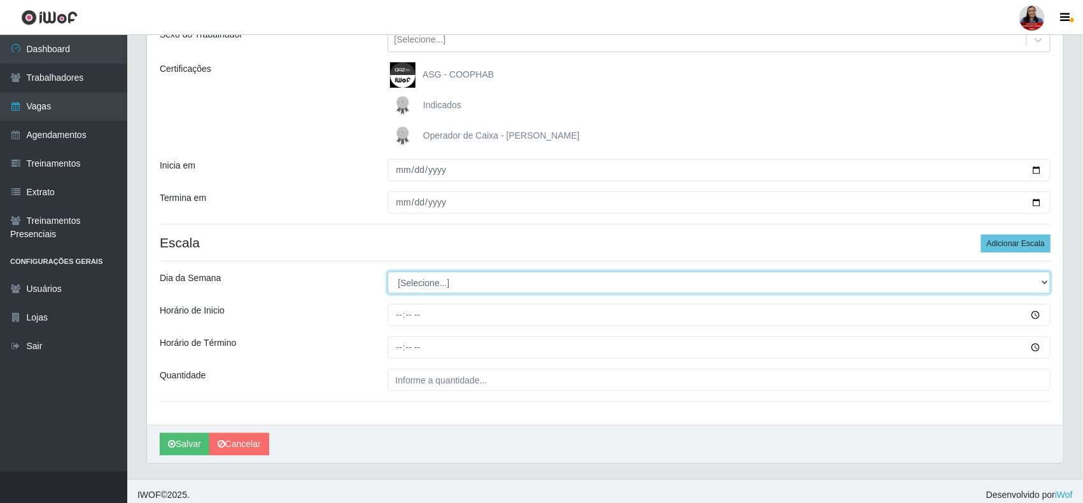
click at [471, 276] on select "[Selecione...] Segunda Terça Quarta Quinta Sexta Sábado Domingo" at bounding box center [720, 283] width 664 height 22
select select "4"
click at [388, 272] on select "[Selecione...] Segunda Terça Quarta Quinta Sexta Sábado Domingo" at bounding box center [720, 283] width 664 height 22
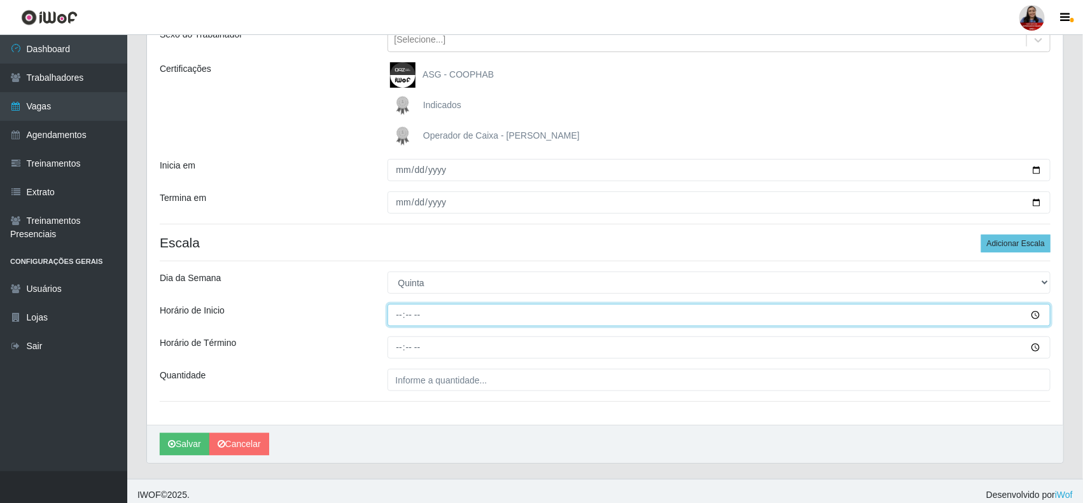
click at [406, 316] on input "Horário de Inicio" at bounding box center [720, 315] width 664 height 22
click at [398, 316] on input "Horário de Inicio" at bounding box center [720, 315] width 664 height 22
type input "15:00"
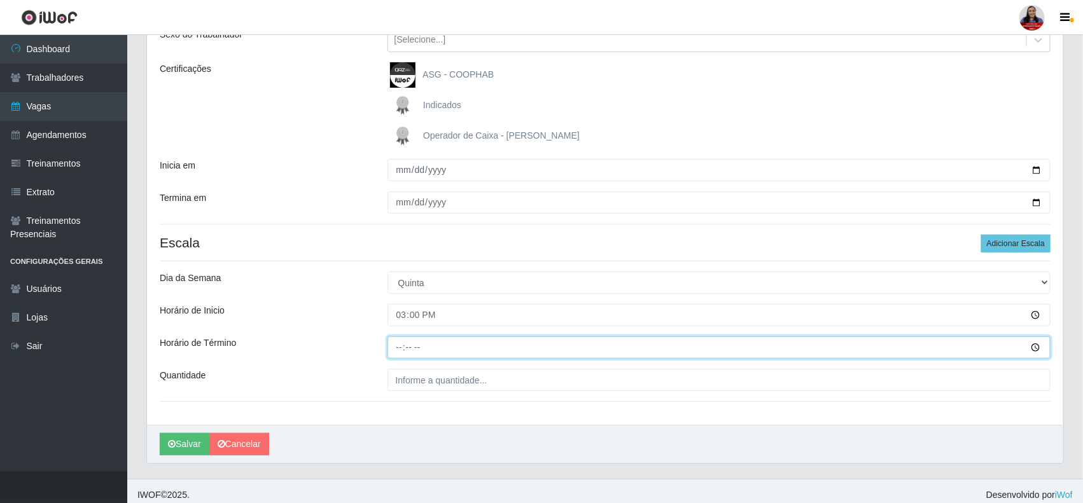
type input "21:00"
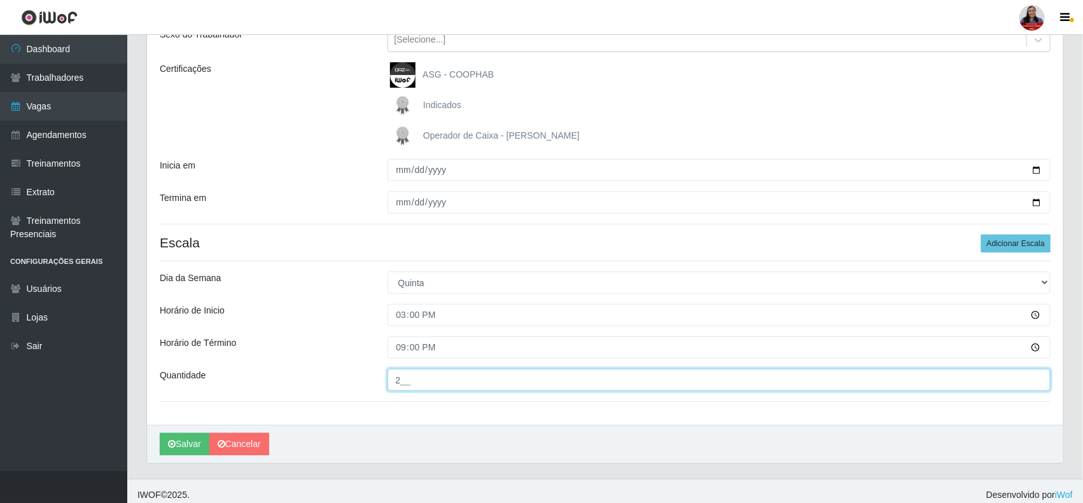
type input "2__"
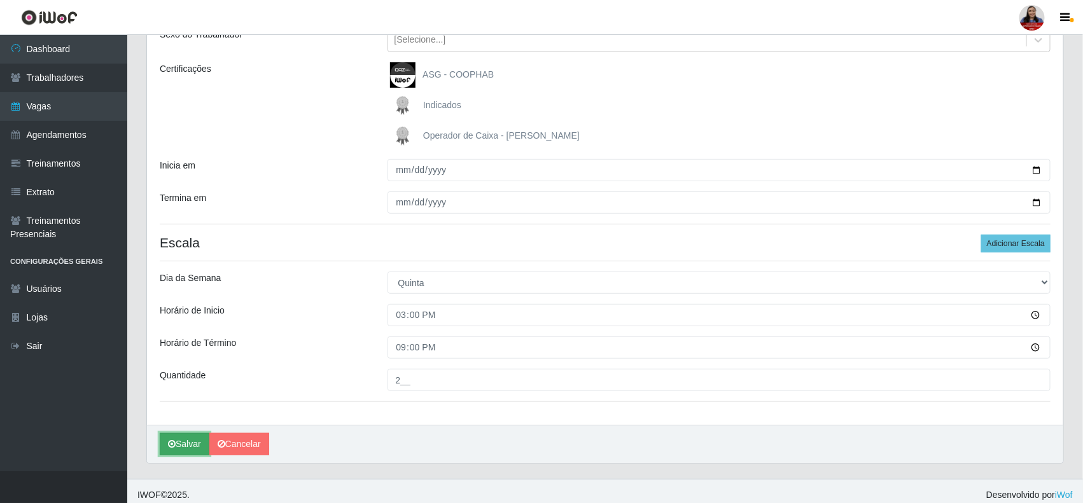
click at [192, 440] on button "Salvar" at bounding box center [185, 444] width 50 height 22
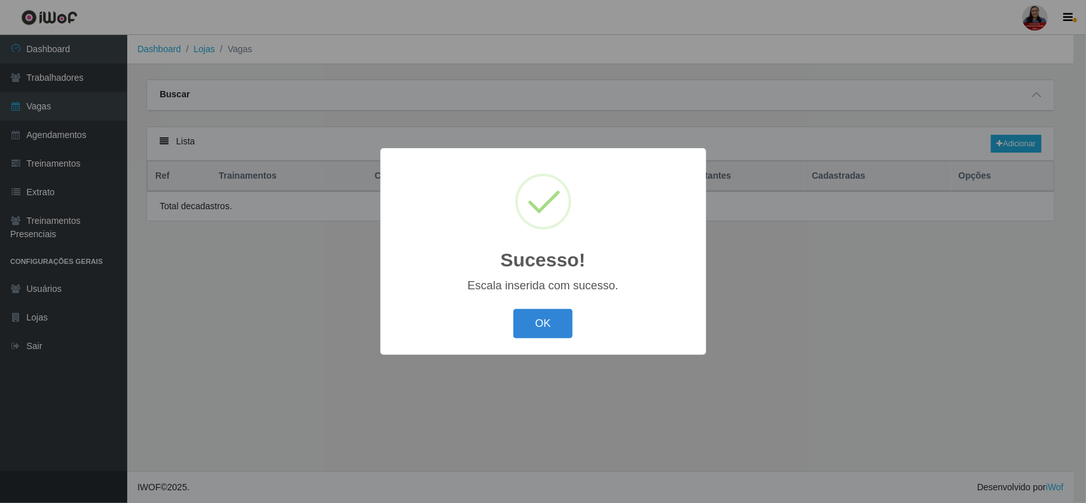
select select "1"
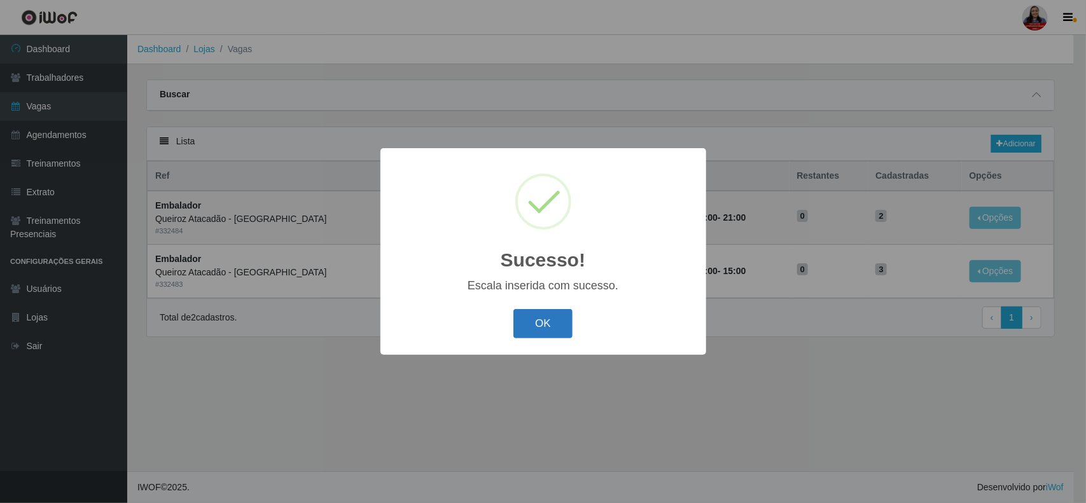
click at [540, 323] on button "OK" at bounding box center [543, 324] width 59 height 30
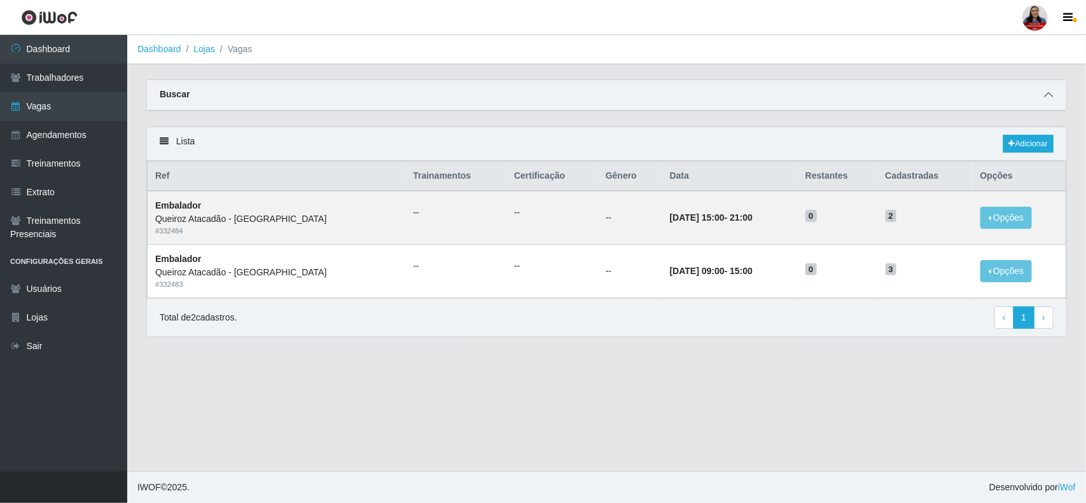
click at [1049, 94] on icon at bounding box center [1048, 94] width 9 height 9
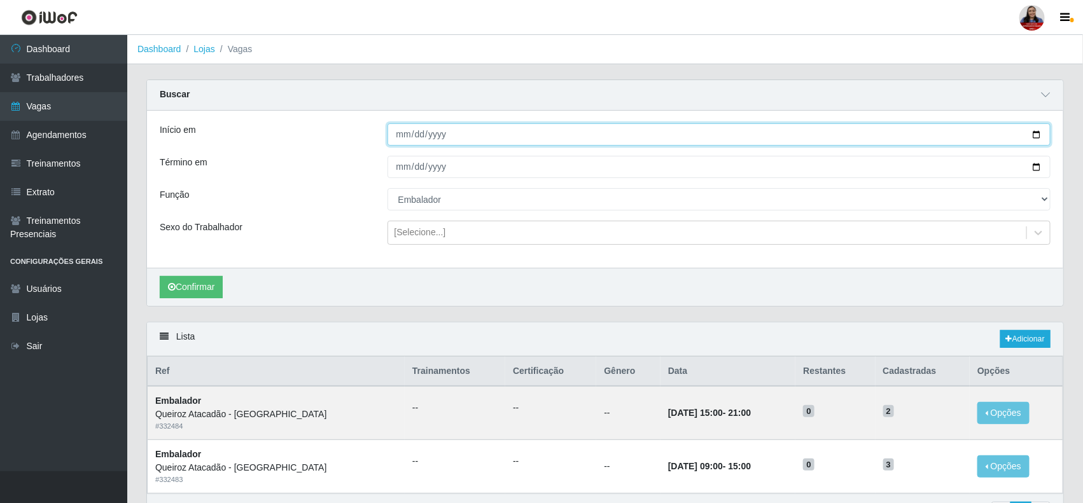
click at [1034, 135] on input "2025-10-01" at bounding box center [720, 134] width 664 height 22
type input "[DATE]"
click at [1038, 166] on input "2025-10-01" at bounding box center [720, 167] width 664 height 22
type input "[DATE]"
click at [218, 282] on button "Confirmar" at bounding box center [191, 287] width 63 height 22
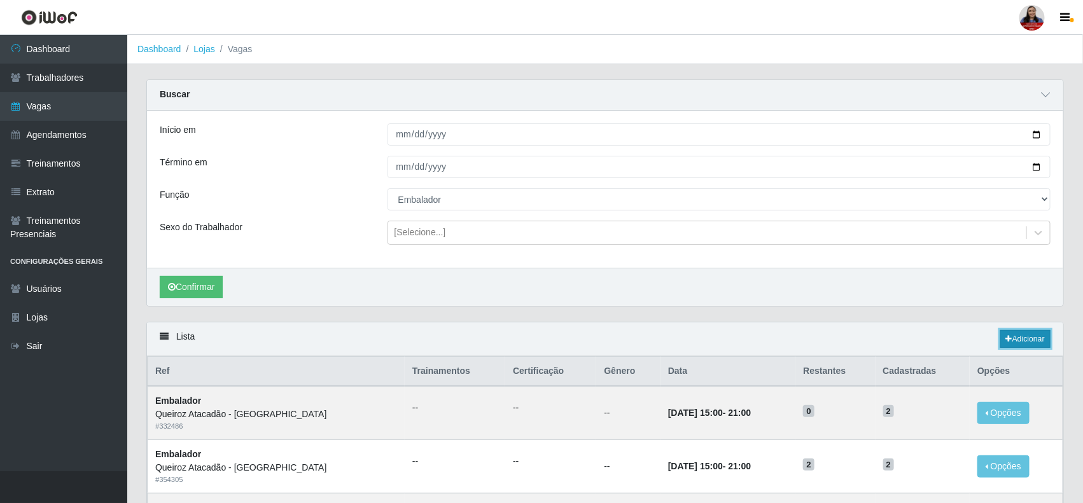
click at [1035, 338] on link "Adicionar" at bounding box center [1025, 339] width 50 height 18
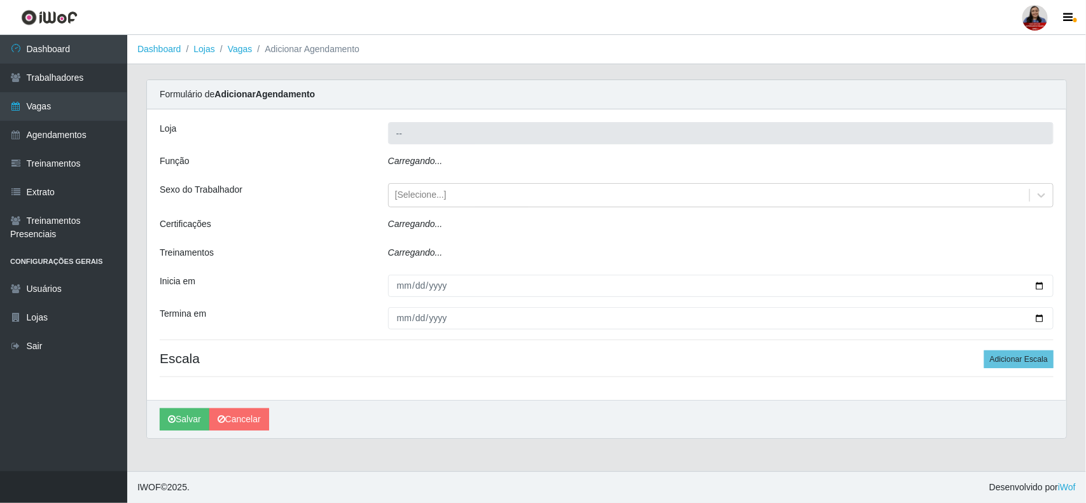
type input "Queiroz Atacadão - [GEOGRAPHIC_DATA]"
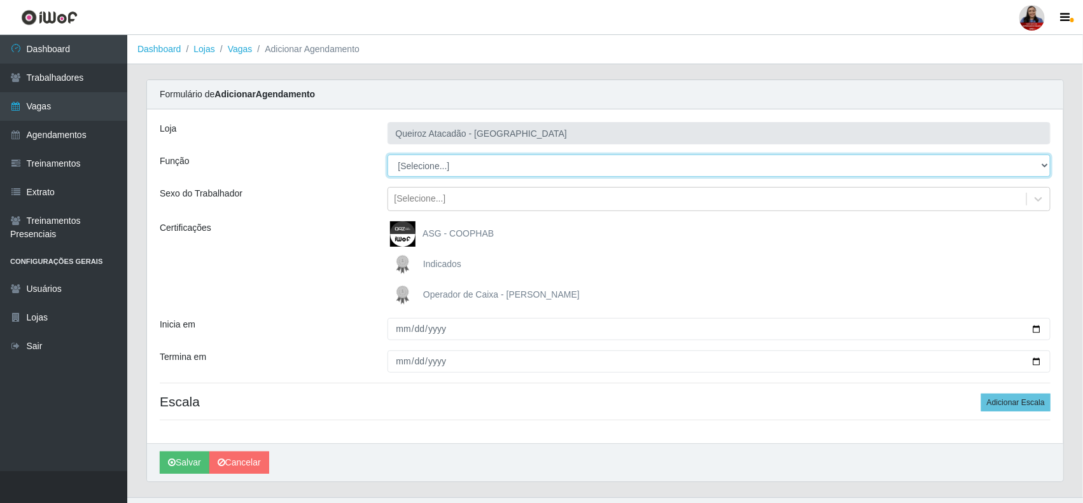
click at [465, 164] on select "[Selecione...] Auxiliar de Depósito Auxiliar de Depósito + Auxiliar de Depósito…" at bounding box center [720, 166] width 664 height 22
select select "71"
click at [388, 155] on select "[Selecione...] Auxiliar de Depósito Auxiliar de Depósito + Auxiliar de Depósito…" at bounding box center [720, 166] width 664 height 22
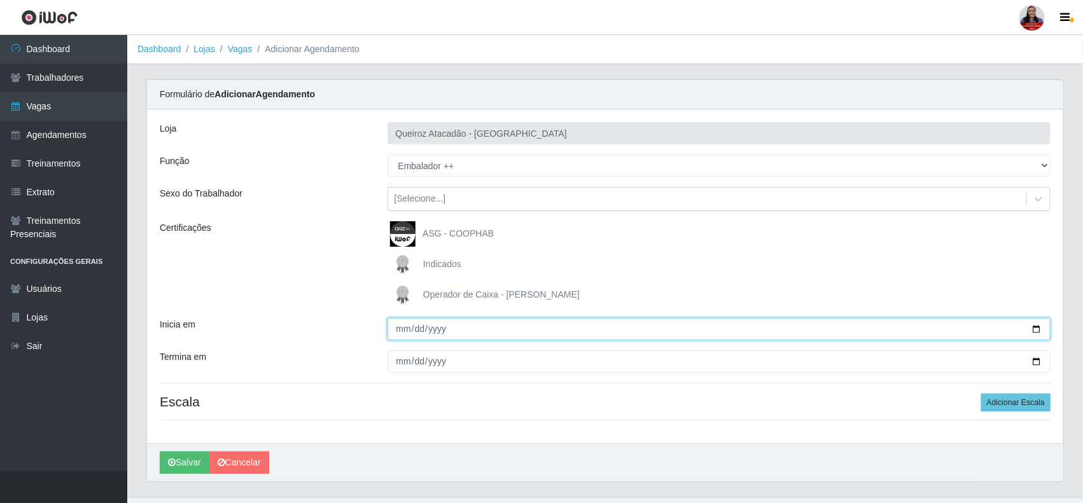
click at [1035, 326] on input "Inicia em" at bounding box center [720, 329] width 664 height 22
type input "2025-10-03"
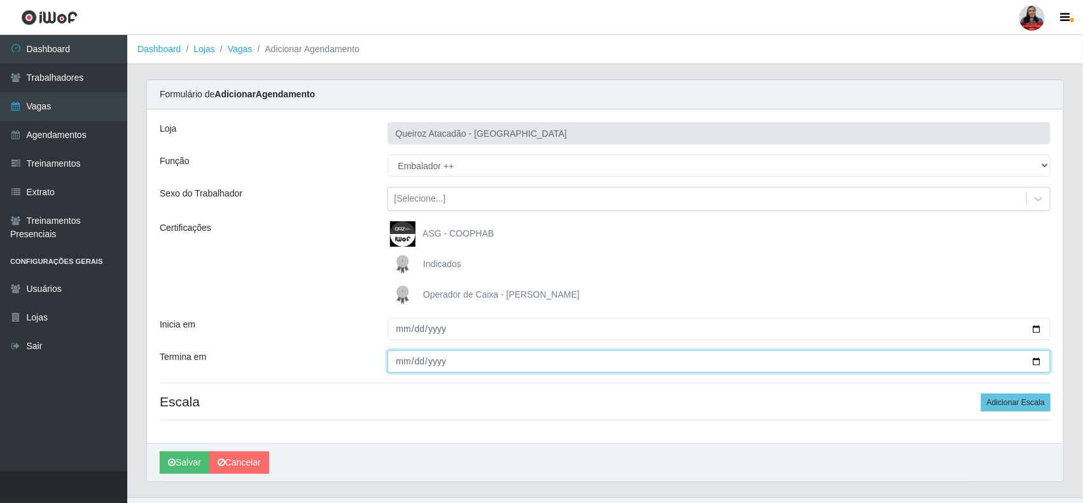
click at [1039, 363] on input "Termina em" at bounding box center [720, 362] width 664 height 22
type input "2025-10-03"
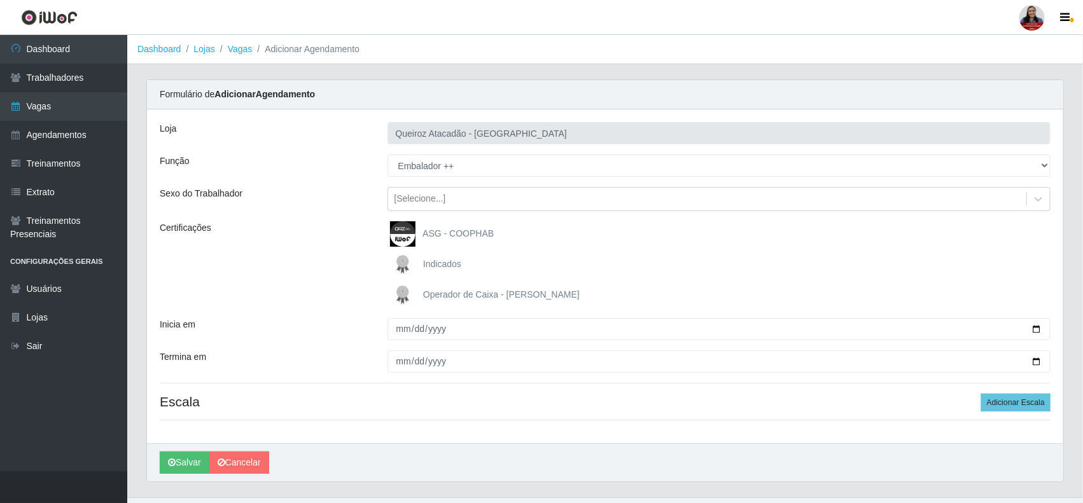
click at [309, 283] on div "Certificações" at bounding box center [264, 264] width 228 height 87
click at [1000, 409] on button "Adicionar Escala" at bounding box center [1015, 403] width 69 height 18
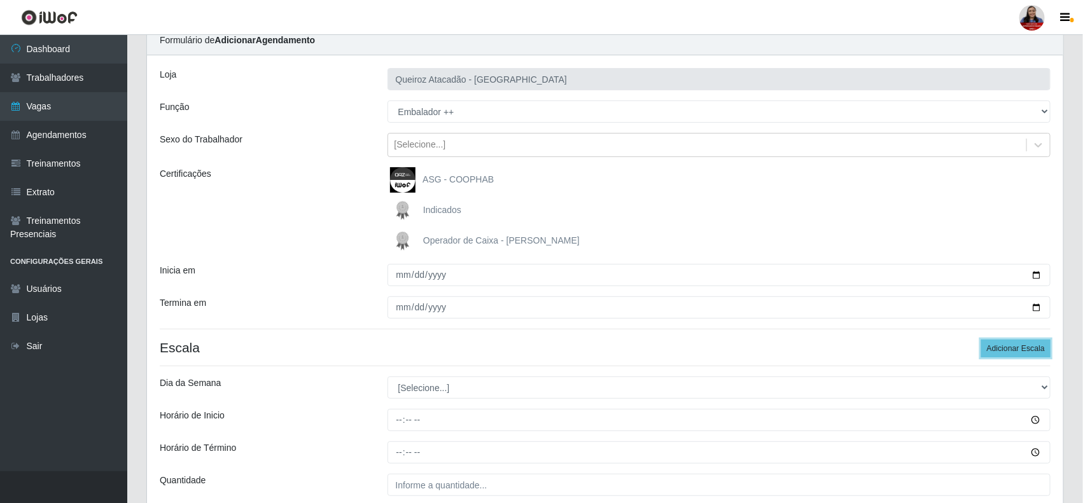
scroll to position [169, 0]
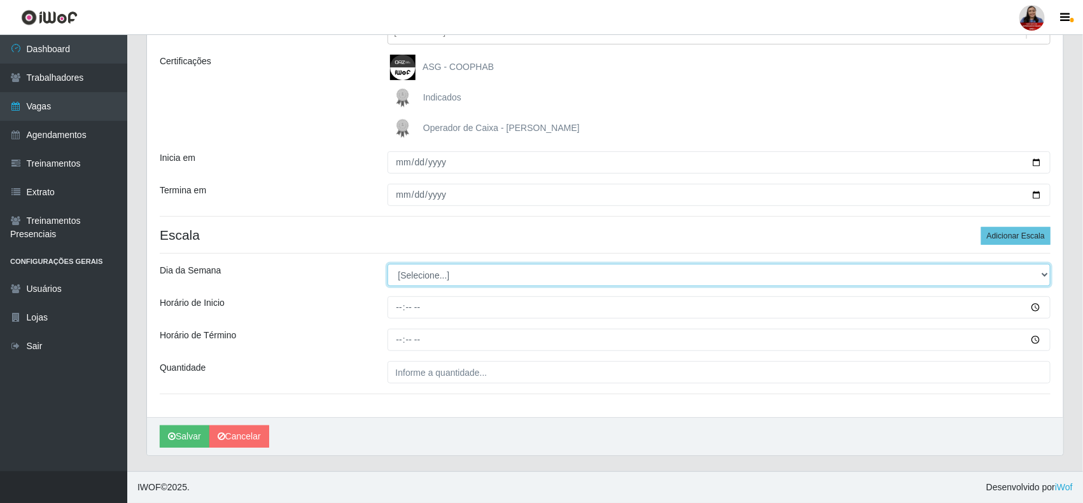
click at [469, 285] on select "[Selecione...] Segunda Terça Quarta Quinta Sexta Sábado Domingo" at bounding box center [720, 275] width 664 height 22
select select "5"
click at [388, 264] on select "[Selecione...] Segunda Terça Quarta Quinta Sexta Sábado Domingo" at bounding box center [720, 275] width 664 height 22
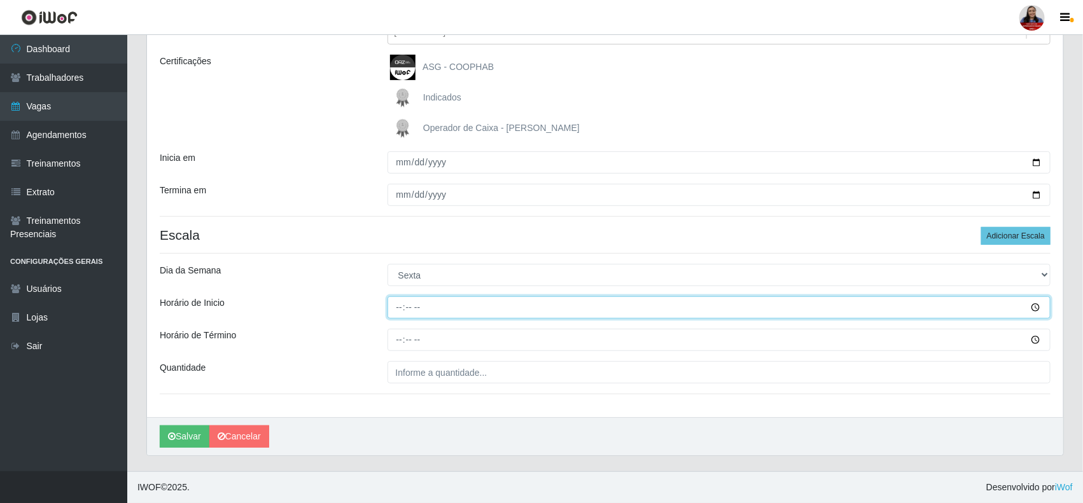
click at [399, 309] on input "Horário de Inicio" at bounding box center [720, 308] width 664 height 22
click at [399, 309] on input "15:00" at bounding box center [720, 308] width 664 height 22
type input "14:00"
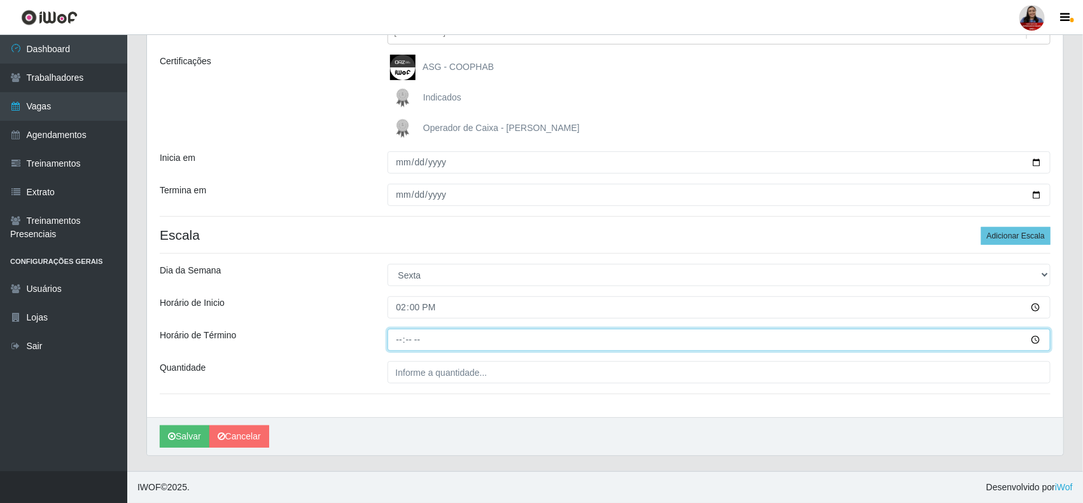
type input "20:00"
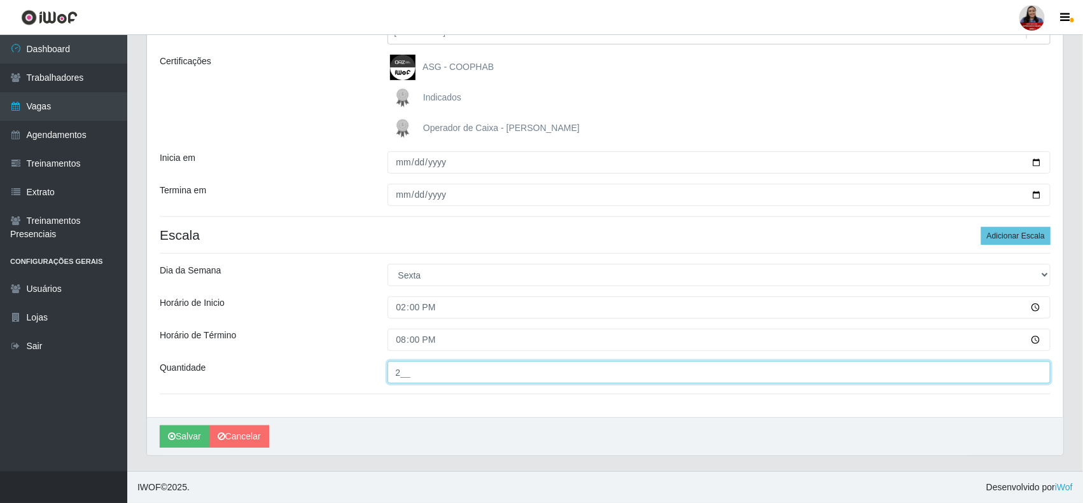
type input "2__"
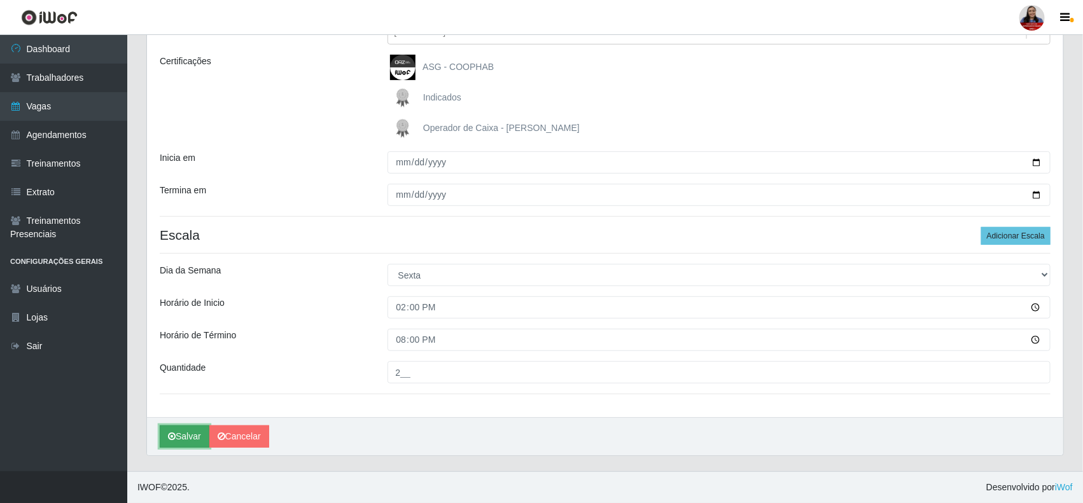
click at [179, 439] on button "Salvar" at bounding box center [185, 437] width 50 height 22
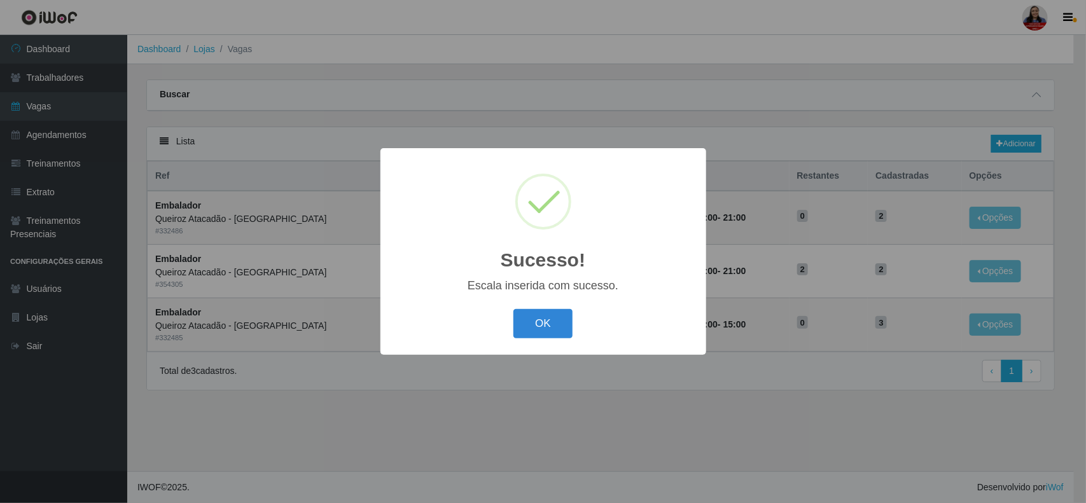
select select "1"
click at [547, 325] on button "OK" at bounding box center [543, 324] width 59 height 30
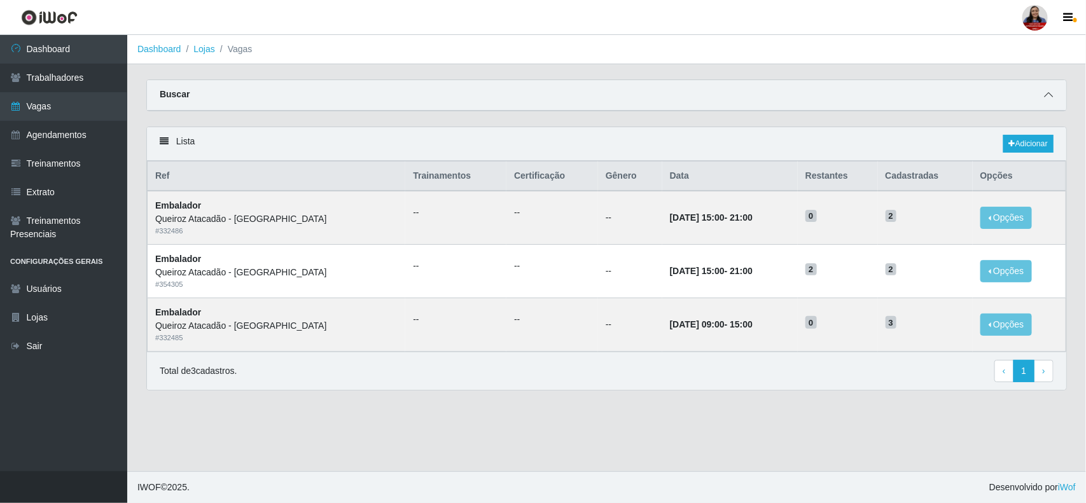
click at [1050, 96] on icon at bounding box center [1048, 94] width 9 height 9
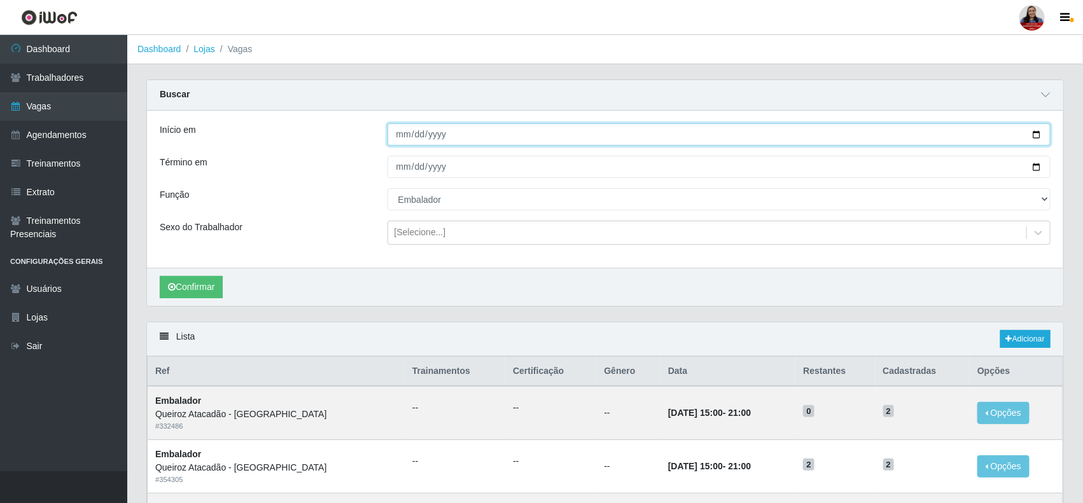
click at [1041, 134] on input "[DATE]" at bounding box center [720, 134] width 664 height 22
type input "2025-10-03"
click at [1014, 338] on link "Adicionar" at bounding box center [1025, 339] width 50 height 18
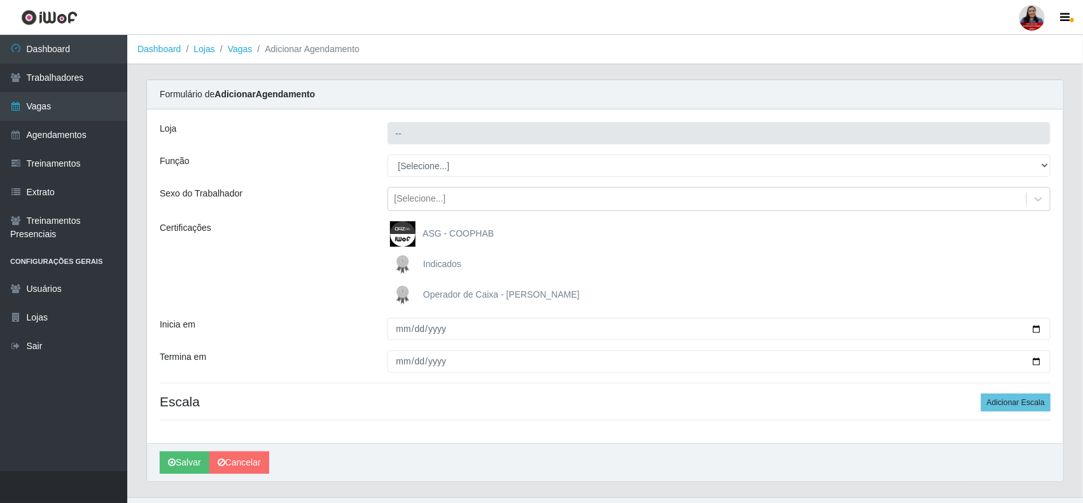
type input "Queiroz Atacadão - [GEOGRAPHIC_DATA]"
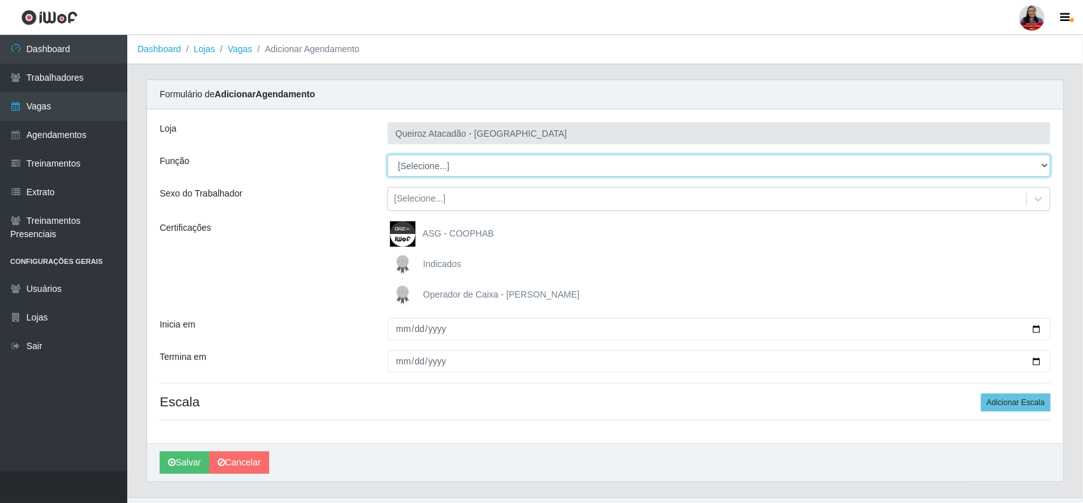
click at [423, 172] on select "[Selecione...] Auxiliar de Depósito Auxiliar de Depósito + Auxiliar de Depósito…" at bounding box center [720, 166] width 664 height 22
select select "70"
click at [388, 155] on select "[Selecione...] Auxiliar de Depósito Auxiliar de Depósito + Auxiliar de Depósito…" at bounding box center [720, 166] width 664 height 22
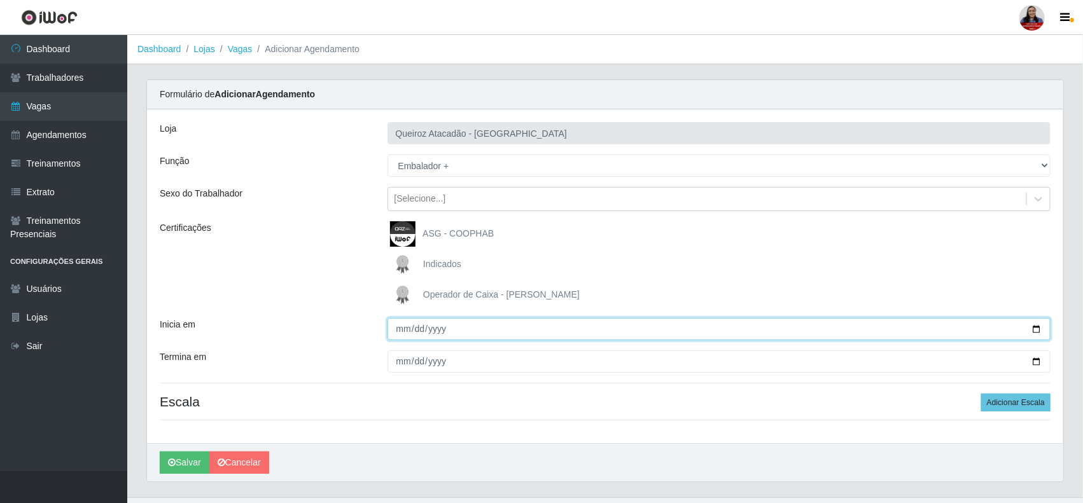
click at [1039, 331] on input "Inicia em" at bounding box center [720, 329] width 664 height 22
click at [1034, 329] on input "2025-10-03" at bounding box center [720, 329] width 664 height 22
type input "2025-10-04"
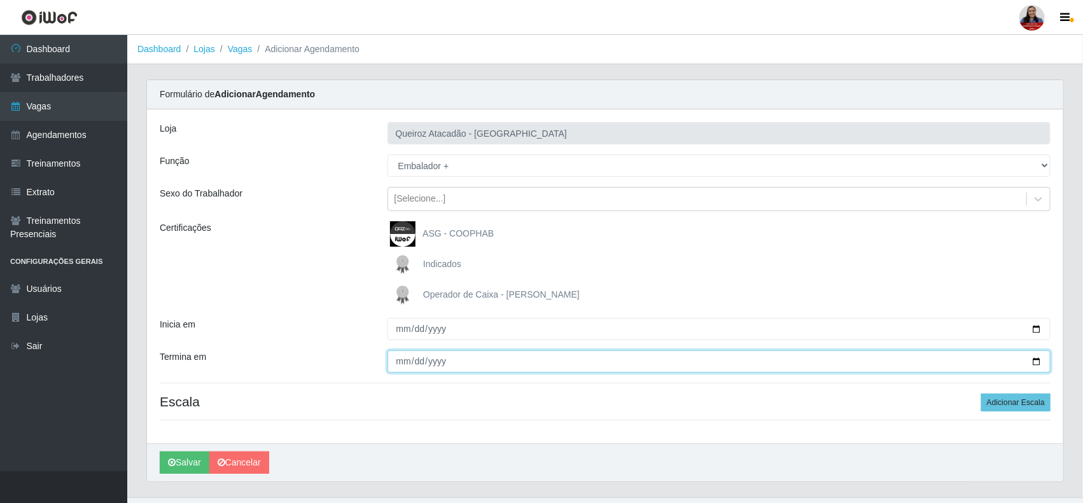
click at [1034, 357] on input "Termina em" at bounding box center [720, 362] width 664 height 22
type input "2025-10-05"
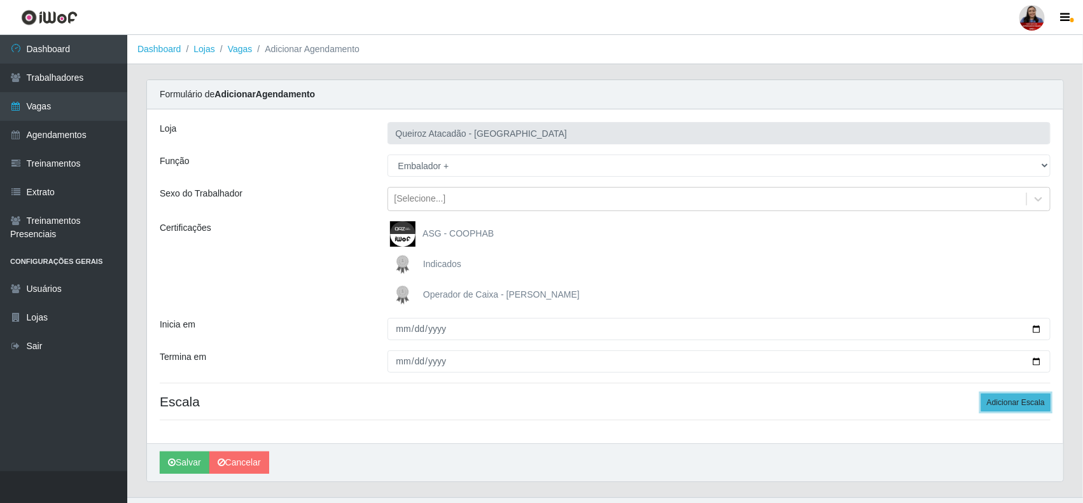
click at [1039, 409] on button "Adicionar Escala" at bounding box center [1015, 403] width 69 height 18
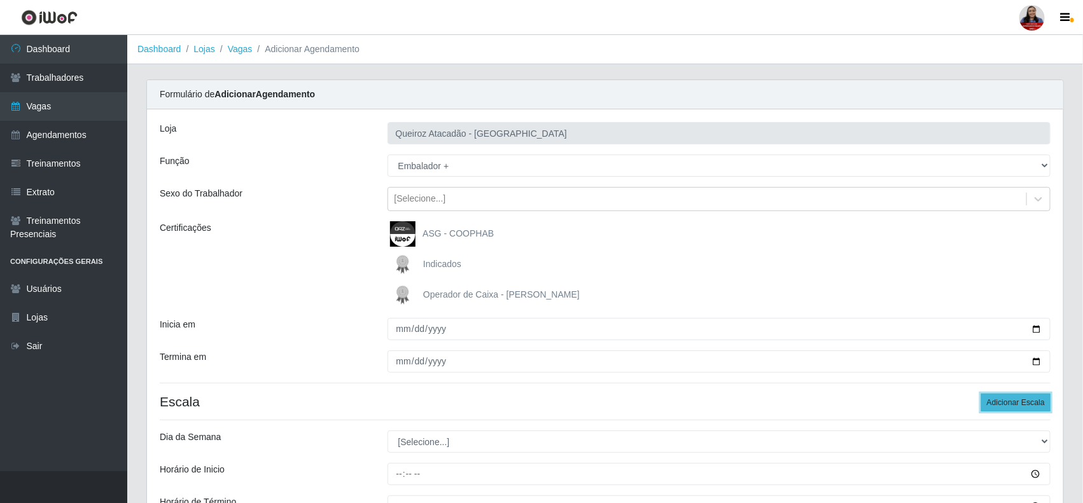
click at [1039, 409] on button "Adicionar Escala" at bounding box center [1015, 403] width 69 height 18
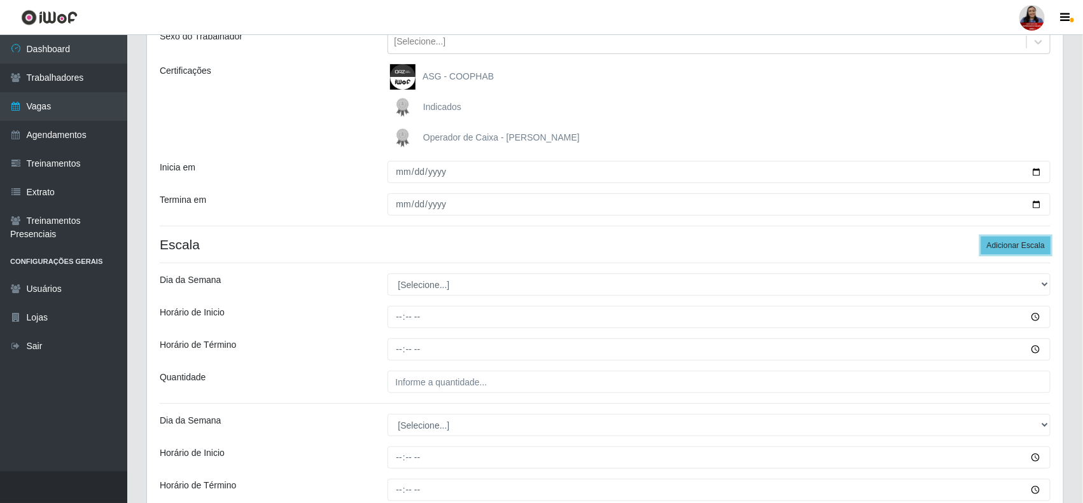
scroll to position [159, 0]
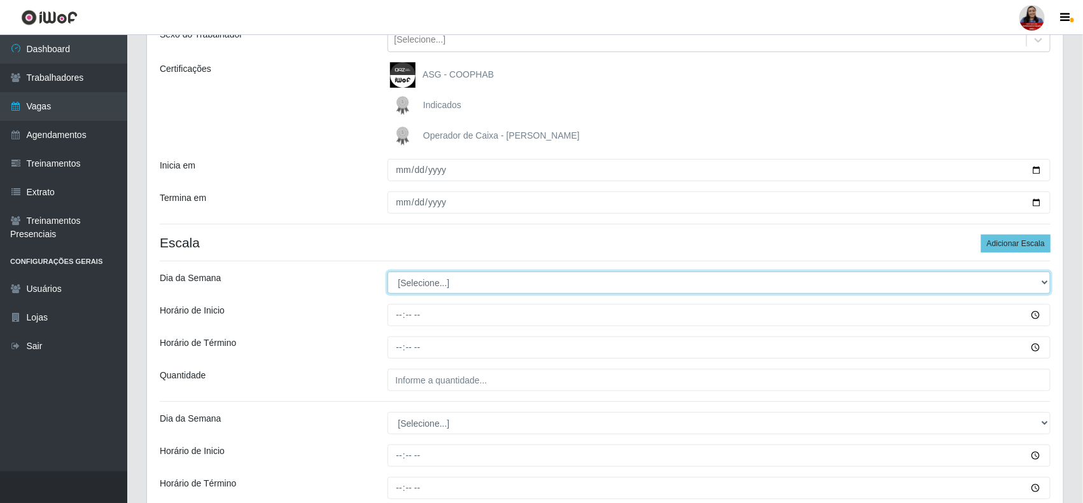
click at [487, 281] on select "[Selecione...] Segunda Terça Quarta Quinta Sexta Sábado Domingo" at bounding box center [720, 283] width 664 height 22
select select "6"
click at [388, 272] on select "[Selecione...] Segunda Terça Quarta Quinta Sexta Sábado Domingo" at bounding box center [720, 283] width 664 height 22
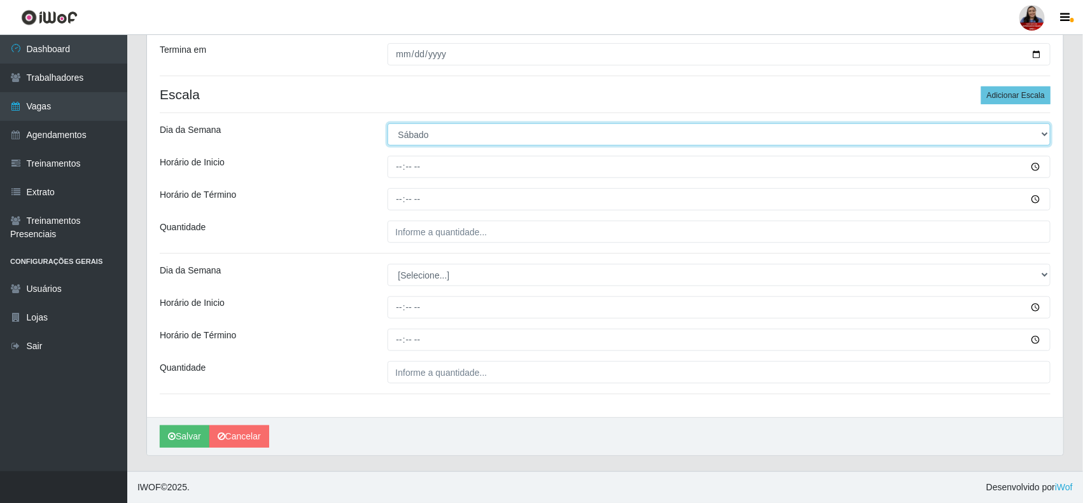
scroll to position [309, 0]
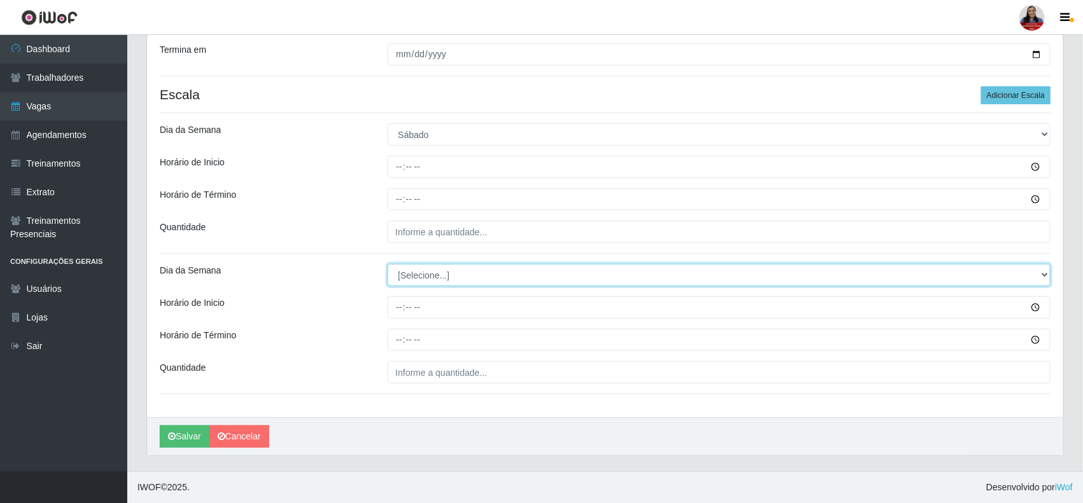
click at [447, 272] on select "[Selecione...] Segunda Terça Quarta Quinta Sexta Sábado Domingo" at bounding box center [720, 275] width 664 height 22
select select "0"
click at [388, 264] on select "[Selecione...] Segunda Terça Quarta Quinta Sexta Sábado Domingo" at bounding box center [720, 275] width 664 height 22
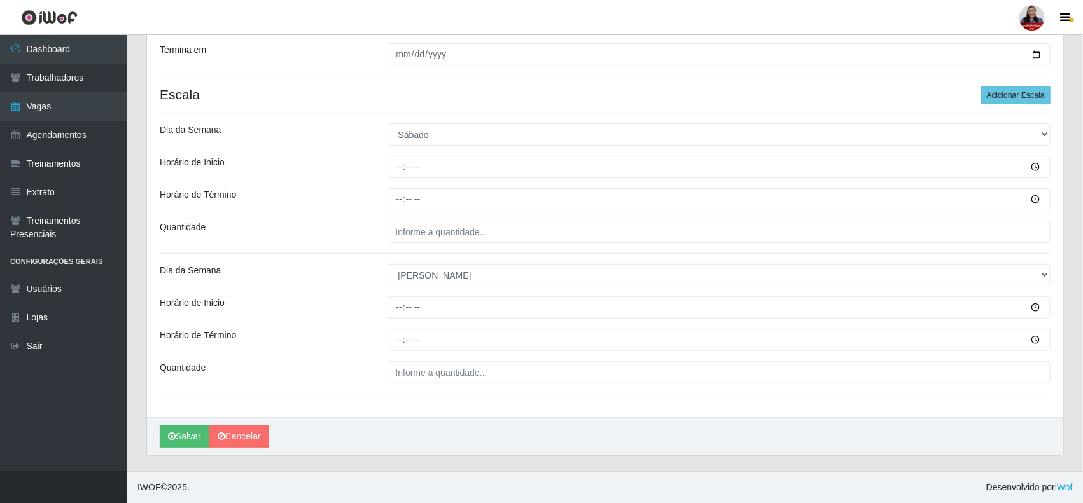
click at [378, 264] on div "[Selecione...] Segunda Terça Quarta Quinta Sexta Sábado Domingo" at bounding box center [719, 275] width 683 height 22
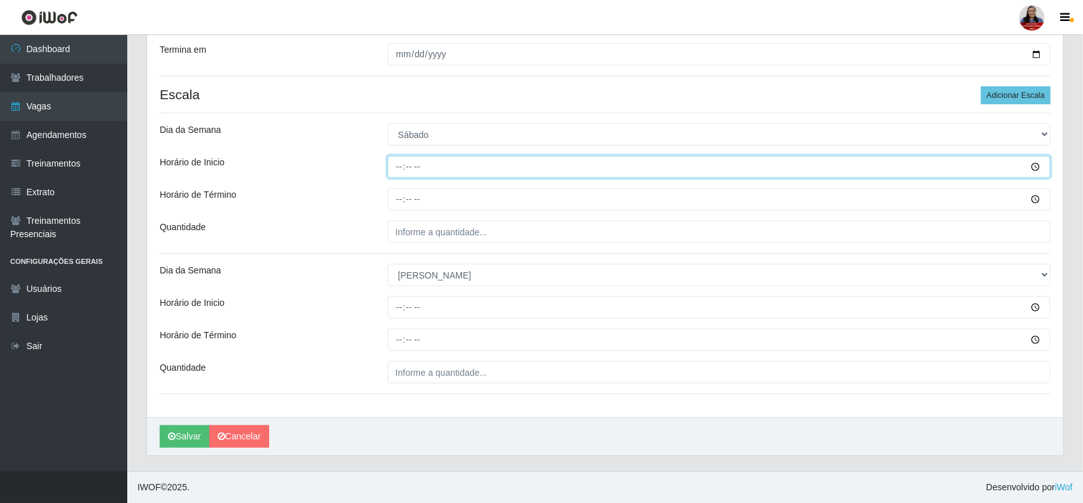
click at [398, 164] on input "Horário de Inicio" at bounding box center [720, 167] width 664 height 22
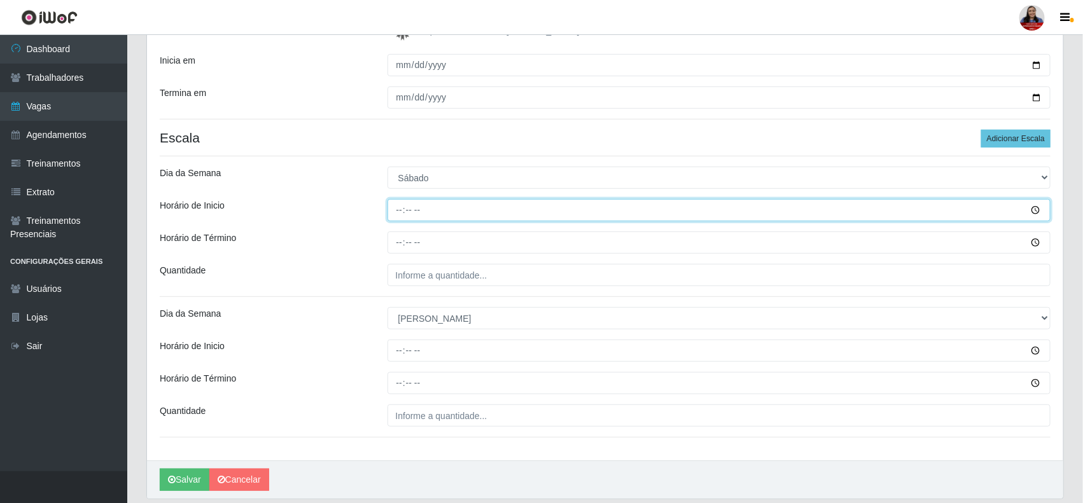
scroll to position [230, 0]
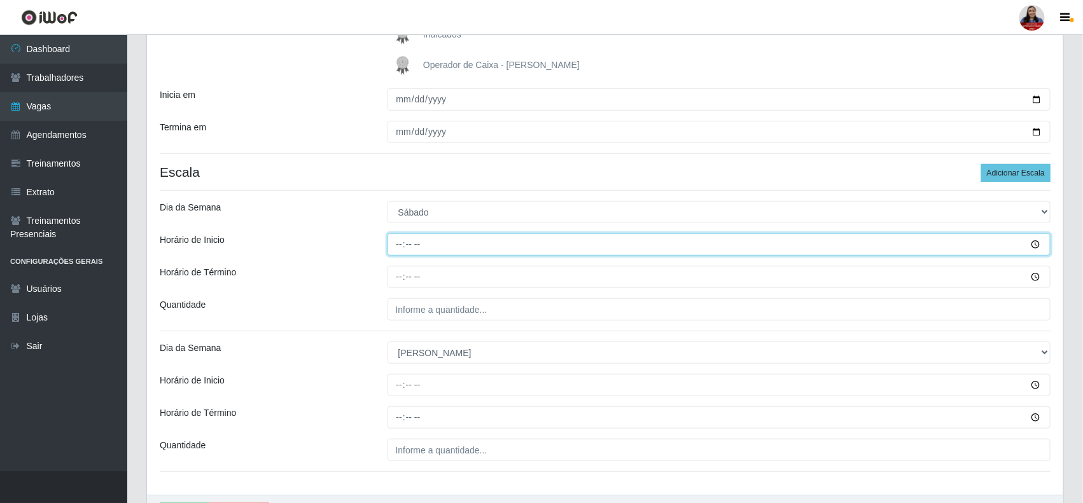
type input "15:00"
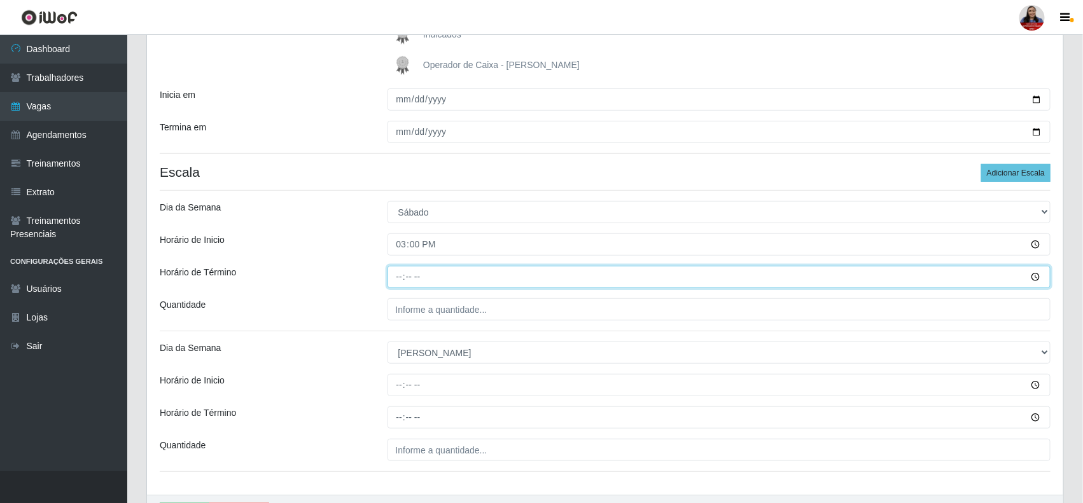
type input "21:00"
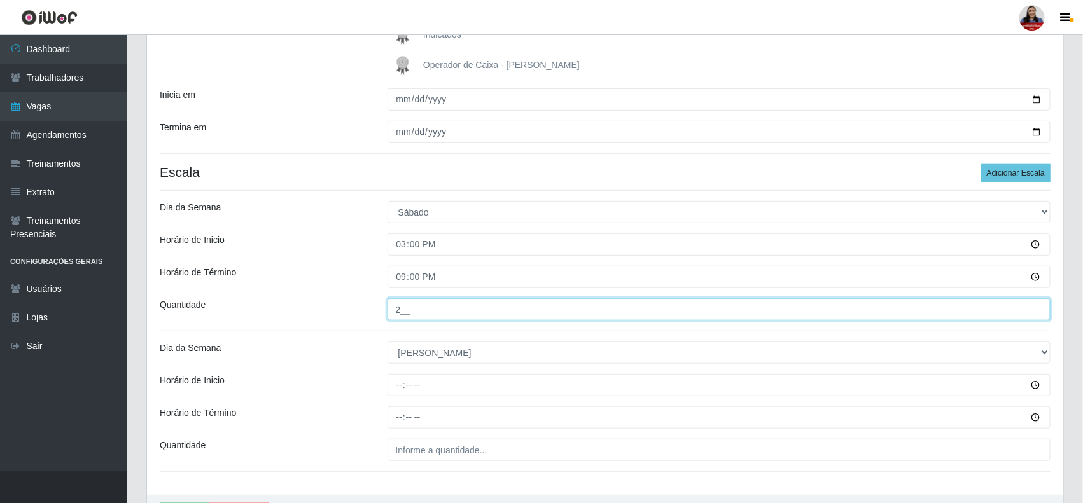
type input "2__"
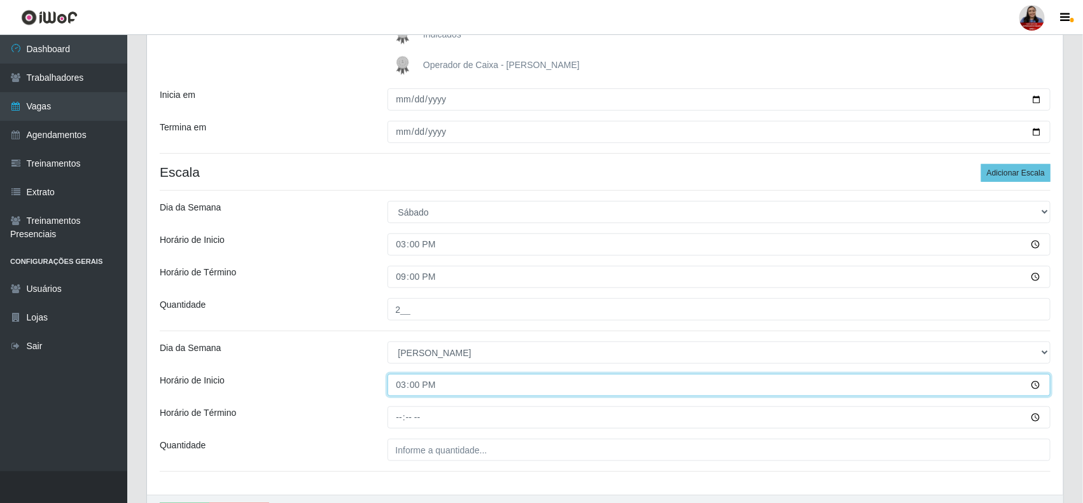
click at [405, 389] on input "15:00" at bounding box center [720, 385] width 664 height 22
type input "14:00"
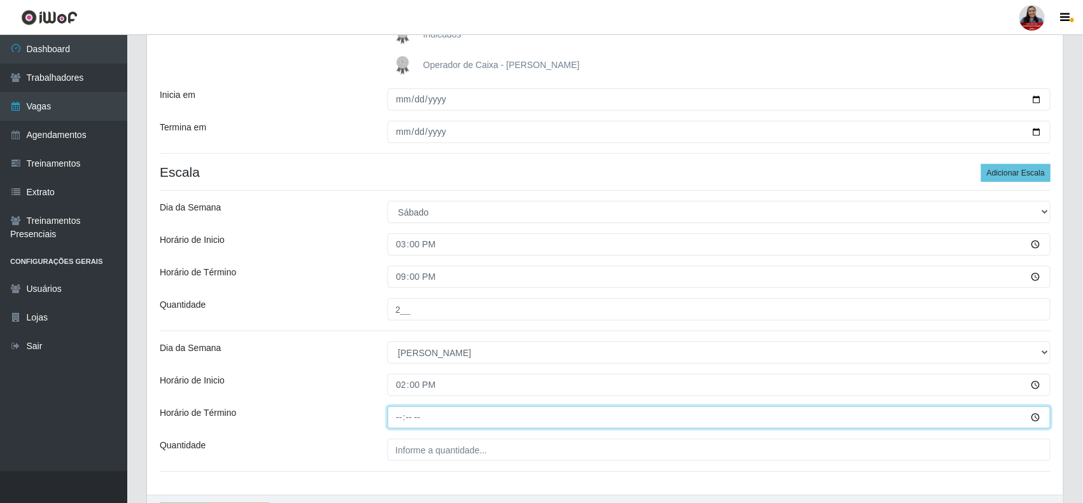
type input "20:00"
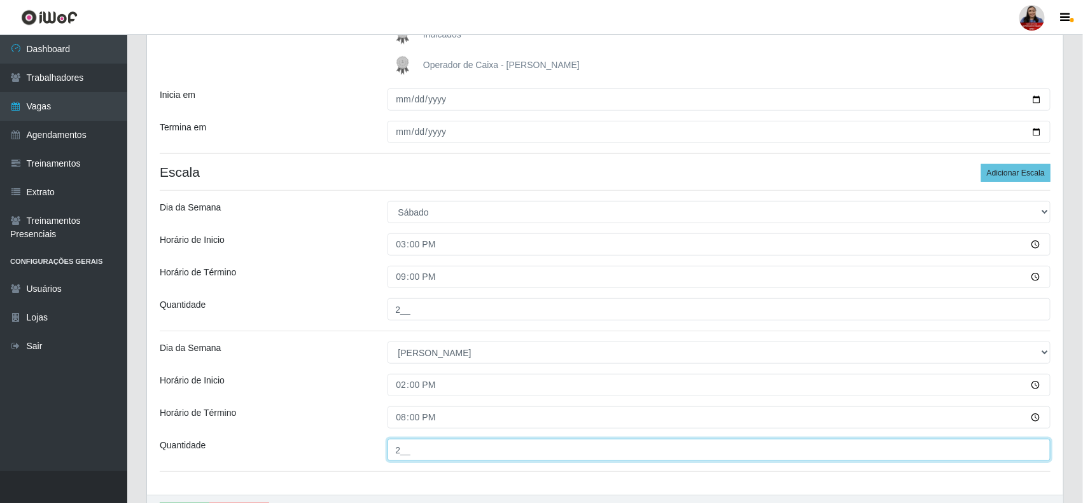
type input "2__"
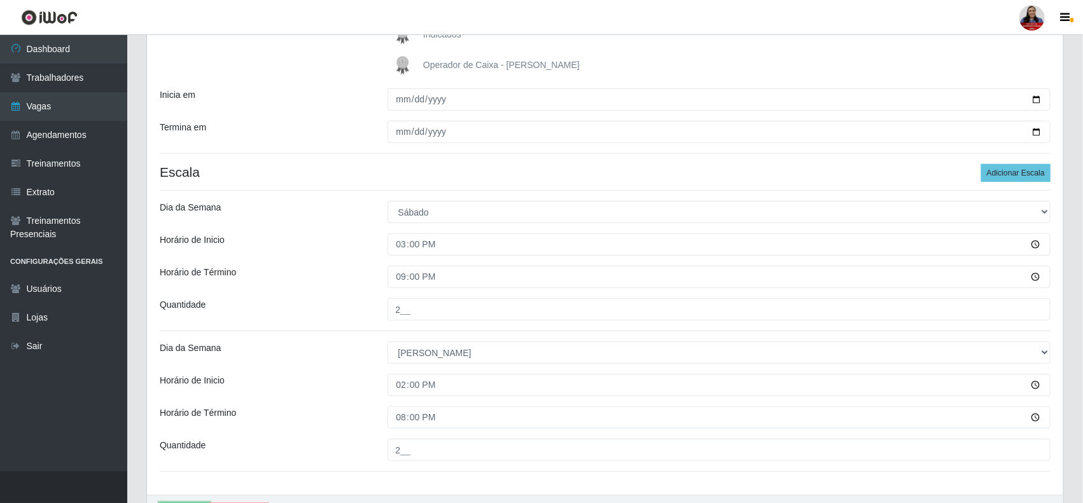
scroll to position [309, 0]
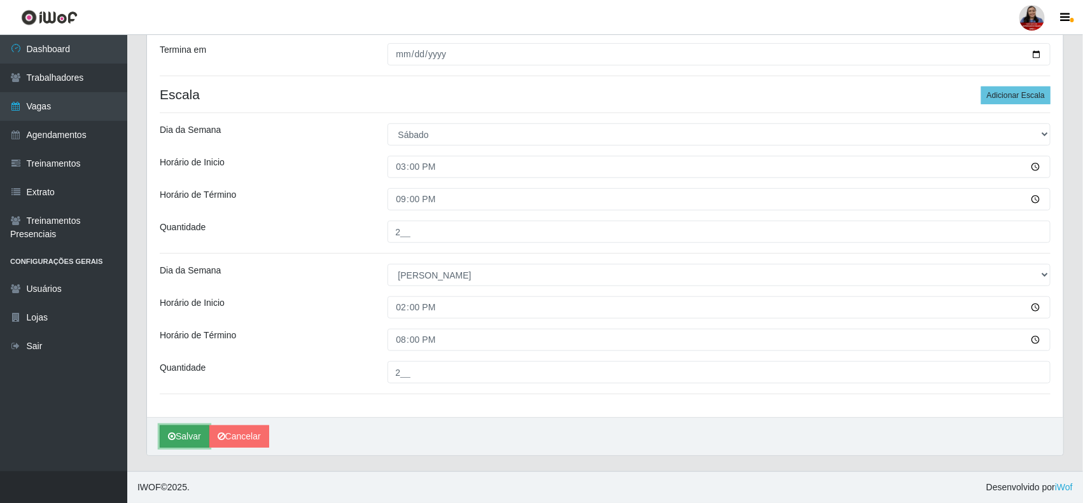
click at [178, 437] on button "Salvar" at bounding box center [185, 437] width 50 height 22
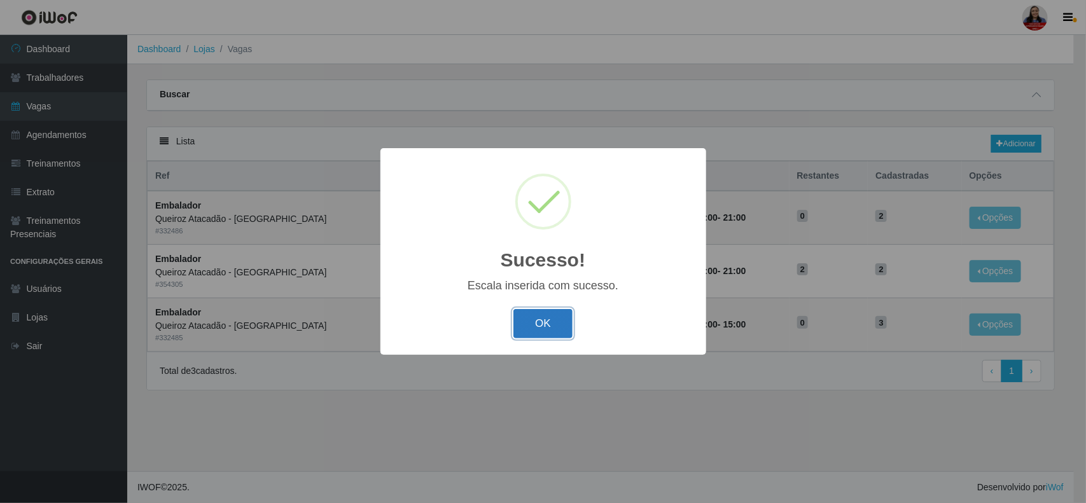
click at [557, 325] on button "OK" at bounding box center [543, 324] width 59 height 30
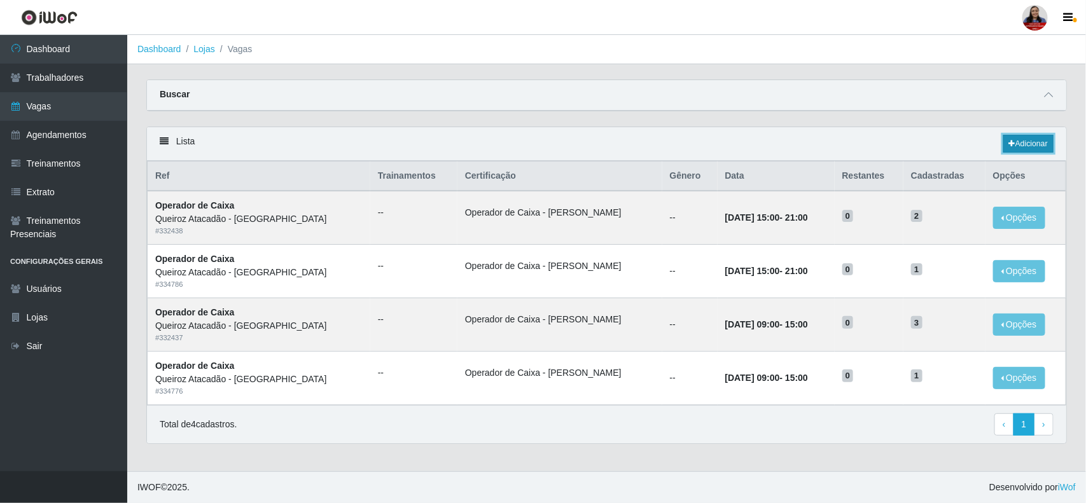
click at [1007, 151] on link "Adicionar" at bounding box center [1029, 144] width 50 height 18
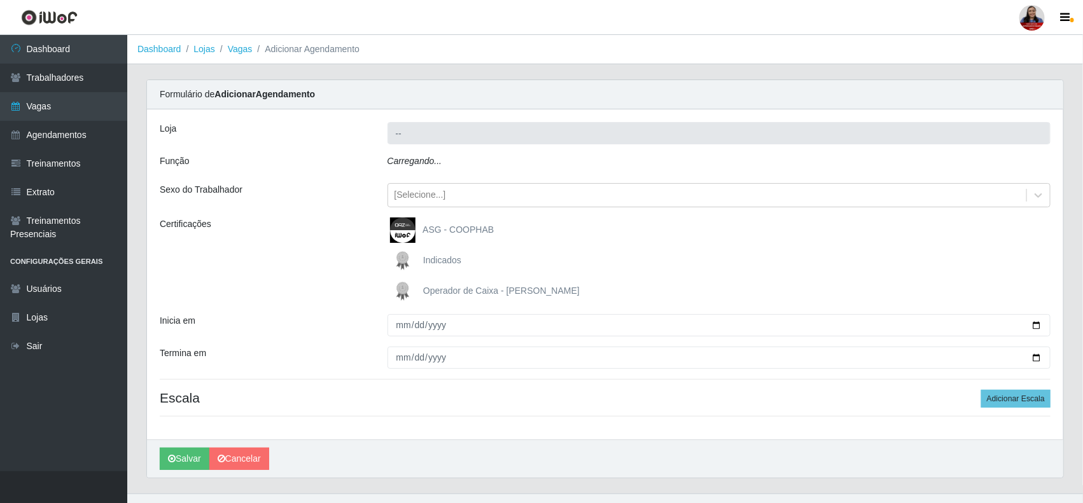
type input "Queiroz Atacadão - [GEOGRAPHIC_DATA]"
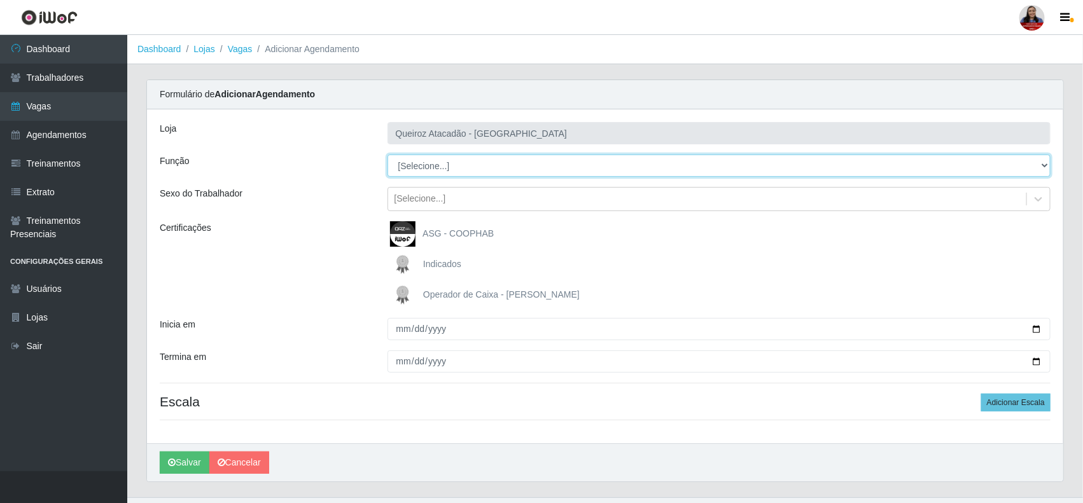
click at [482, 160] on select "[Selecione...] Auxiliar de Depósito Auxiliar de Depósito + Auxiliar de Depósito…" at bounding box center [720, 166] width 664 height 22
select select "22"
click at [388, 155] on select "[Selecione...] Auxiliar de Depósito Auxiliar de Depósito + Auxiliar de Depósito…" at bounding box center [720, 166] width 664 height 22
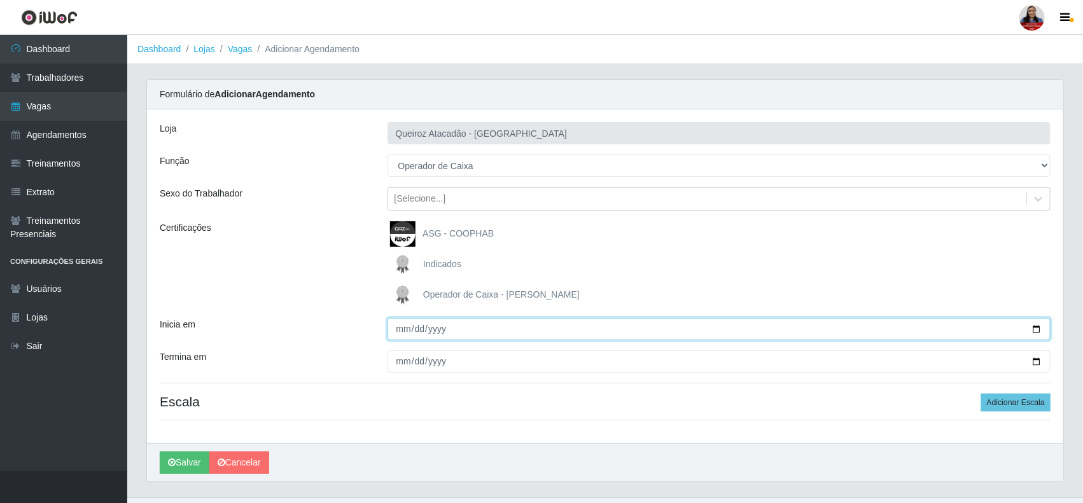
click at [1039, 328] on input "Inicia em" at bounding box center [720, 329] width 664 height 22
type input "[DATE]"
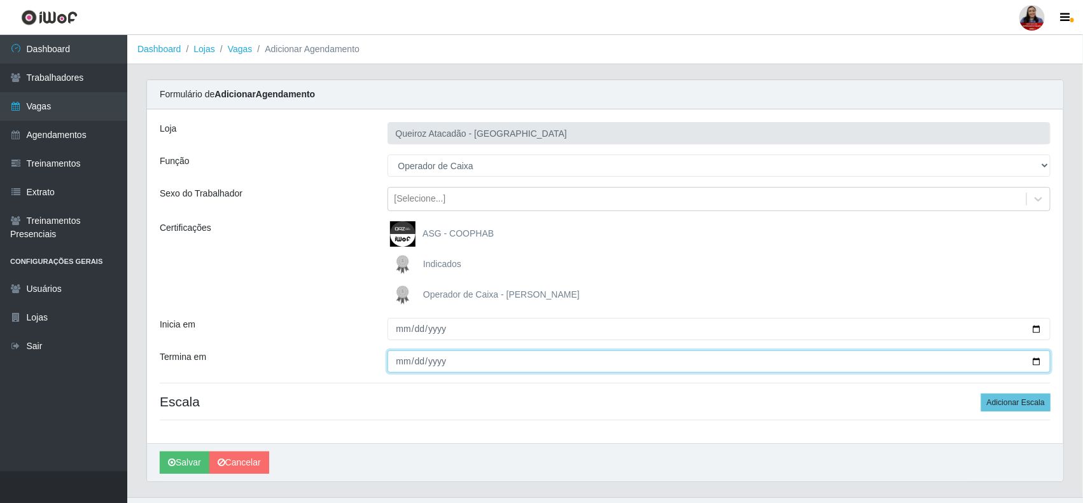
click at [1032, 365] on input "Termina em" at bounding box center [720, 362] width 664 height 22
type input "[DATE]"
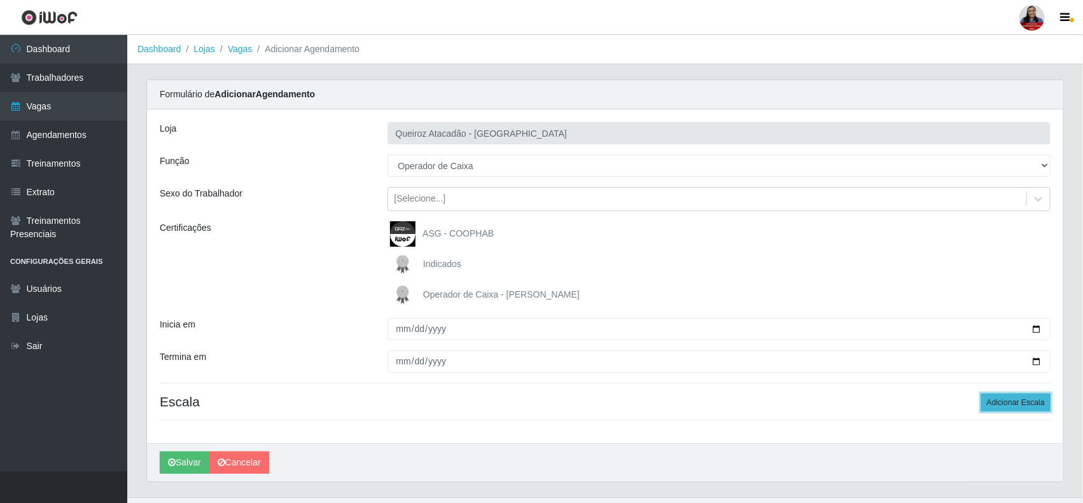
click at [1003, 399] on button "Adicionar Escala" at bounding box center [1015, 403] width 69 height 18
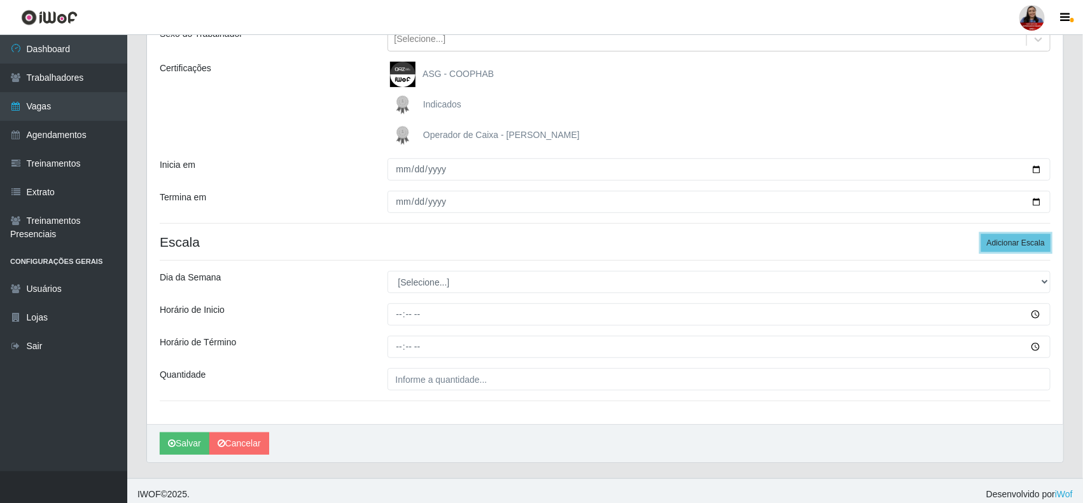
scroll to position [169, 0]
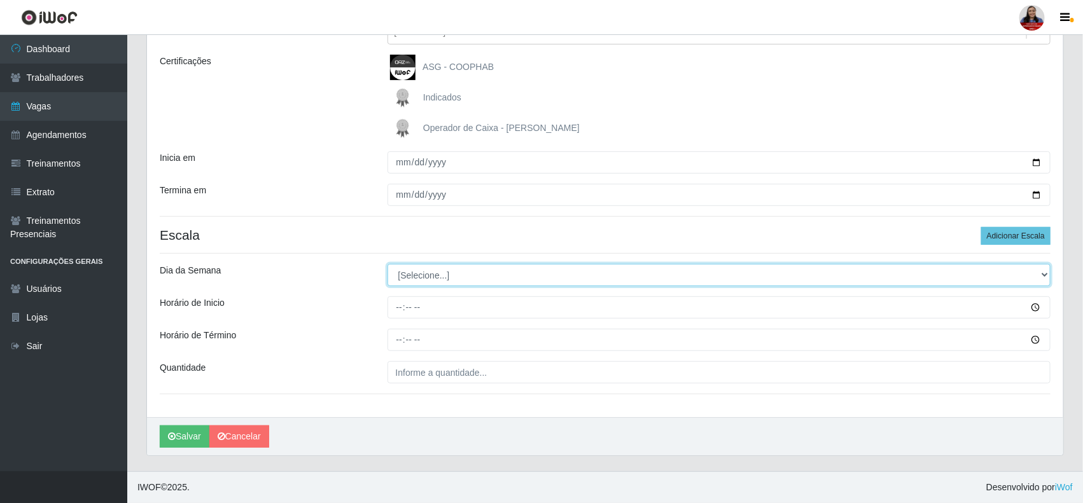
click at [503, 277] on select "[Selecione...] Segunda Terça Quarta Quinta Sexta Sábado Domingo" at bounding box center [720, 275] width 664 height 22
select select "4"
click at [388, 264] on select "[Selecione...] Segunda Terça Quarta Quinta Sexta Sábado Domingo" at bounding box center [720, 275] width 664 height 22
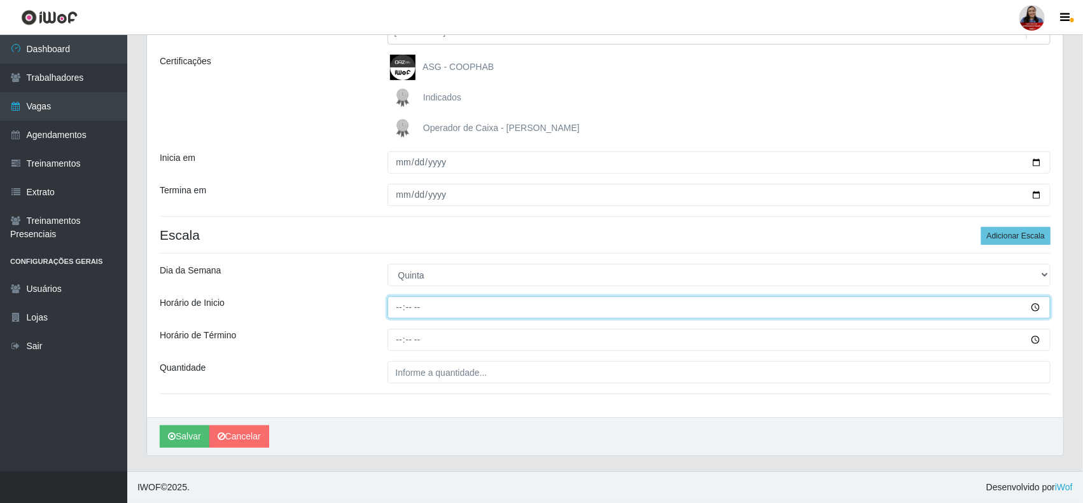
click at [402, 309] on input "Horário de Inicio" at bounding box center [720, 308] width 664 height 22
type input "16:00"
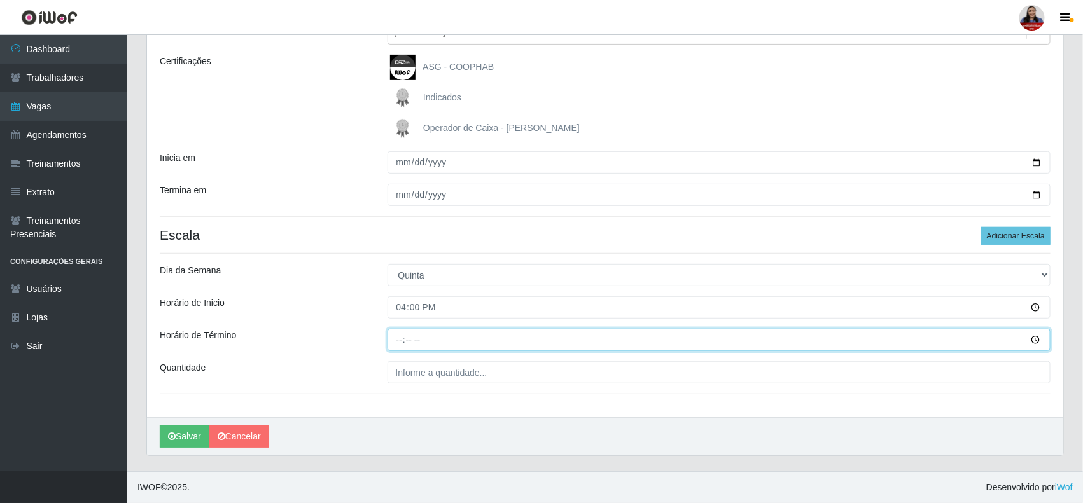
type input "22:00"
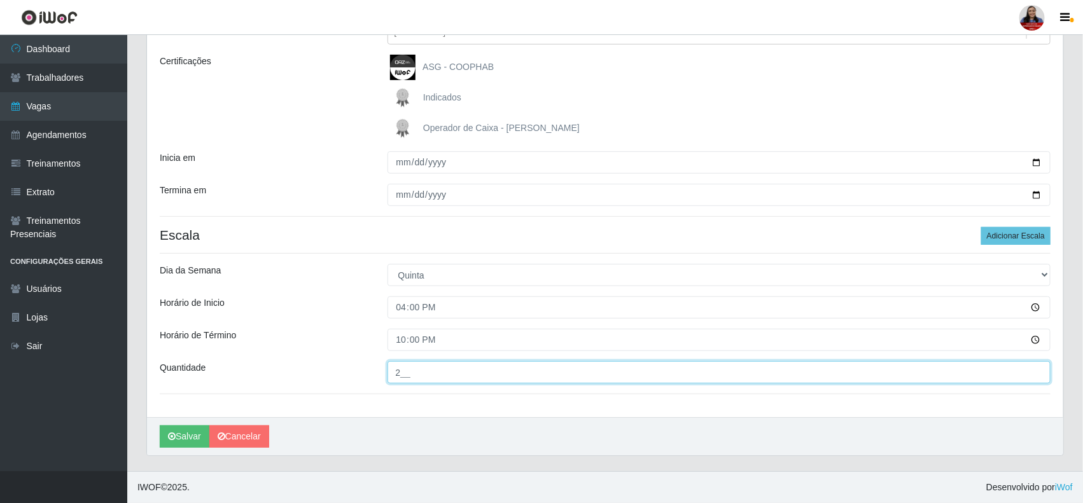
type input "2__"
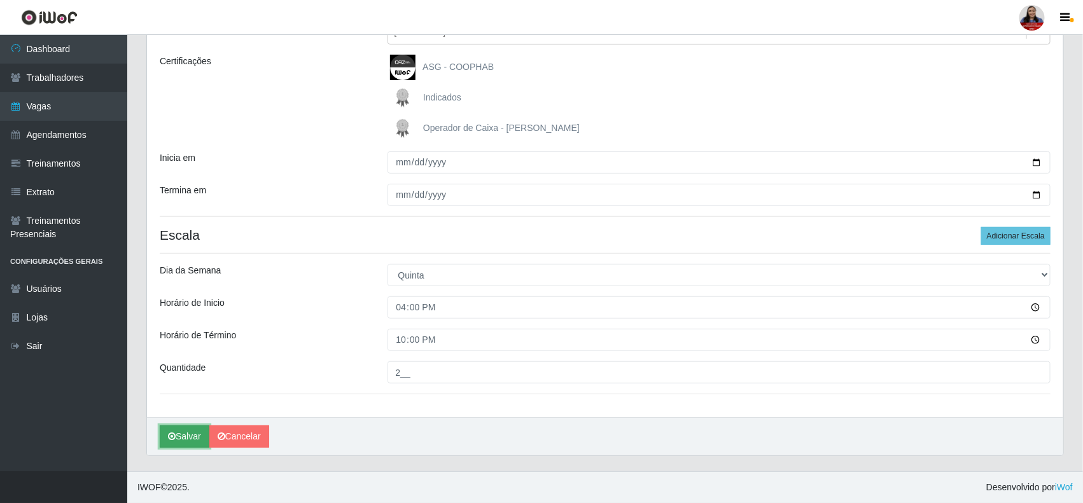
click at [182, 437] on button "Salvar" at bounding box center [185, 437] width 50 height 22
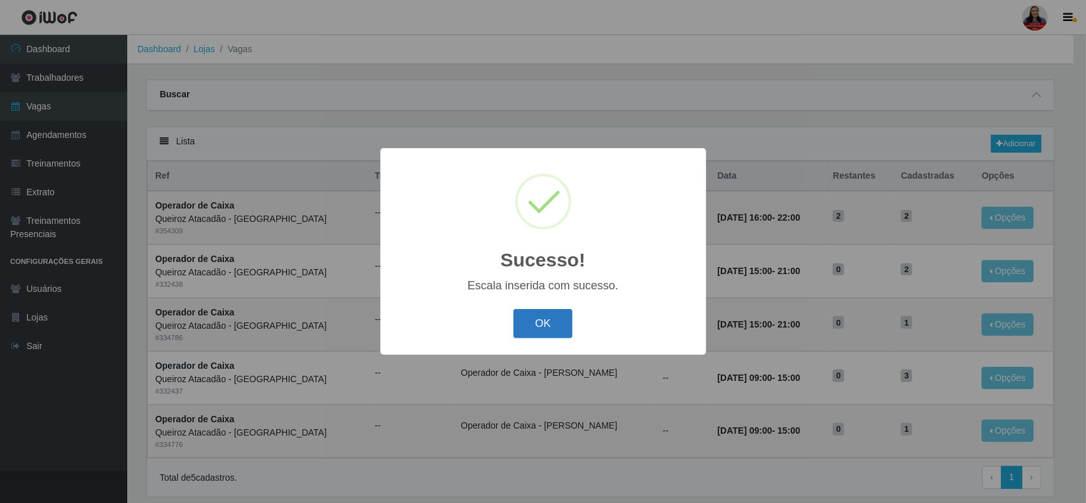
click at [523, 335] on button "OK" at bounding box center [543, 324] width 59 height 30
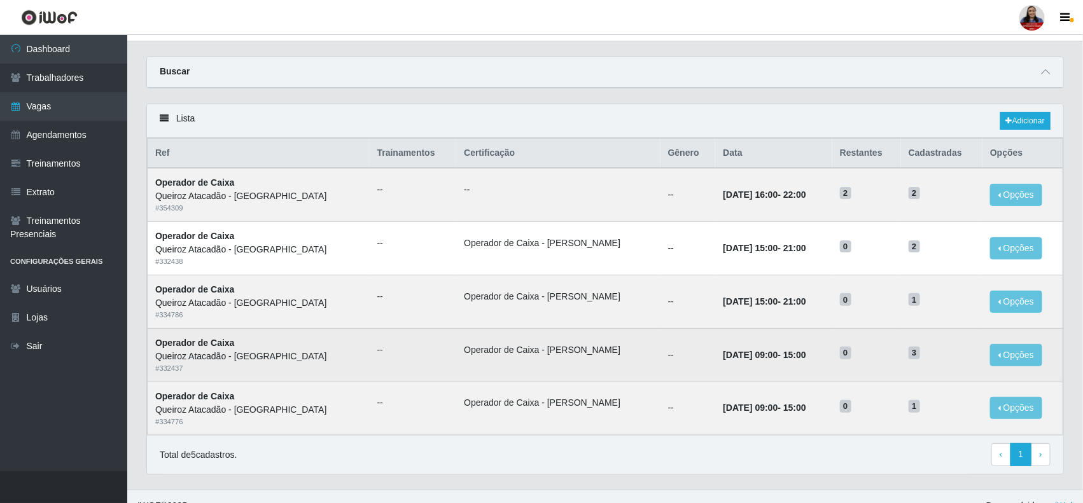
scroll to position [43, 0]
